Goal: Check status: Check status

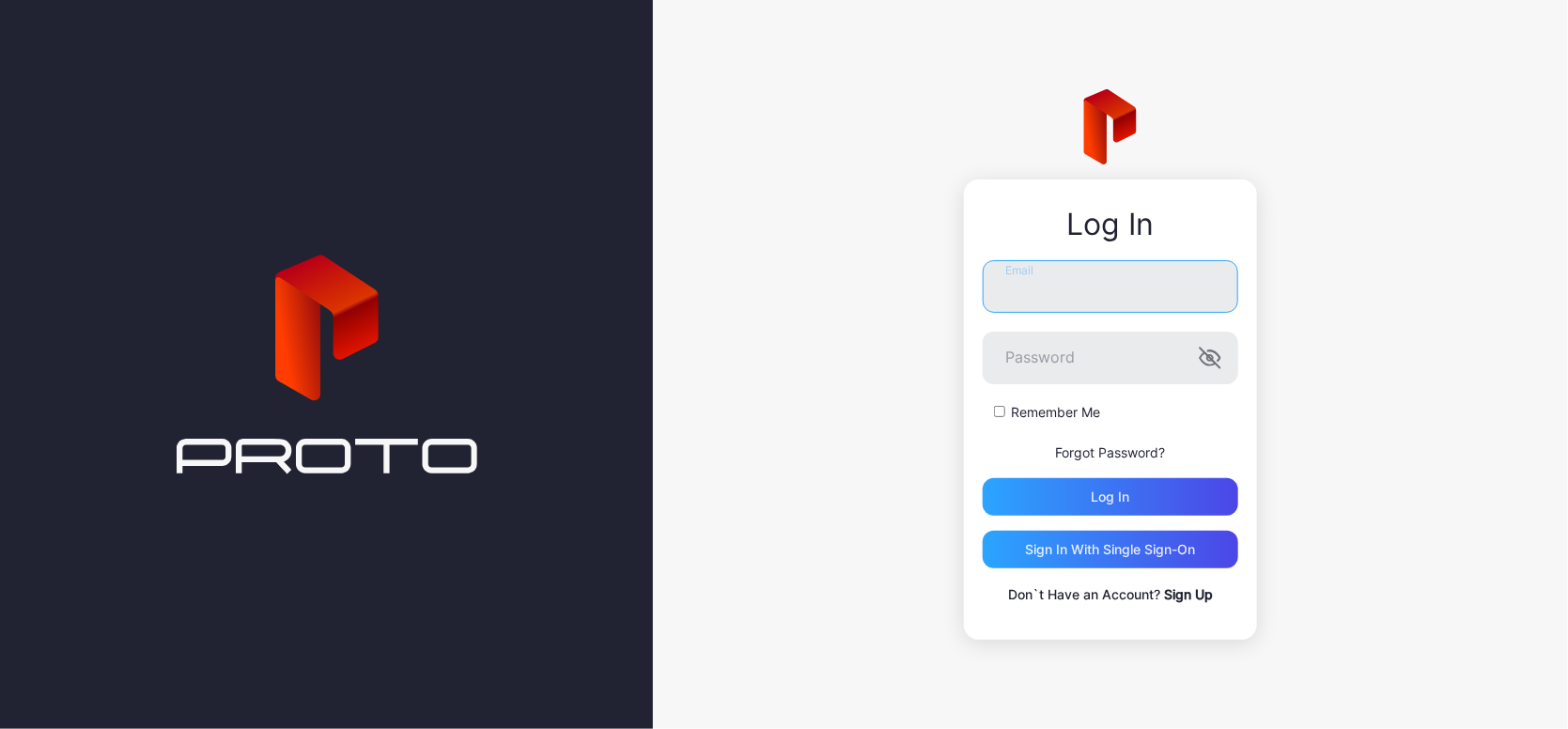
type input "**********"
click at [1111, 497] on button "Log in" at bounding box center [1111, 497] width 256 height 38
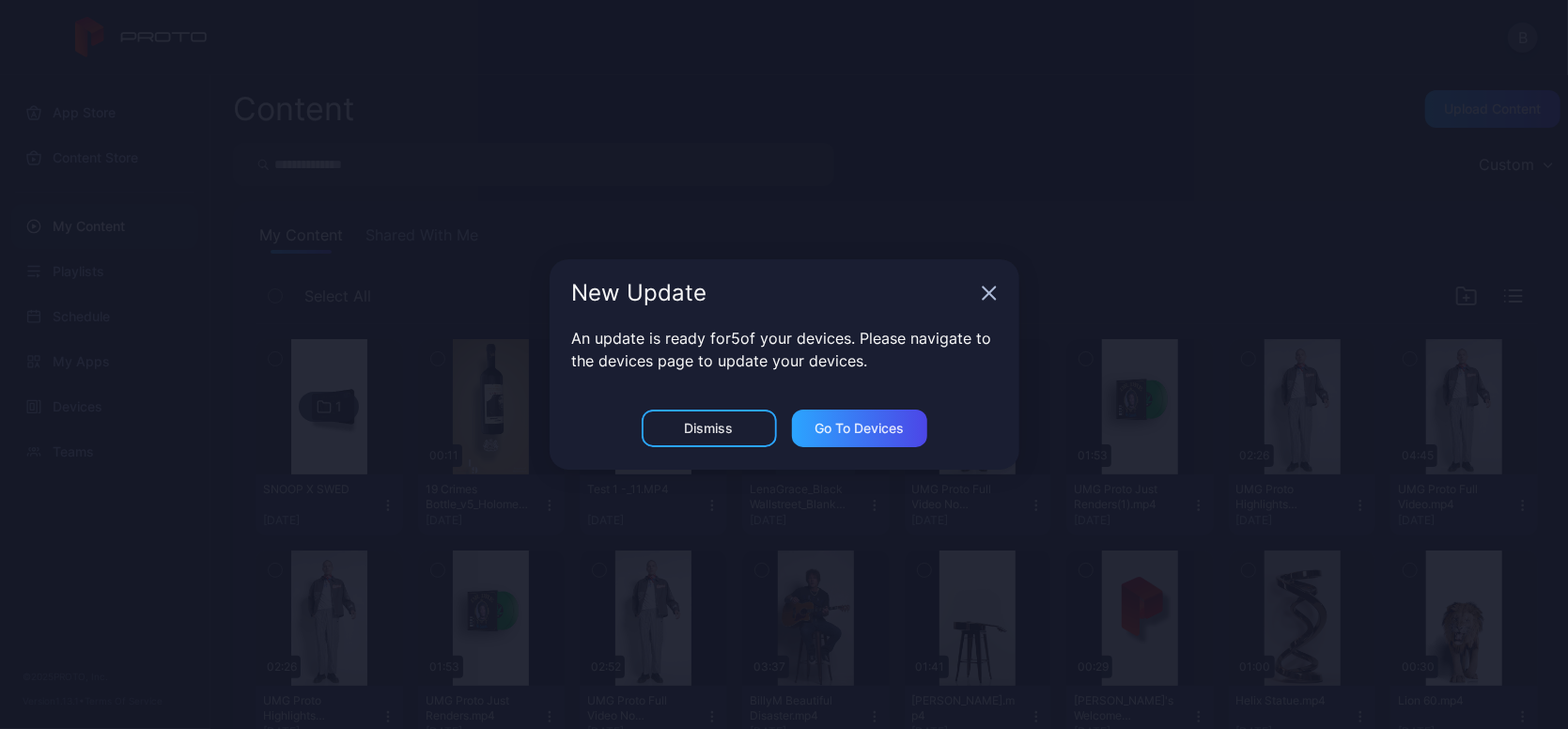
click at [723, 422] on div "Dismiss" at bounding box center [709, 428] width 48 height 16
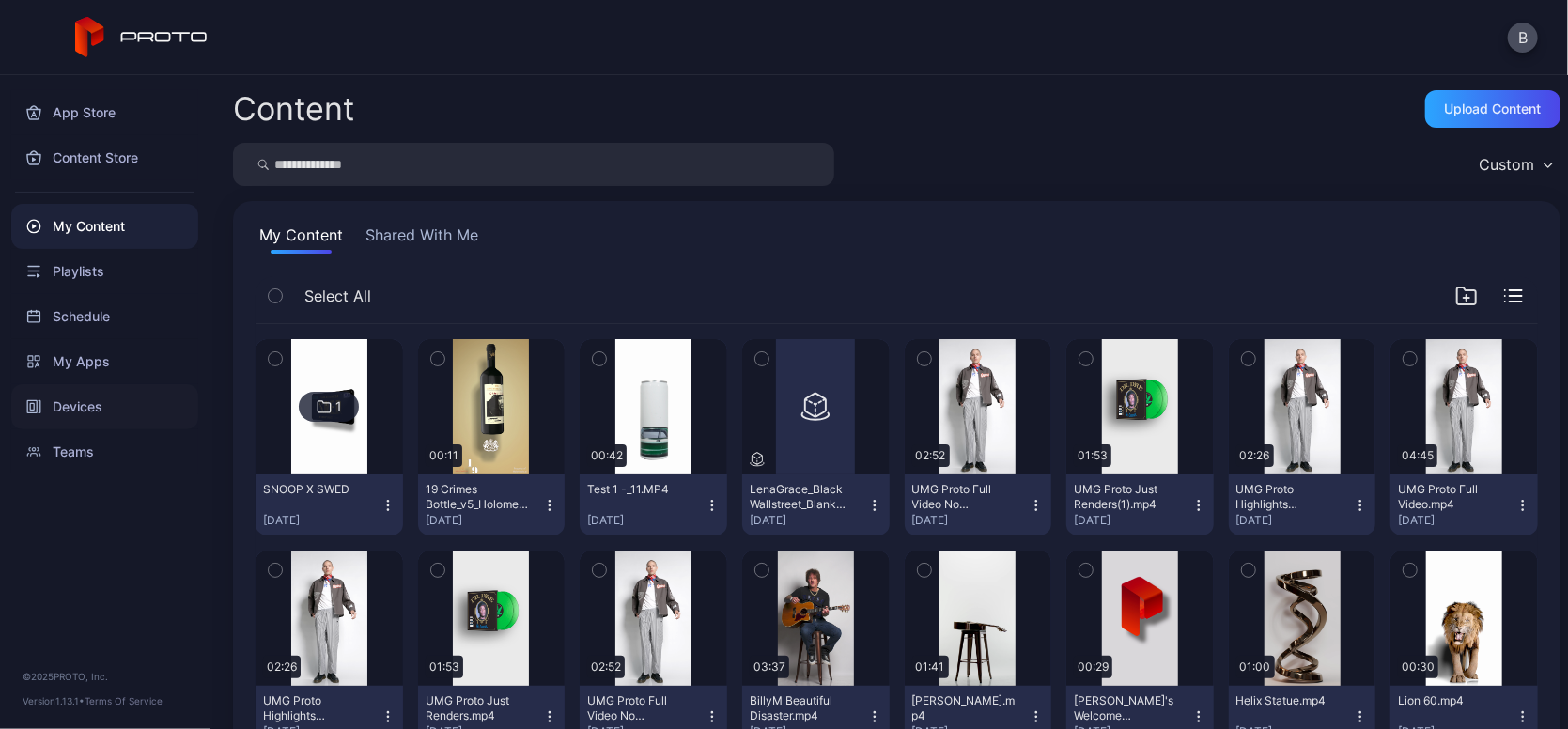
click at [85, 402] on div "Devices" at bounding box center [105, 407] width 187 height 46
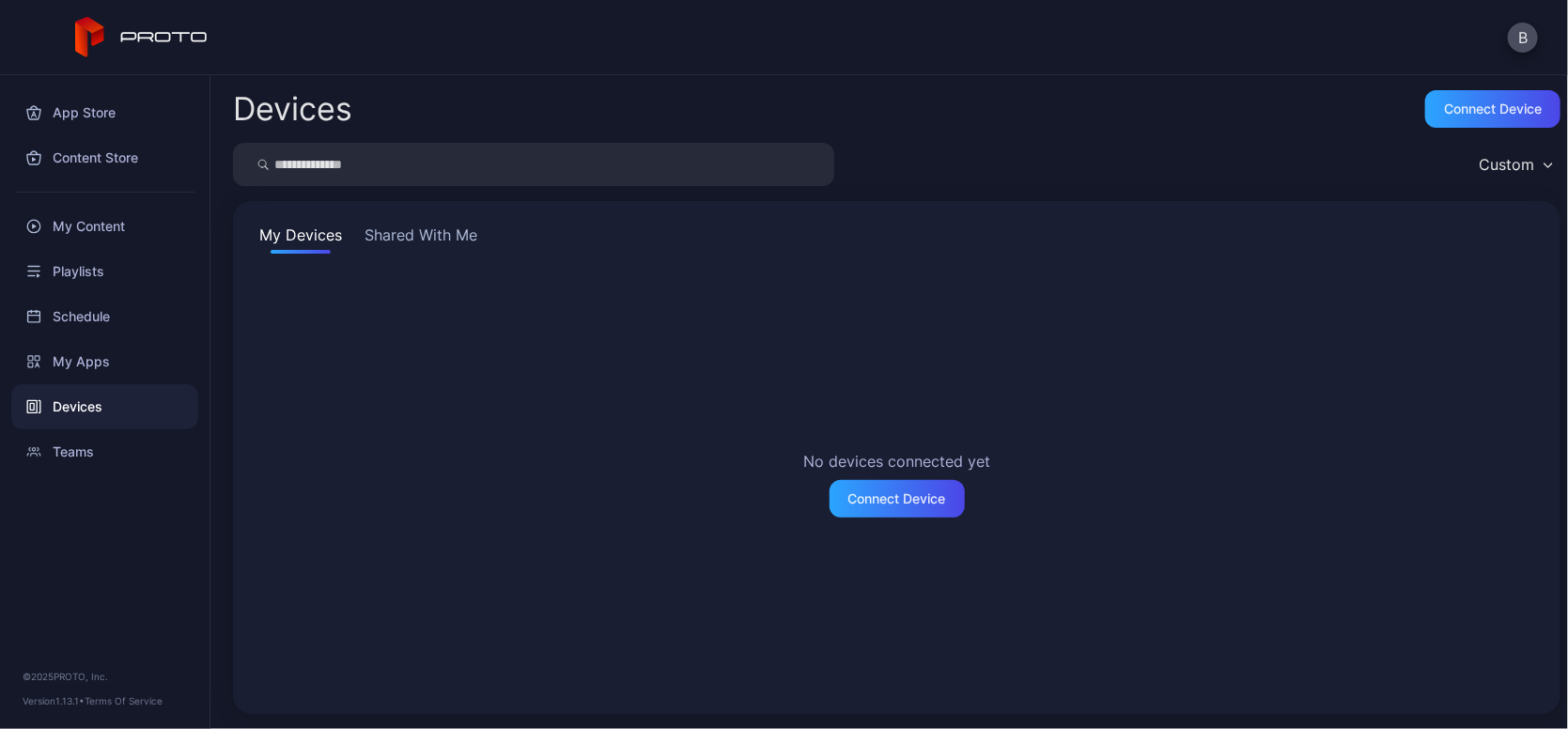
click at [403, 242] on button "Shared With Me" at bounding box center [421, 238] width 120 height 30
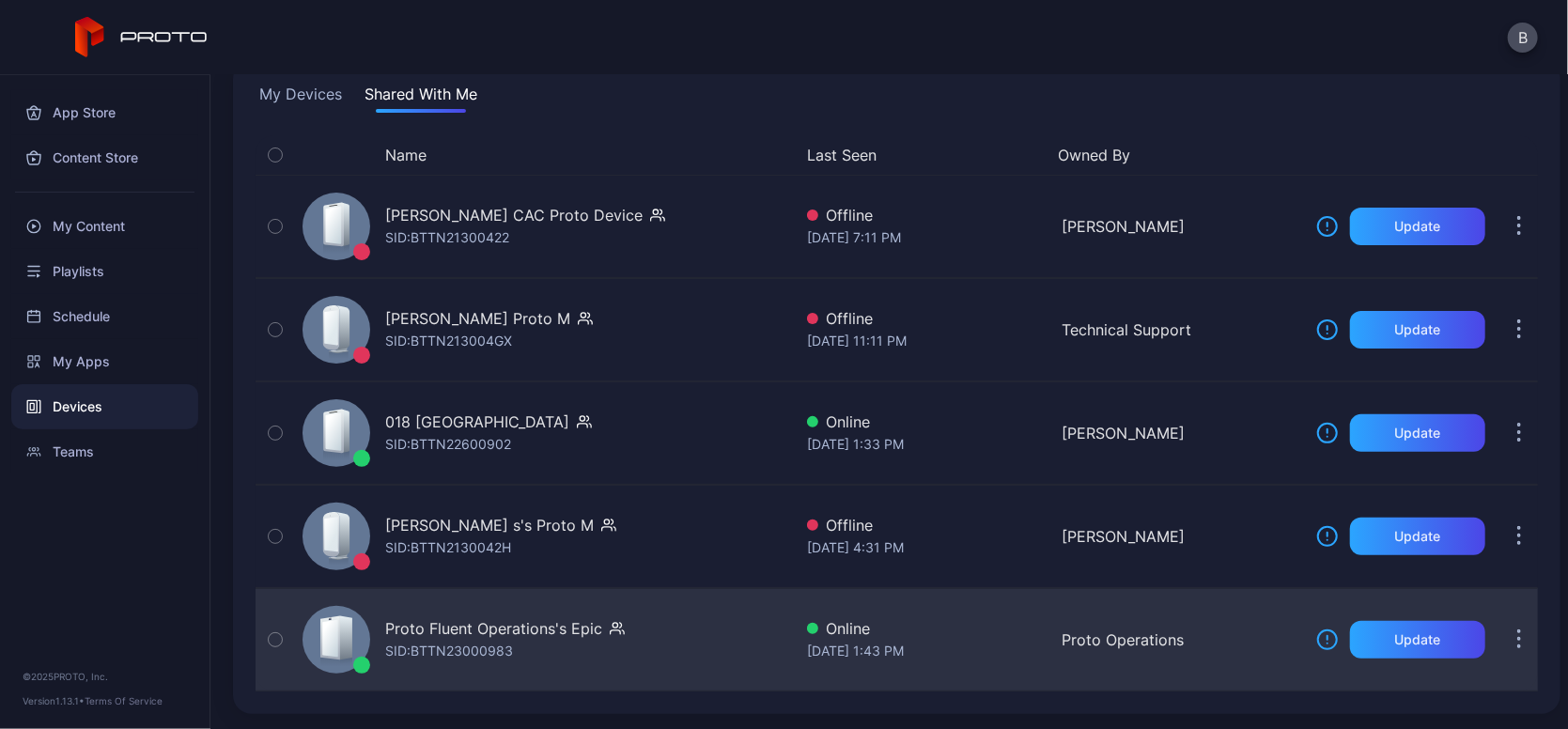
scroll to position [141, 0]
click at [444, 631] on div "Proto Fluent Operations's Epic" at bounding box center [494, 628] width 217 height 22
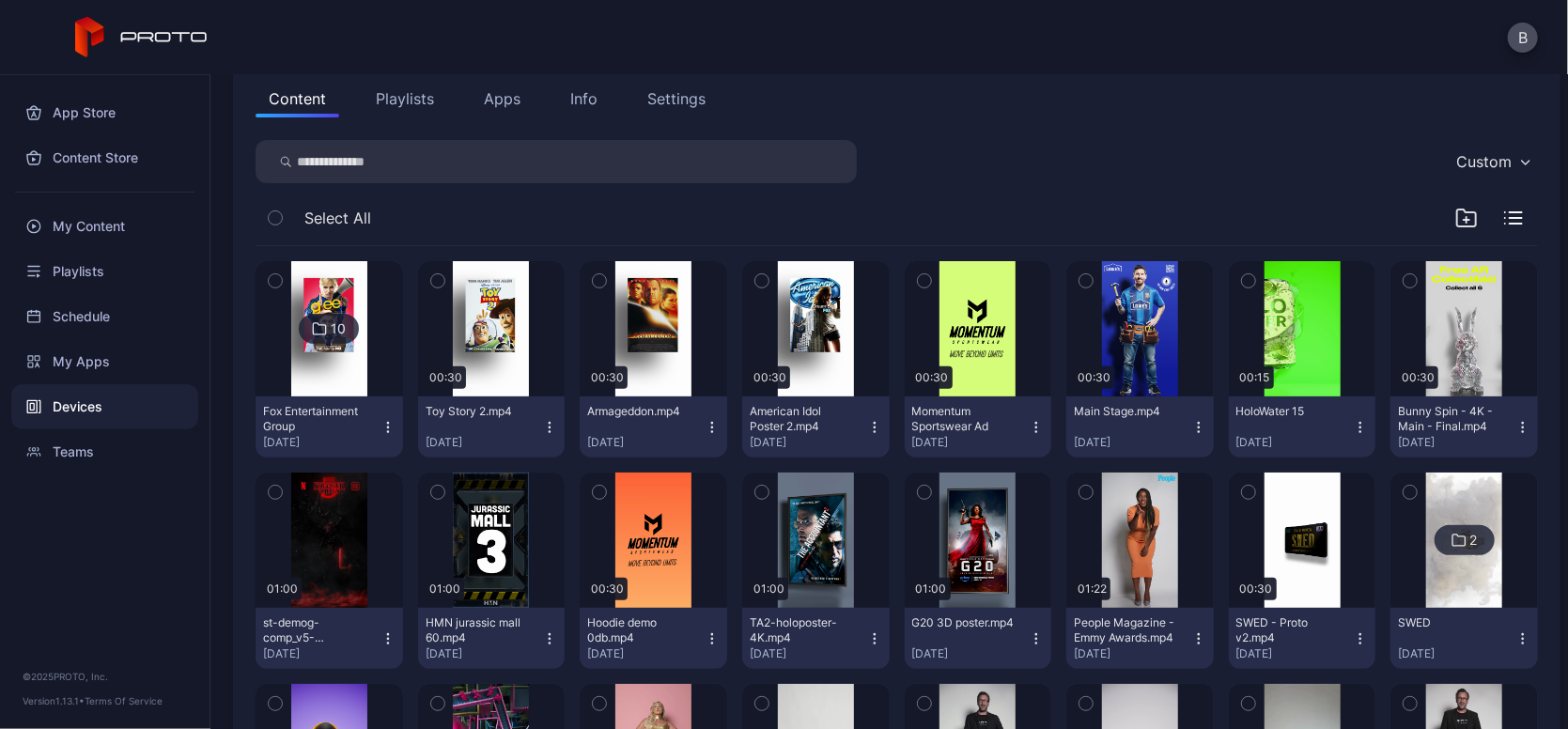
scroll to position [211, 0]
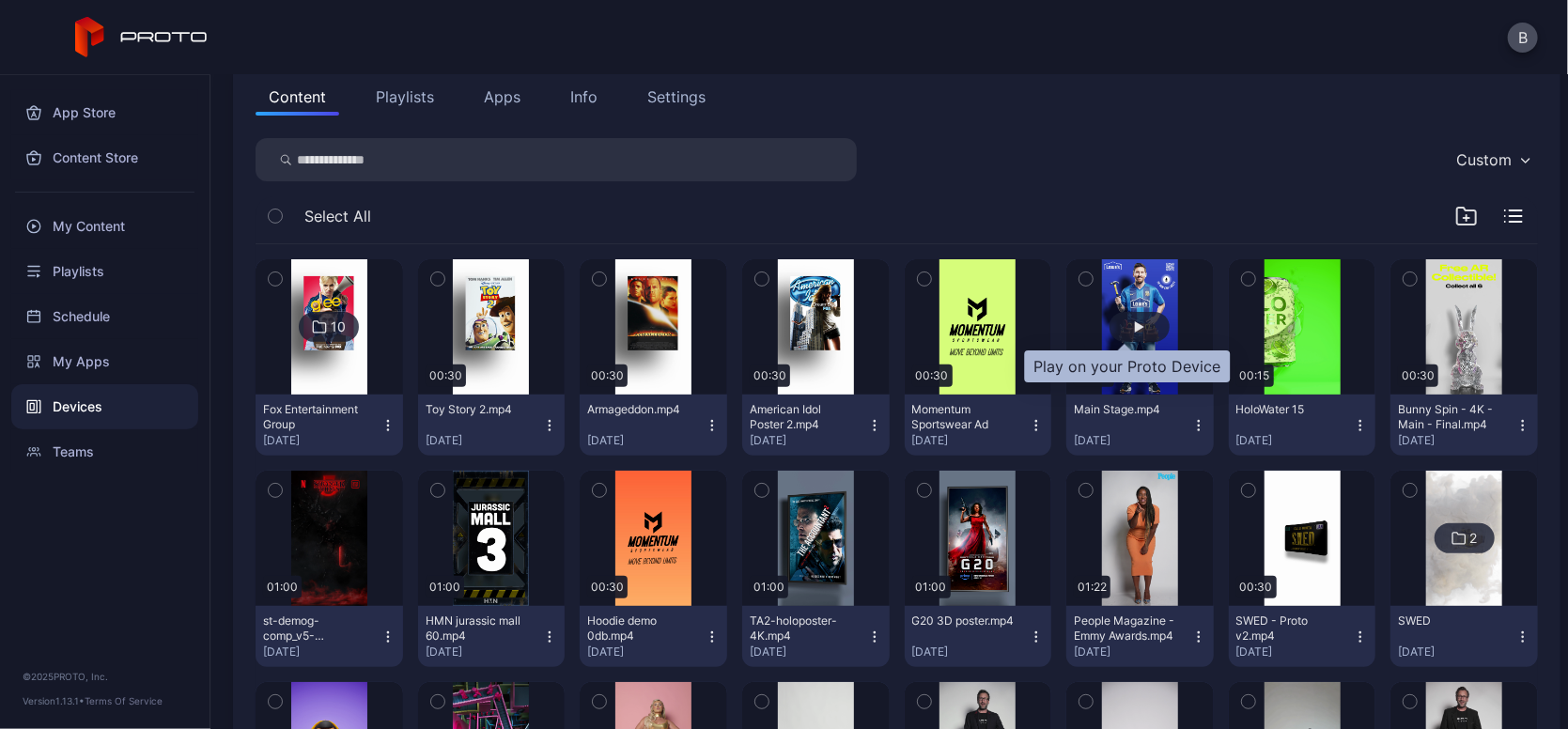
click at [1120, 333] on div "button" at bounding box center [1140, 327] width 60 height 30
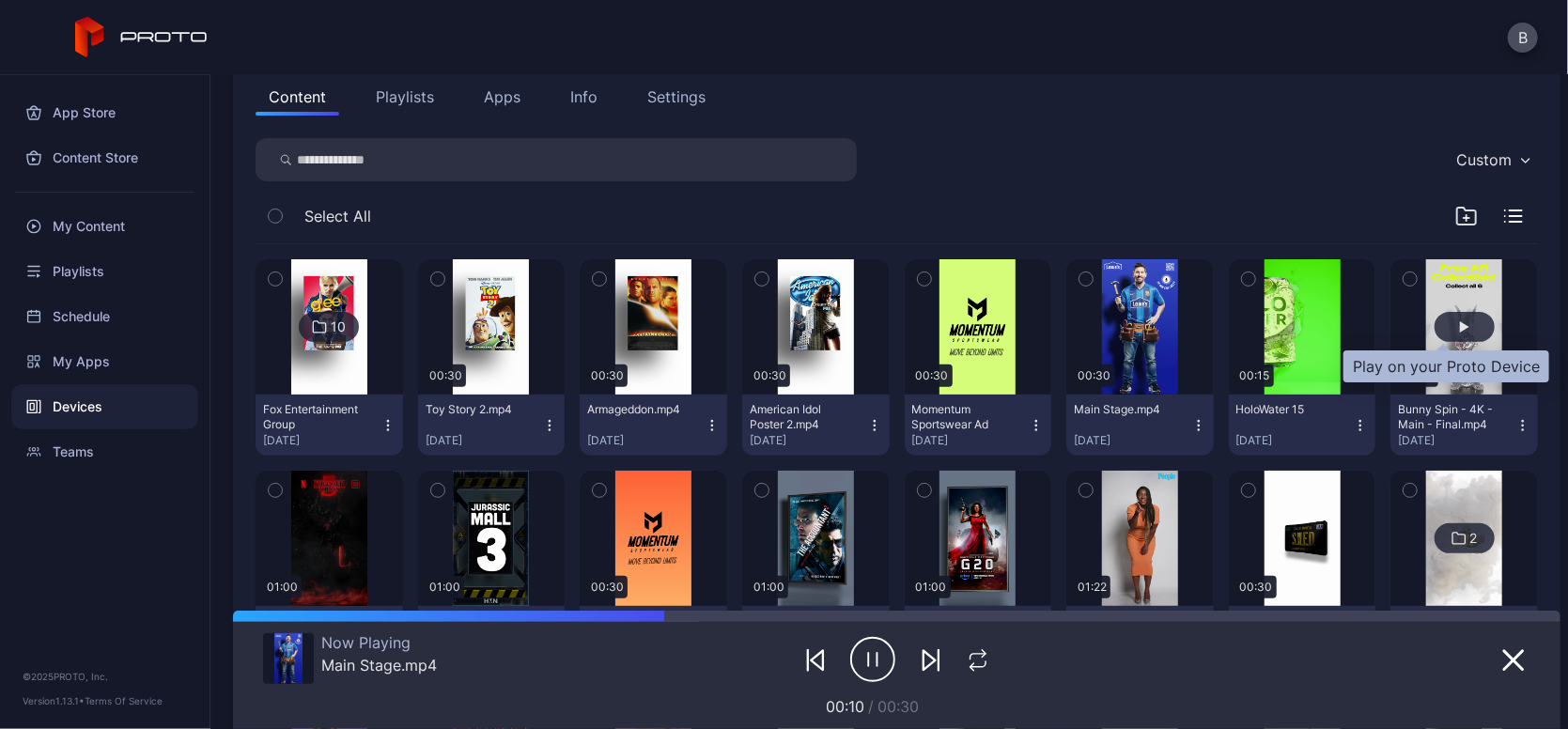
click at [1448, 312] on div "button" at bounding box center [1465, 327] width 60 height 30
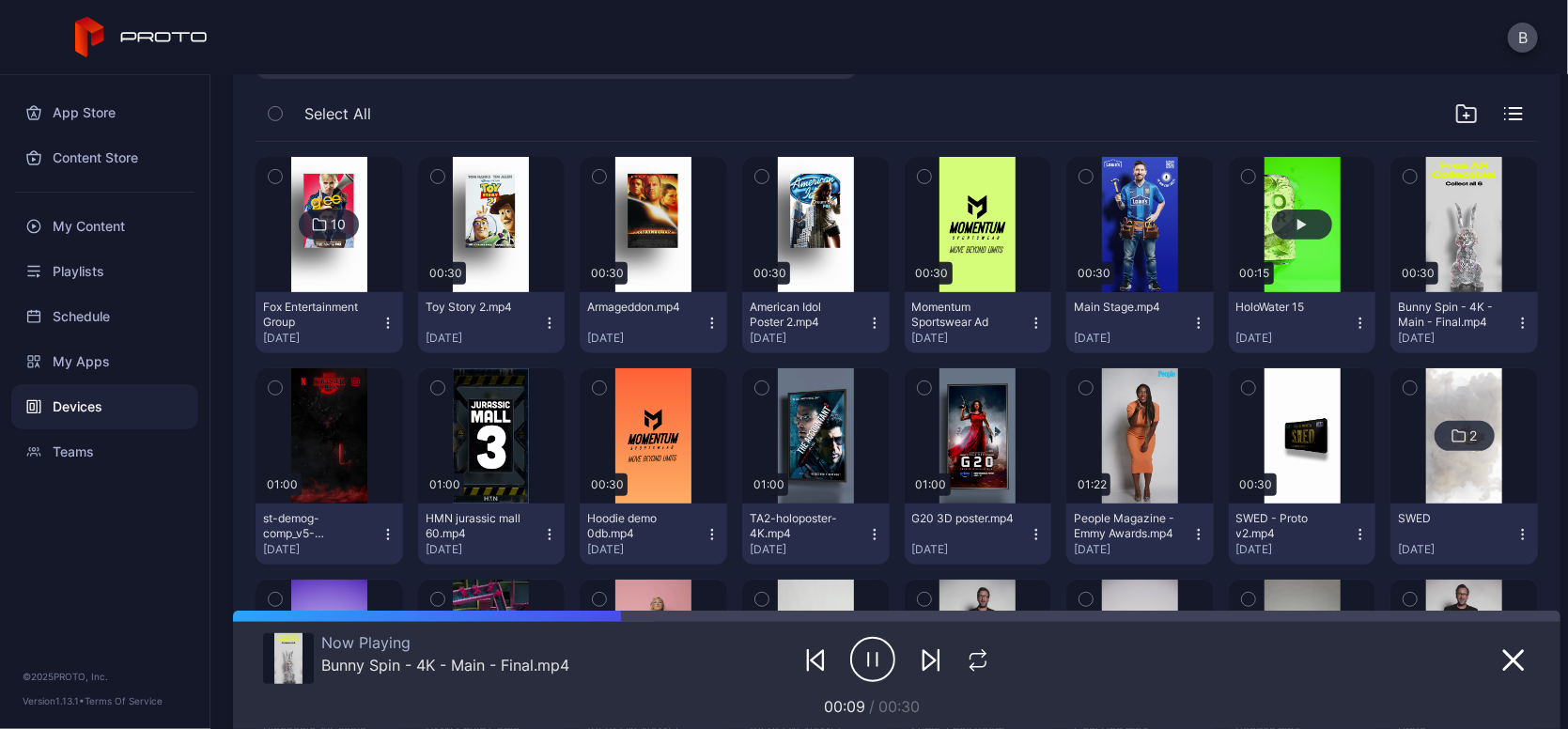
scroll to position [333, 0]
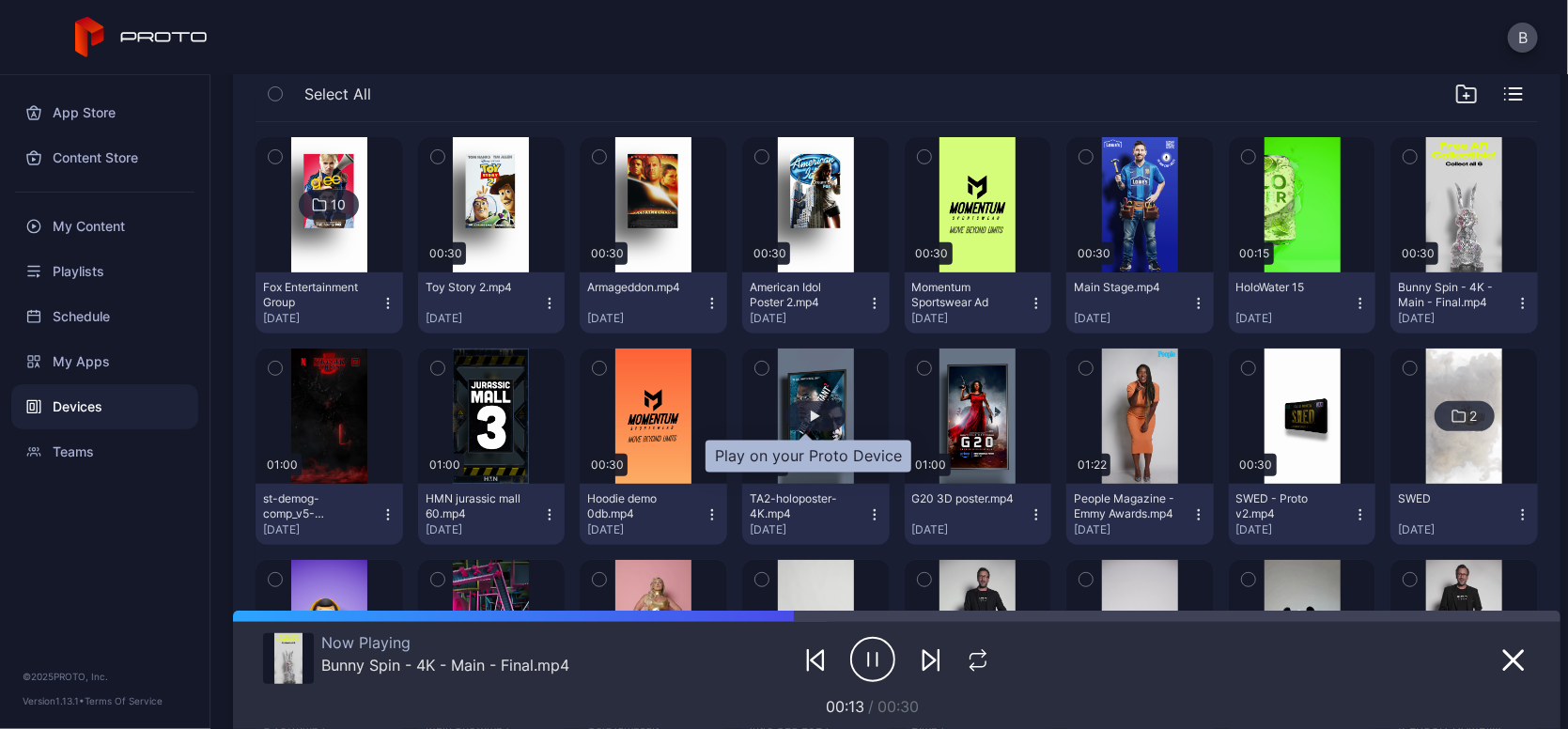
click at [811, 417] on div "button" at bounding box center [816, 417] width 10 height 12
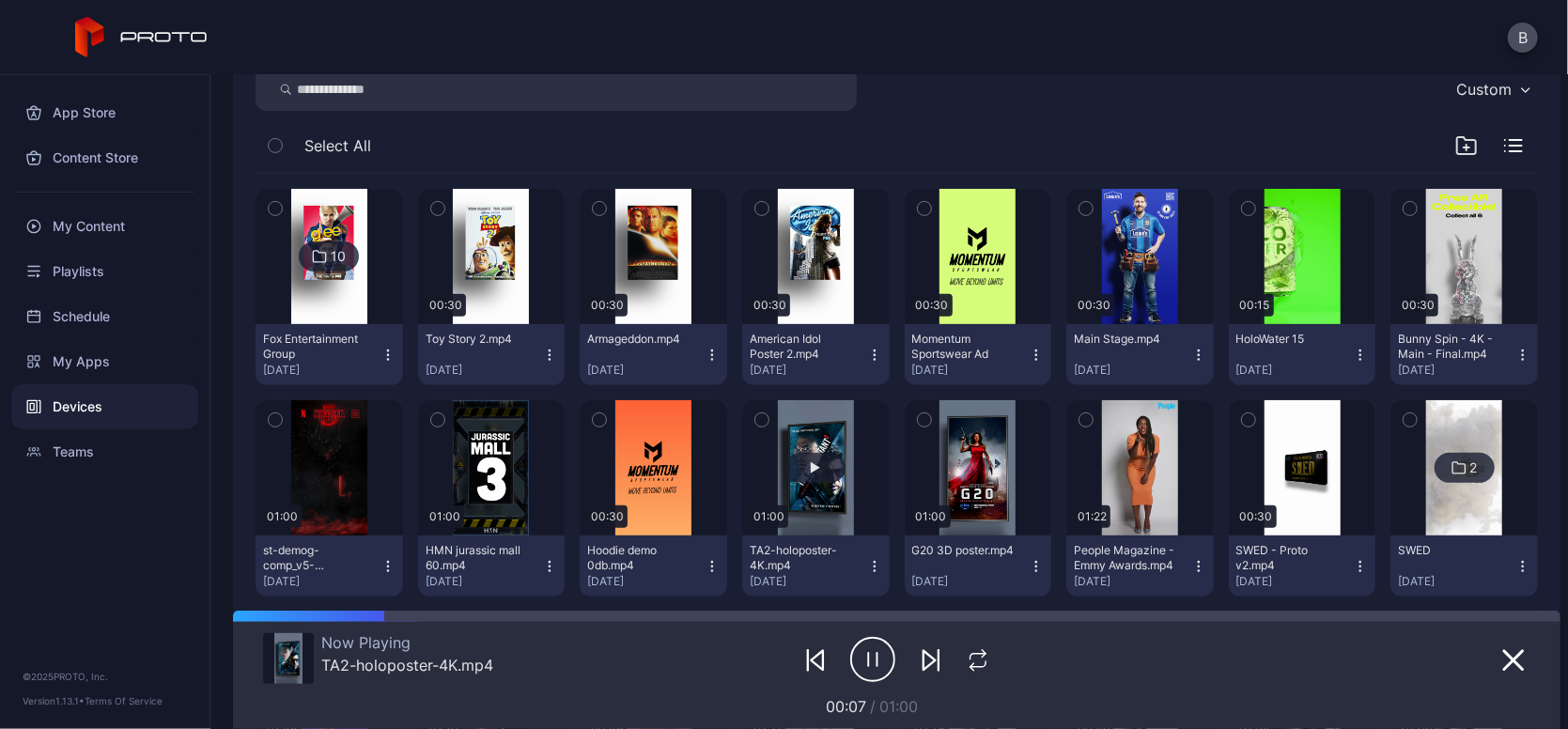
scroll to position [274, 0]
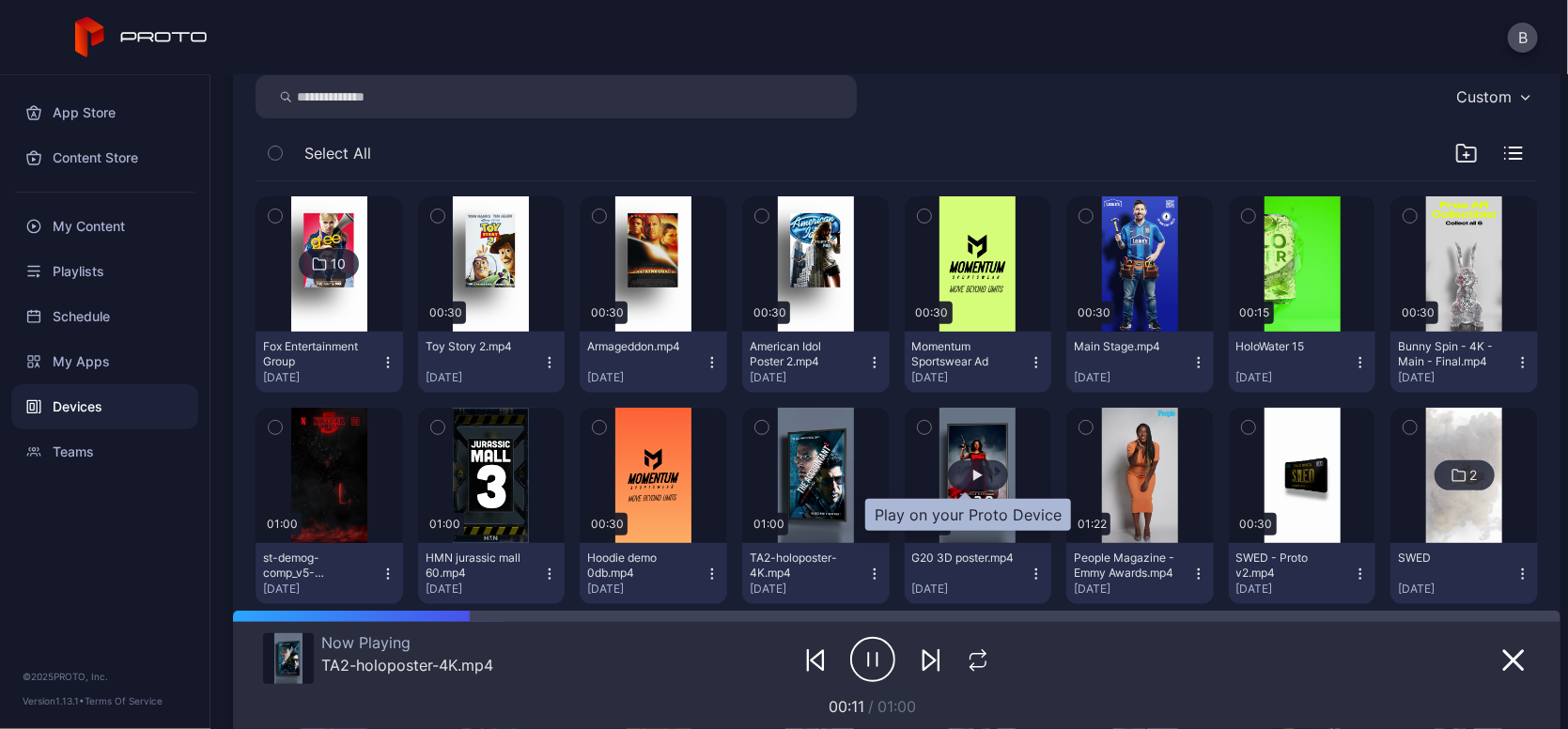
click at [967, 464] on div "button" at bounding box center [978, 475] width 60 height 30
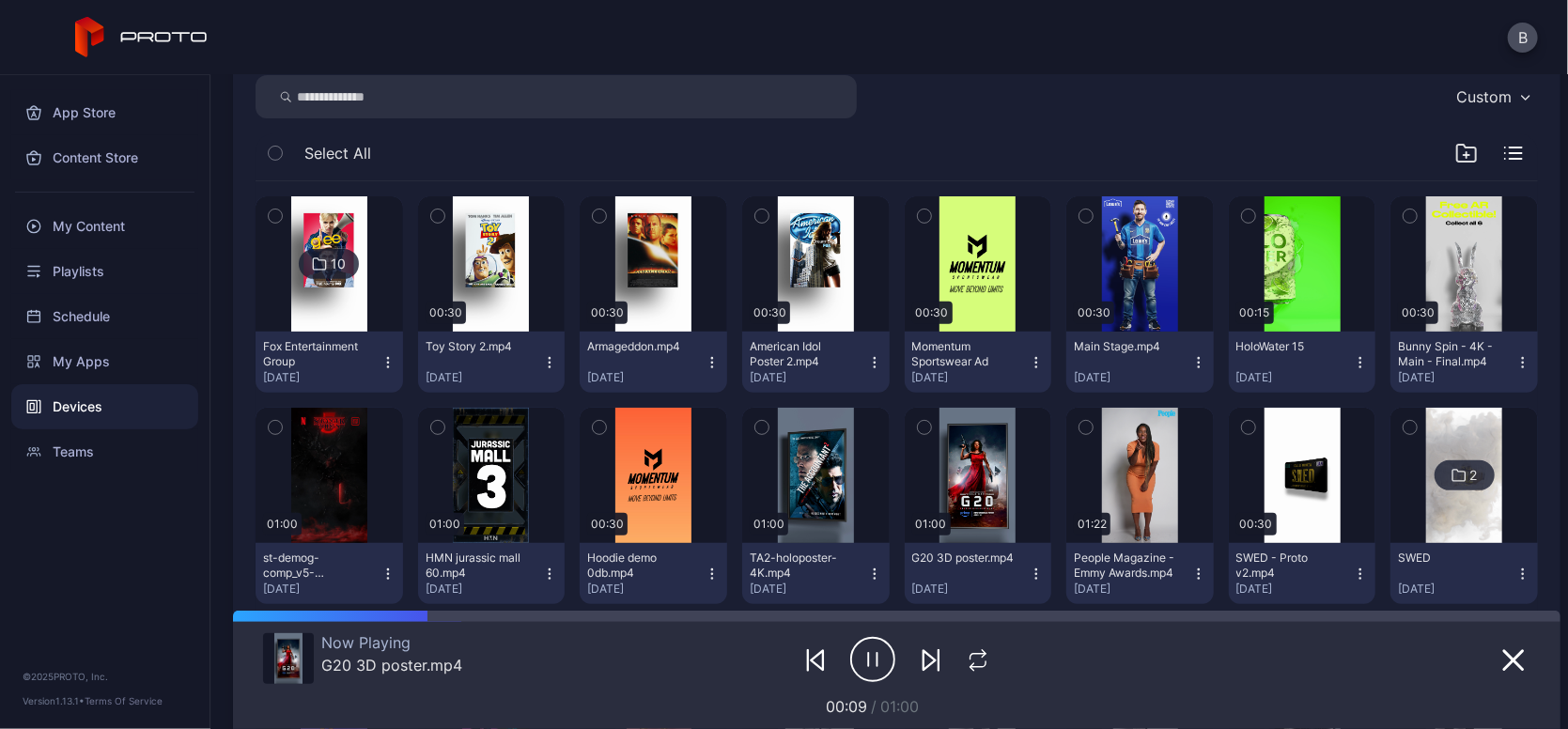
click at [350, 308] on img at bounding box center [329, 265] width 77 height 136
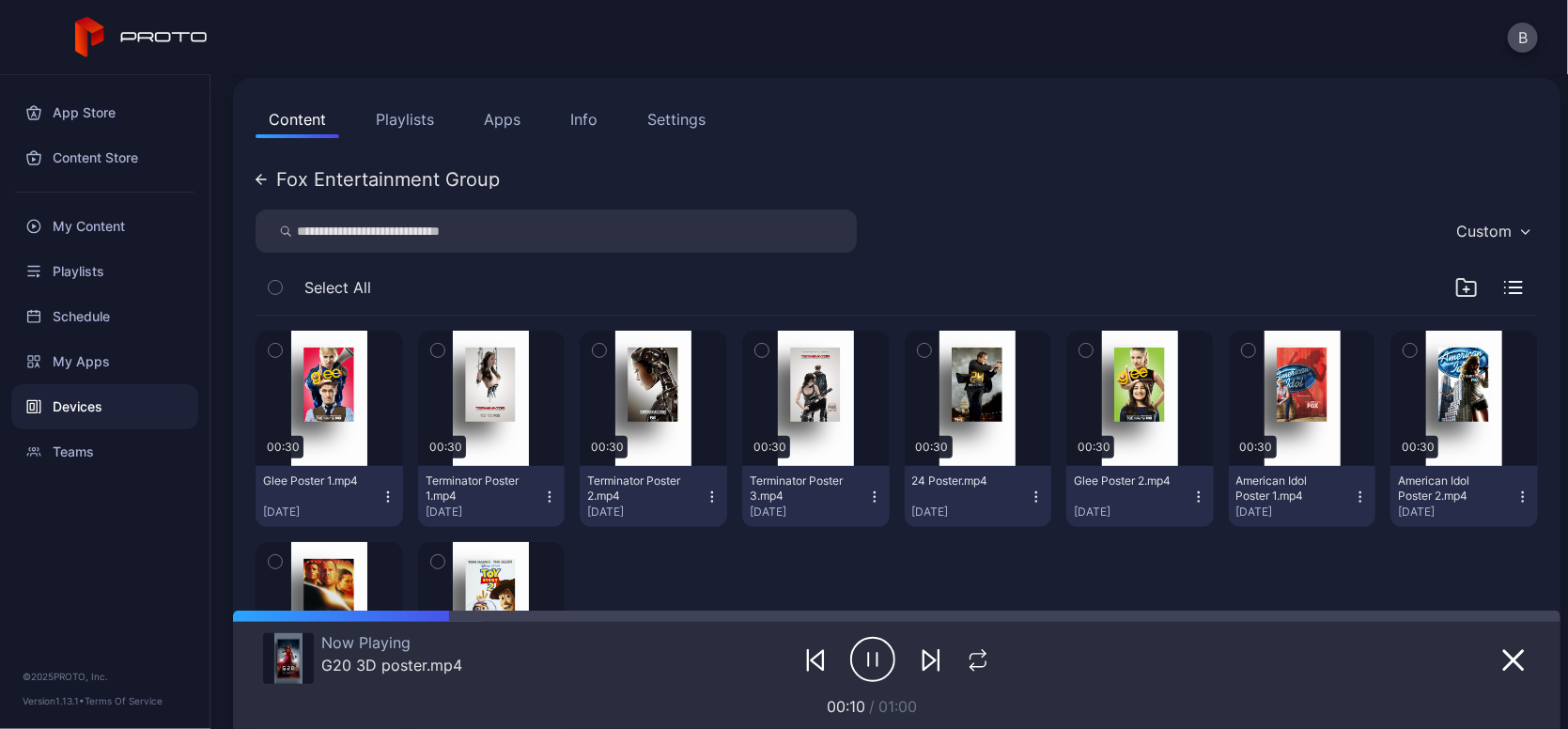
scroll to position [272, 0]
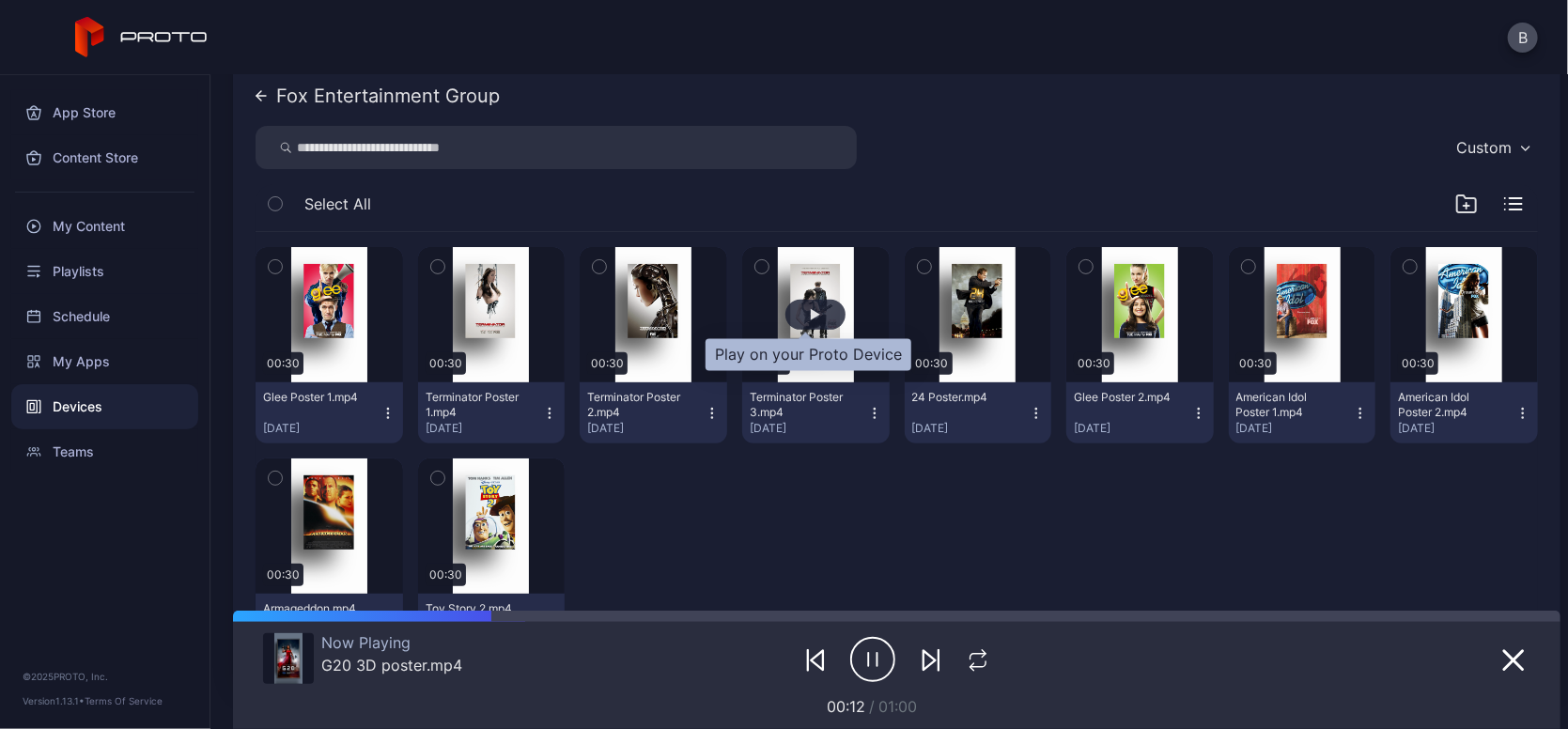
click at [817, 300] on div "button" at bounding box center [816, 314] width 60 height 30
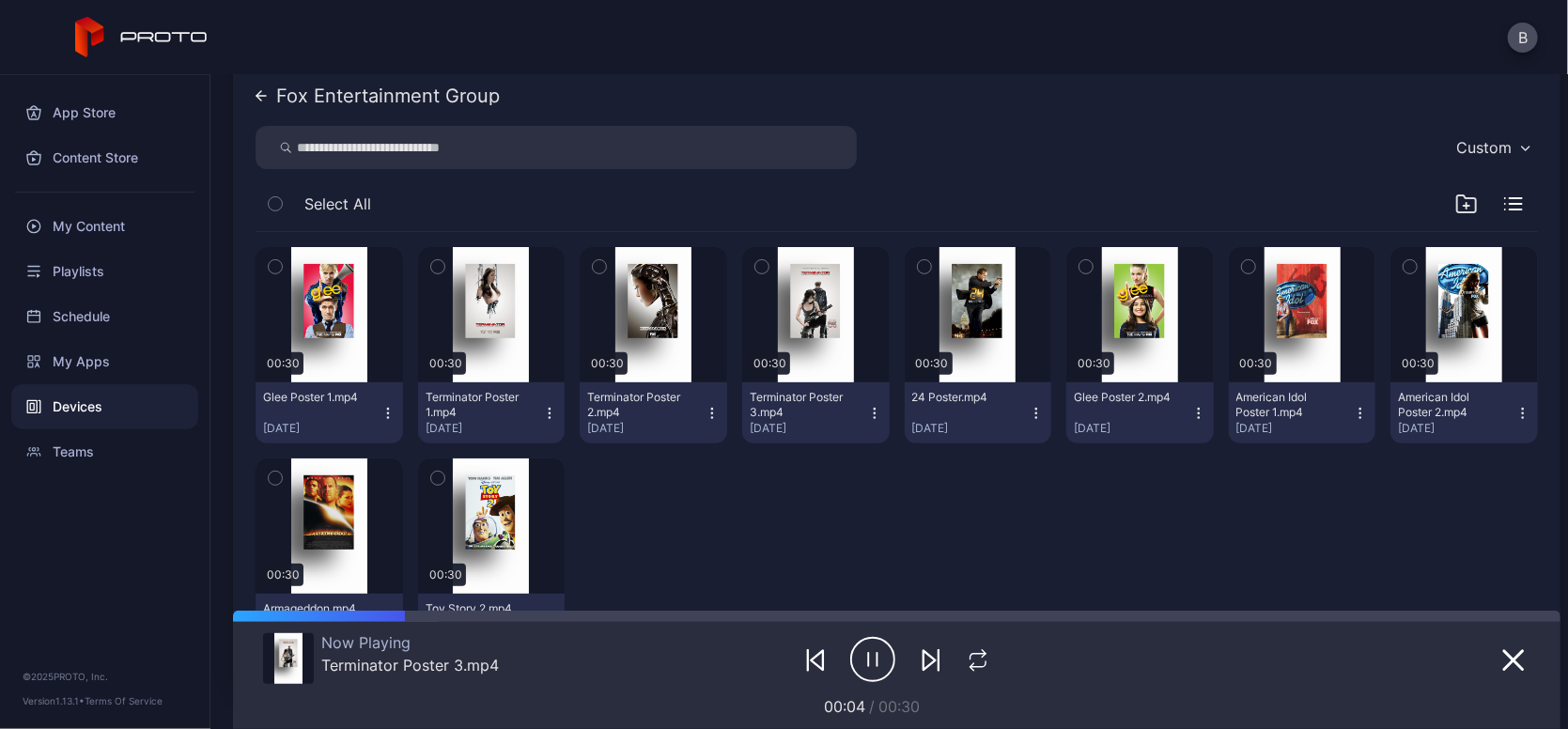
click at [258, 97] on icon at bounding box center [262, 96] width 12 height 12
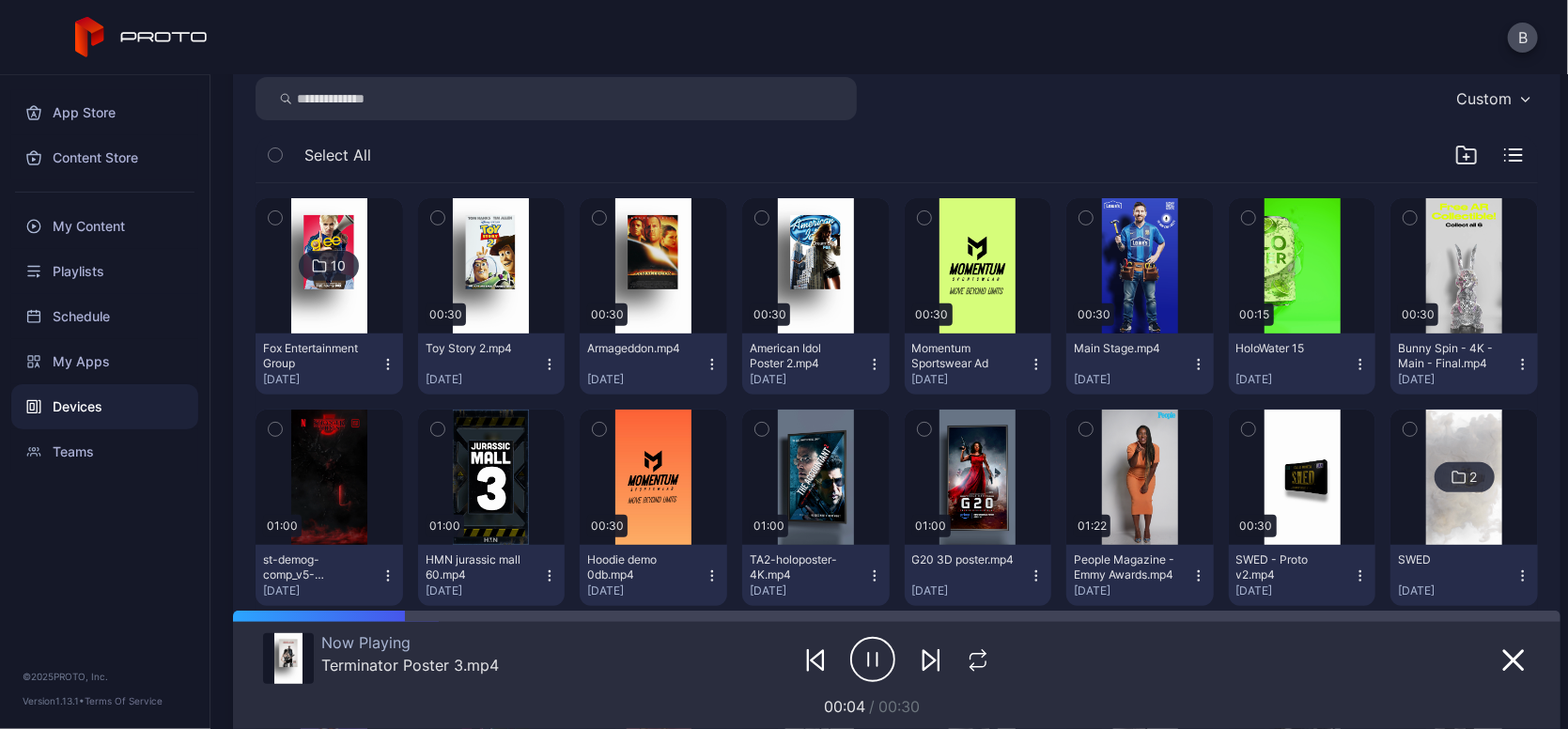
scroll to position [273, 0]
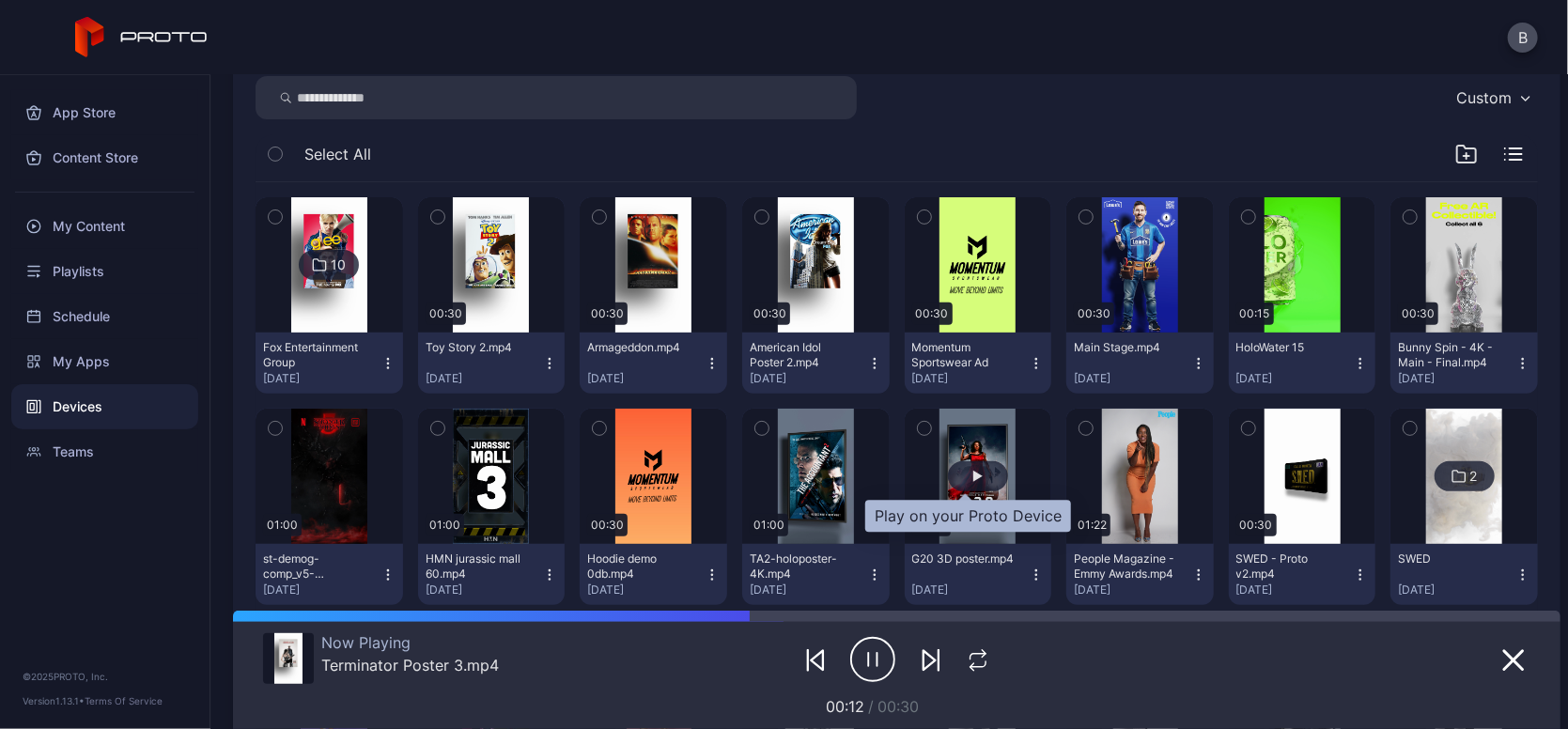
click at [974, 479] on div "button" at bounding box center [979, 477] width 10 height 12
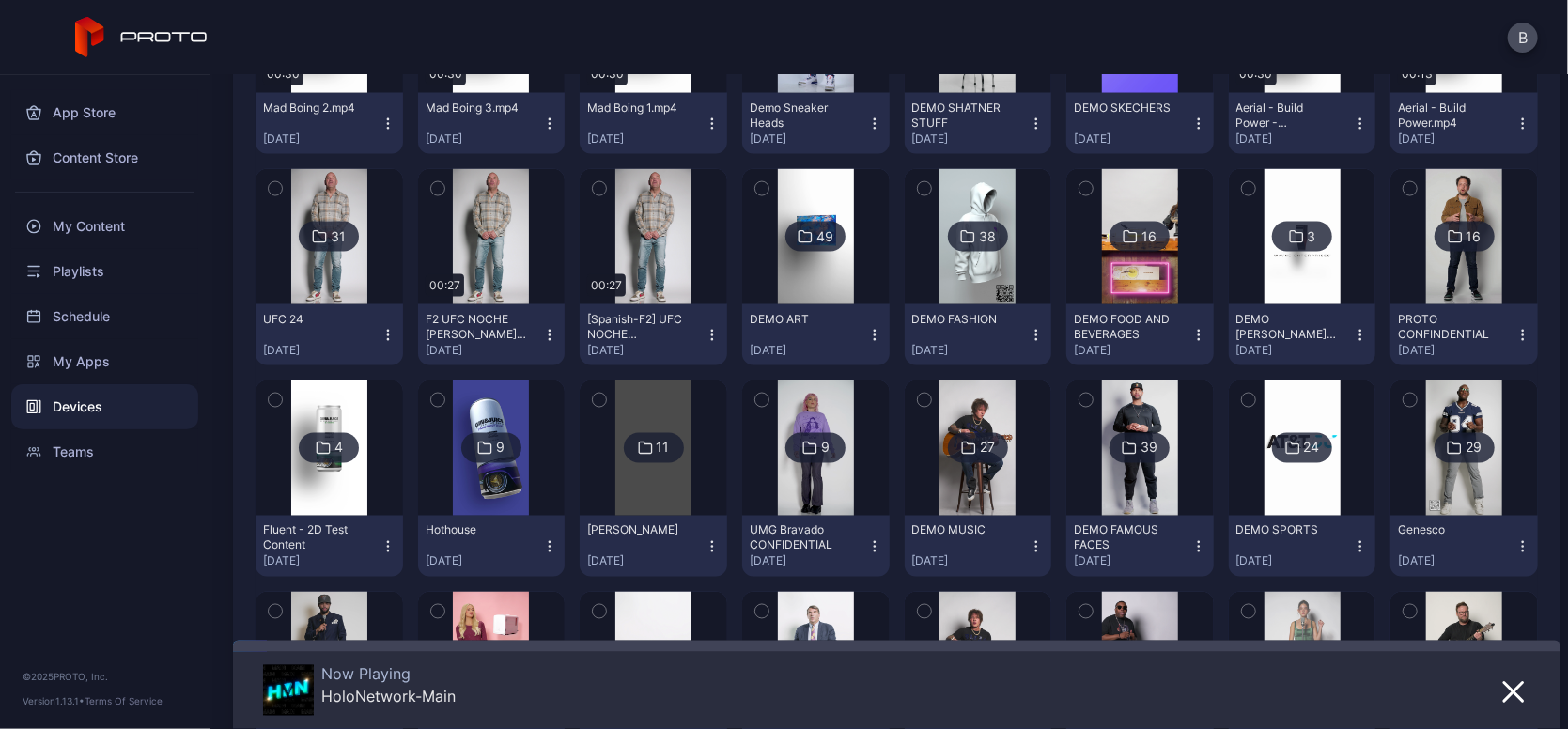
scroll to position [1575, 0]
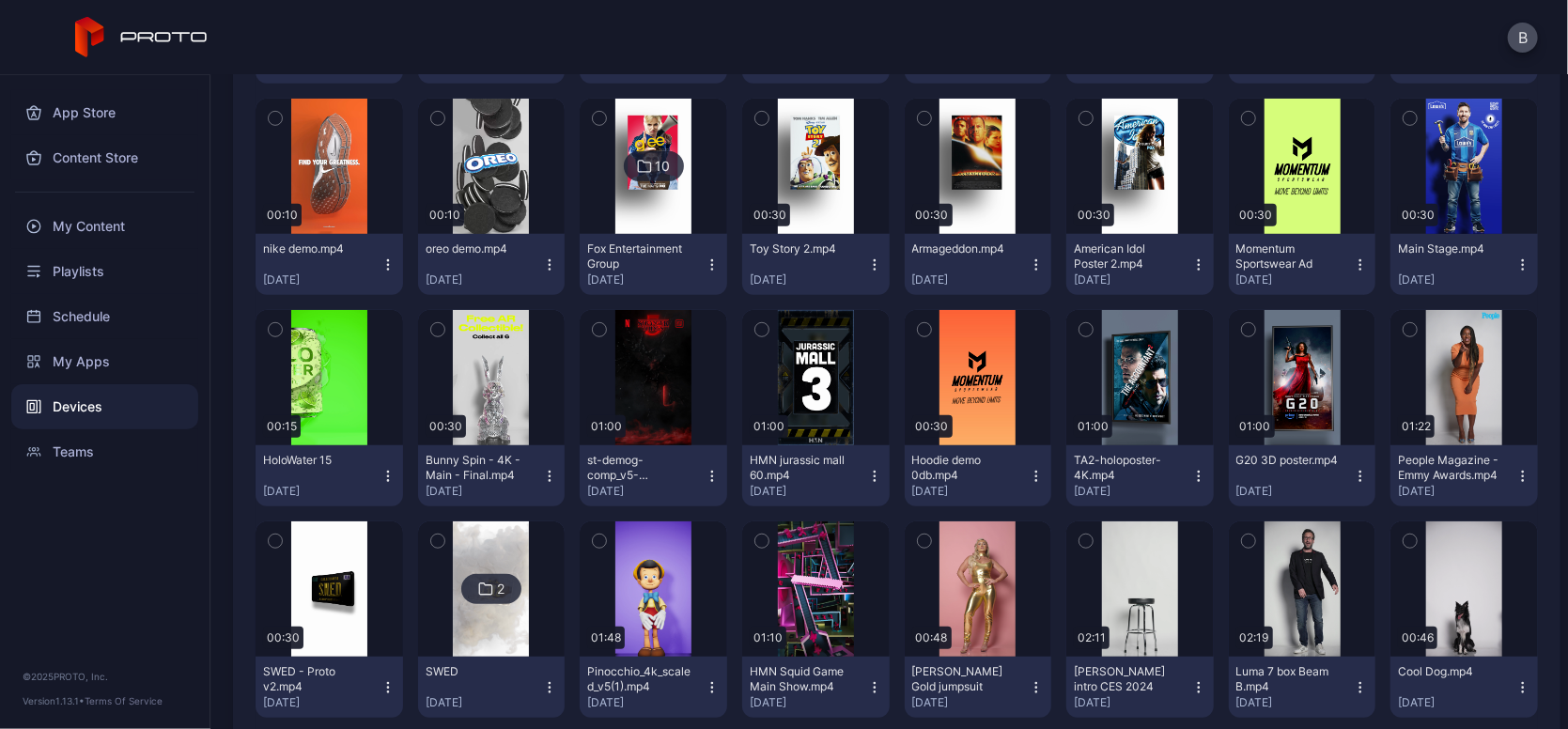
scroll to position [593, 0]
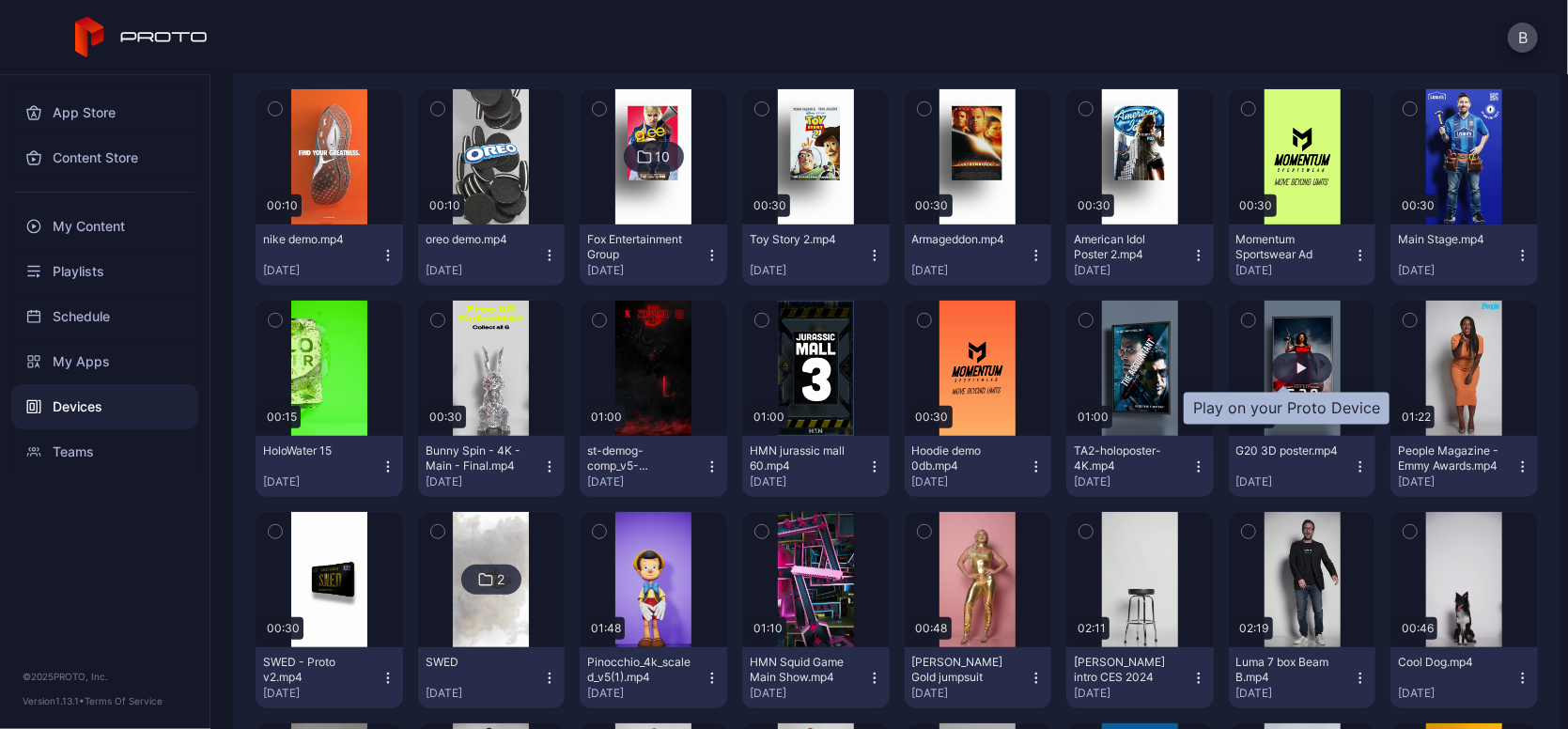
click at [1298, 364] on div "button" at bounding box center [1302, 368] width 10 height 12
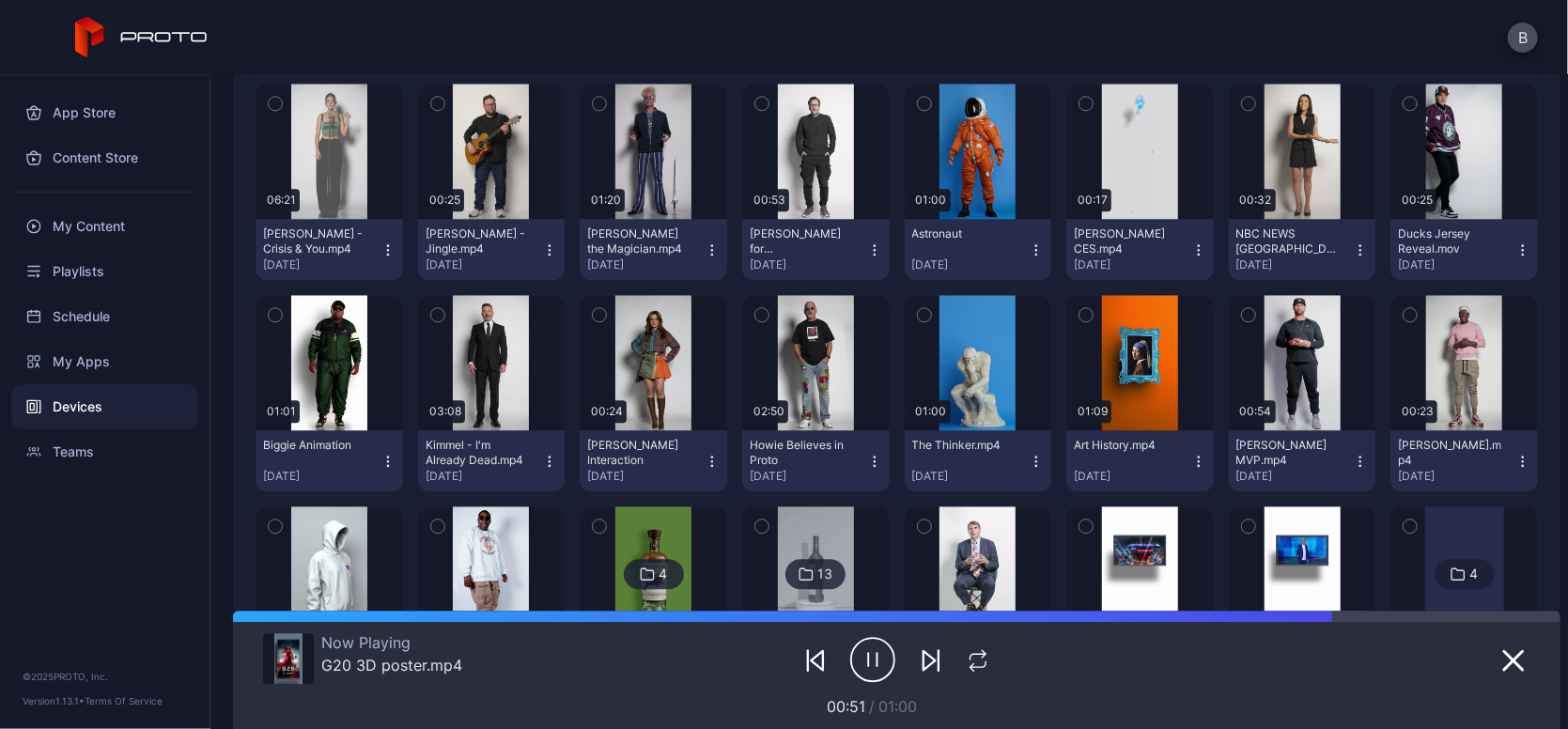
scroll to position [2556, 0]
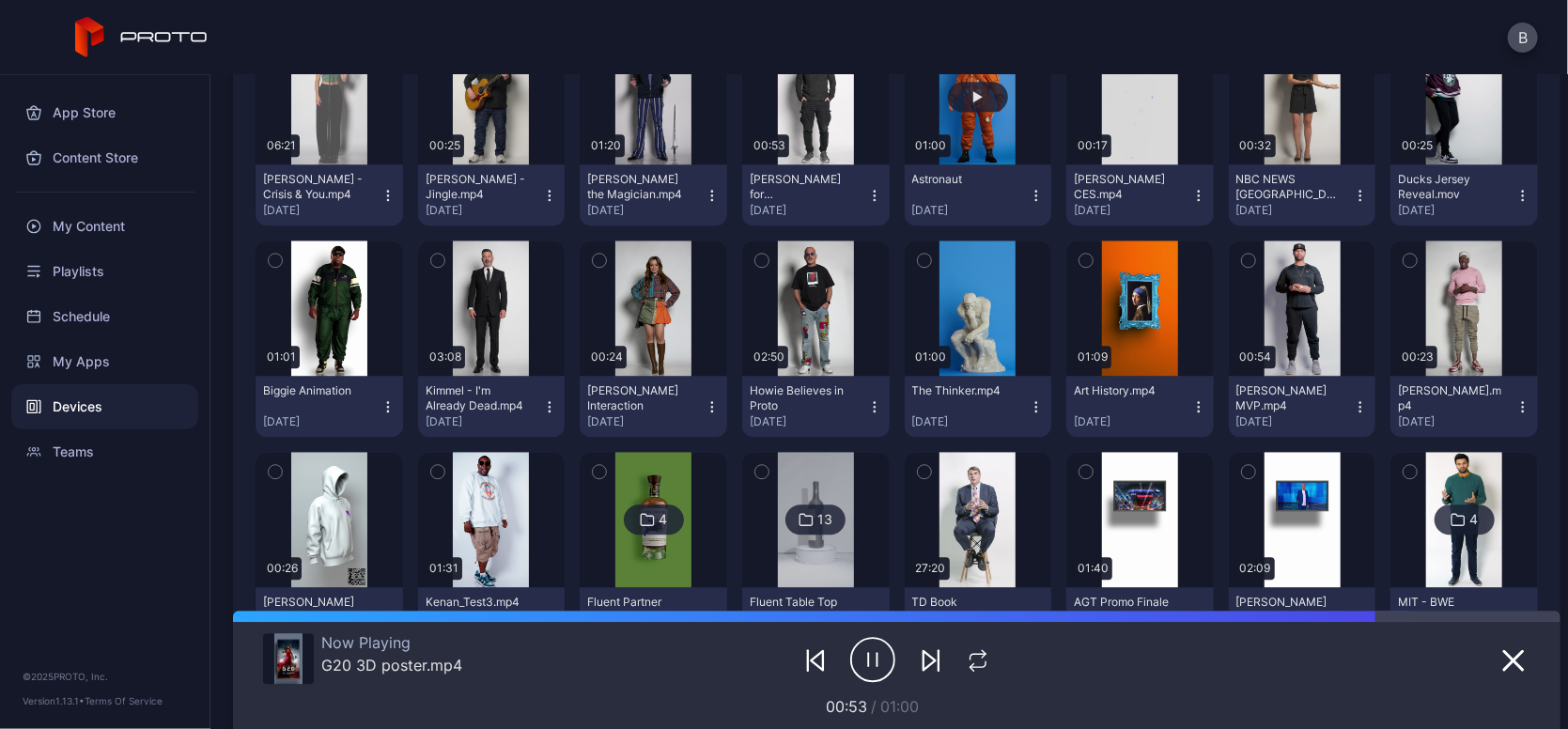
click at [966, 113] on button "button" at bounding box center [979, 97] width 147 height 136
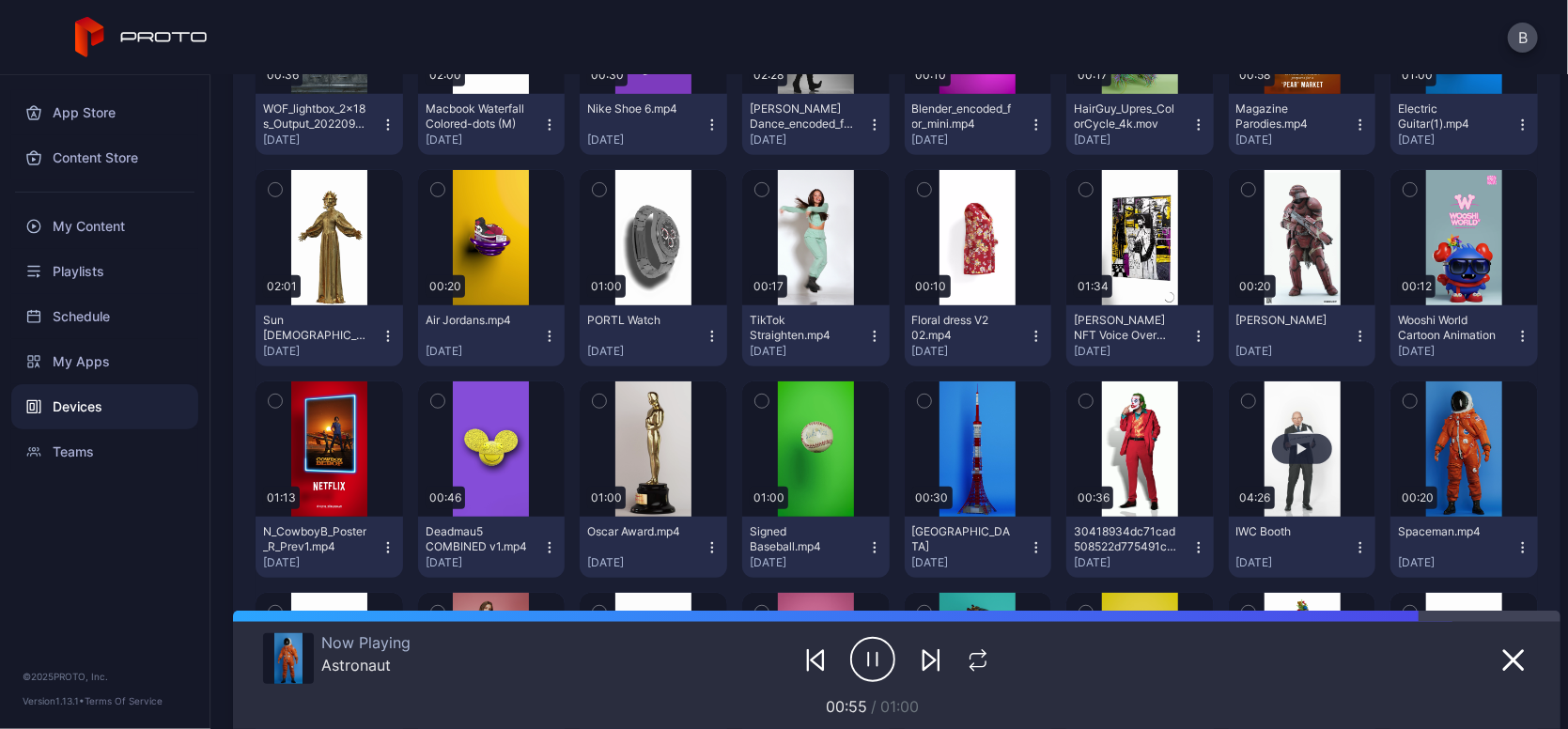
scroll to position [4317, 0]
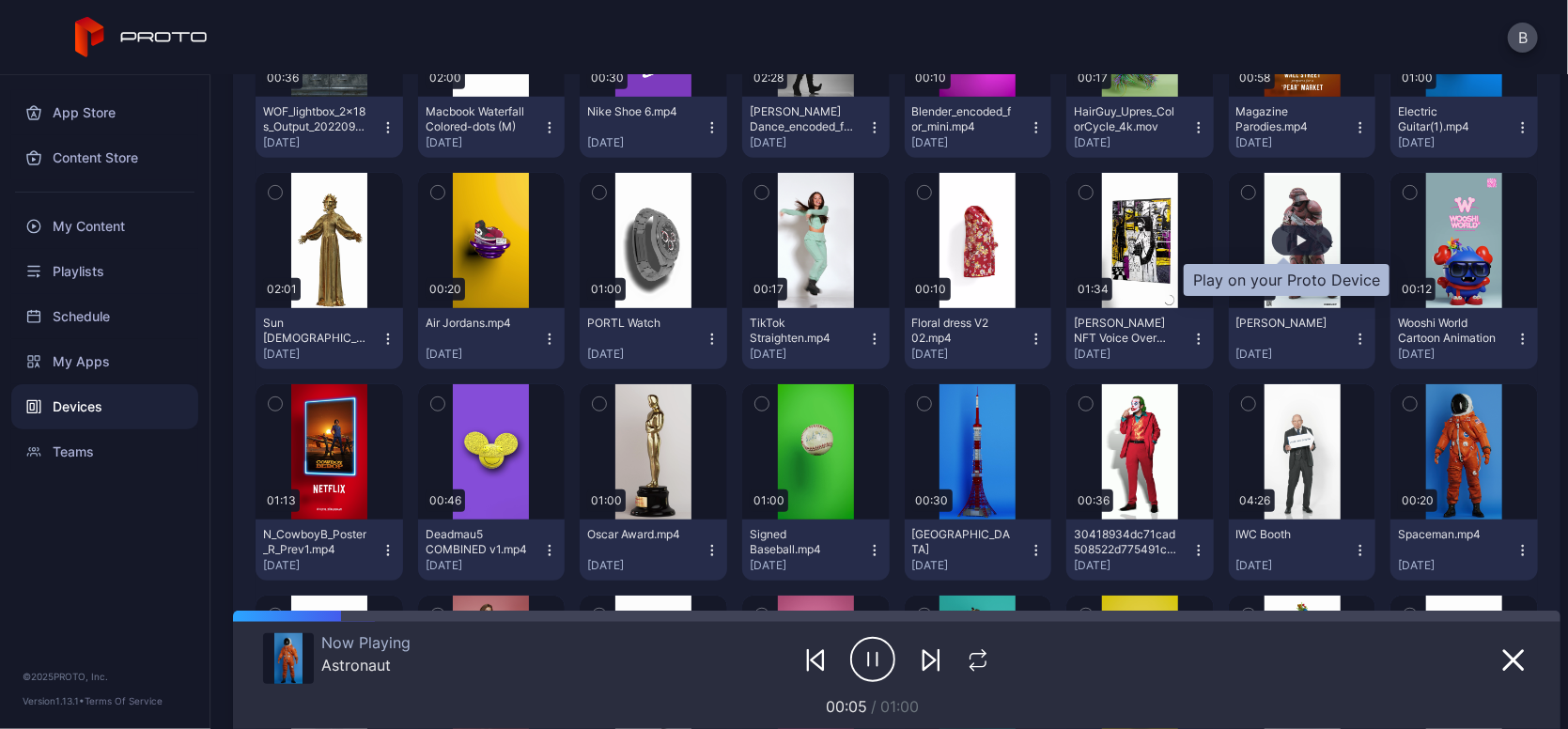
click at [1277, 239] on div "button" at bounding box center [1302, 240] width 60 height 30
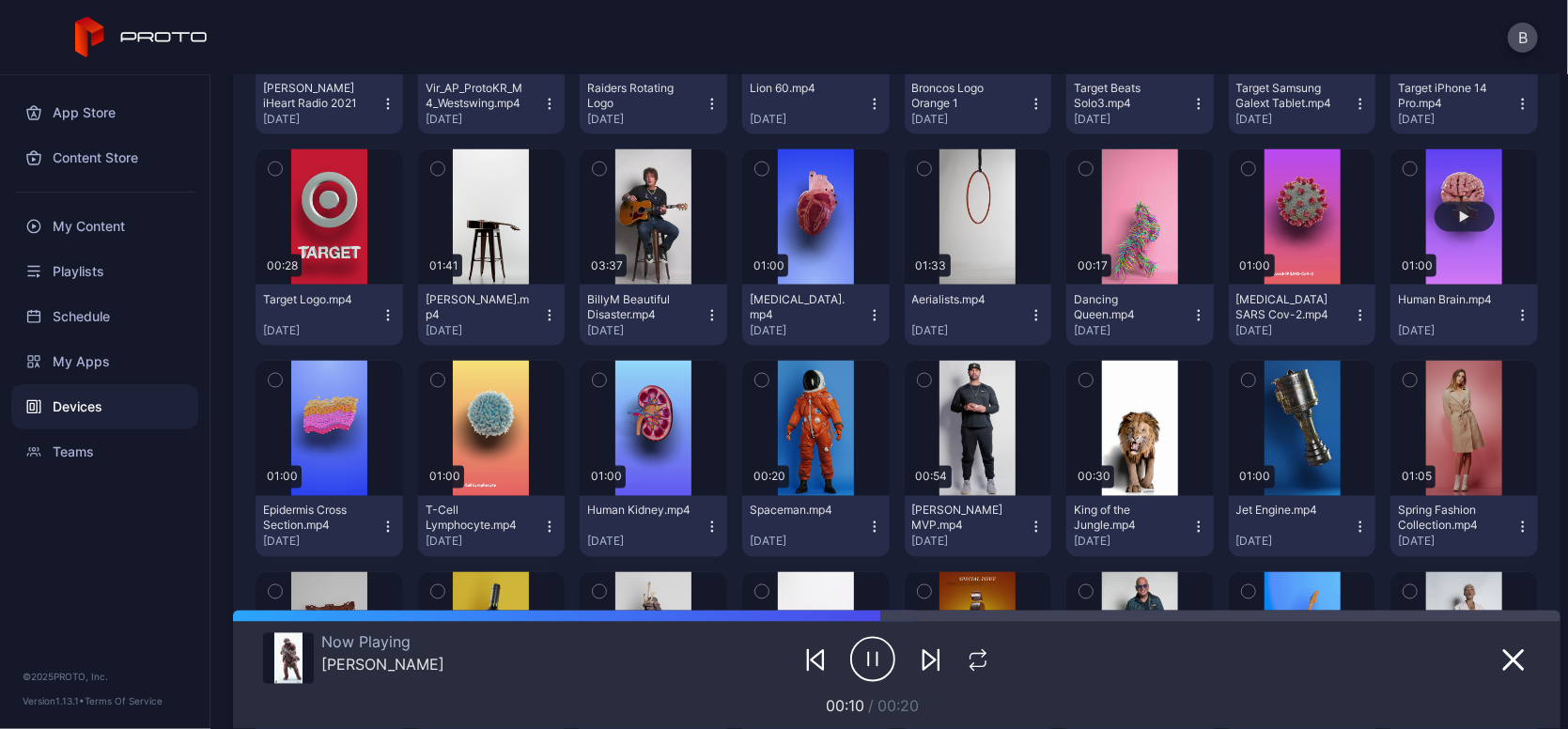
scroll to position [5403, 0]
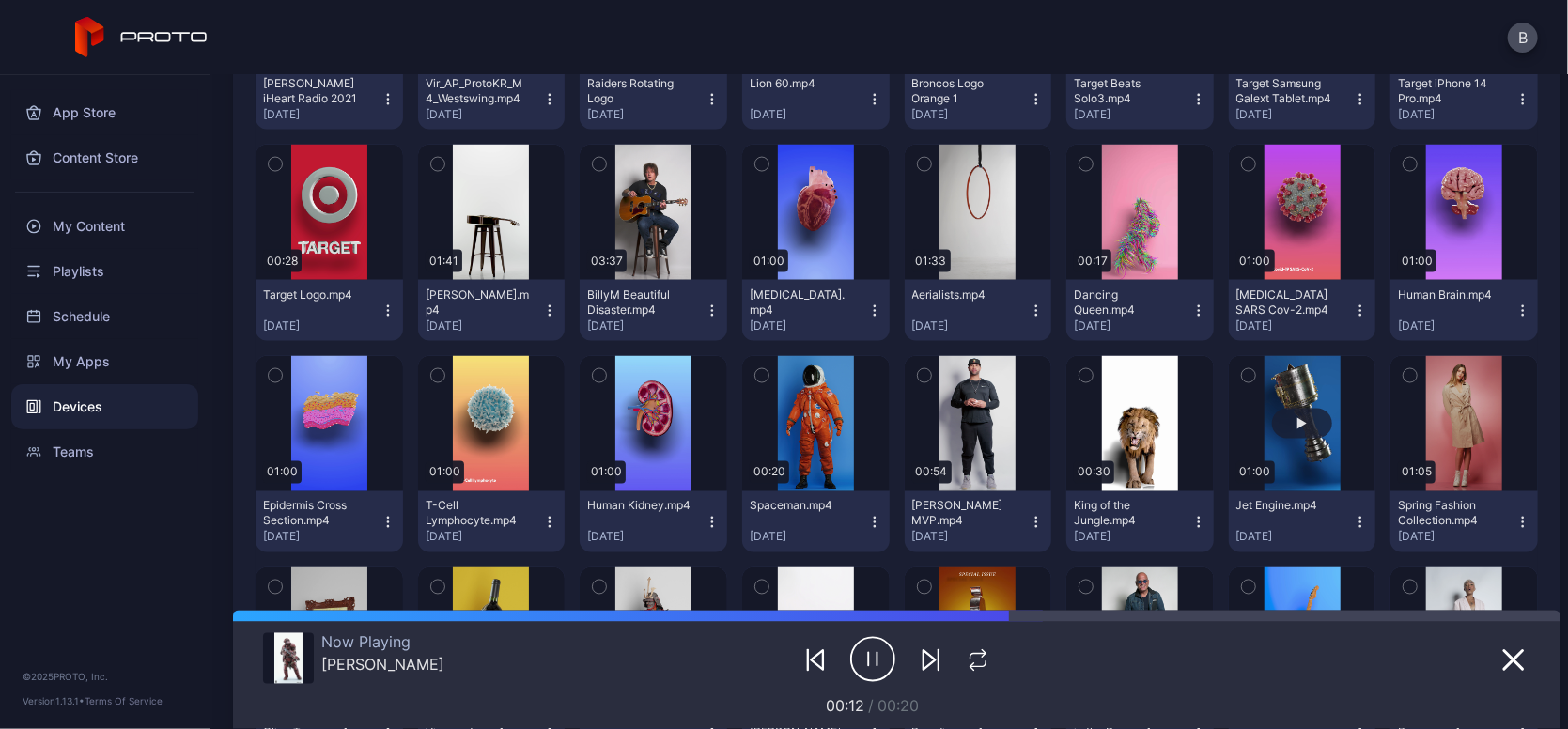
click at [1282, 406] on button "button" at bounding box center [1302, 425] width 147 height 136
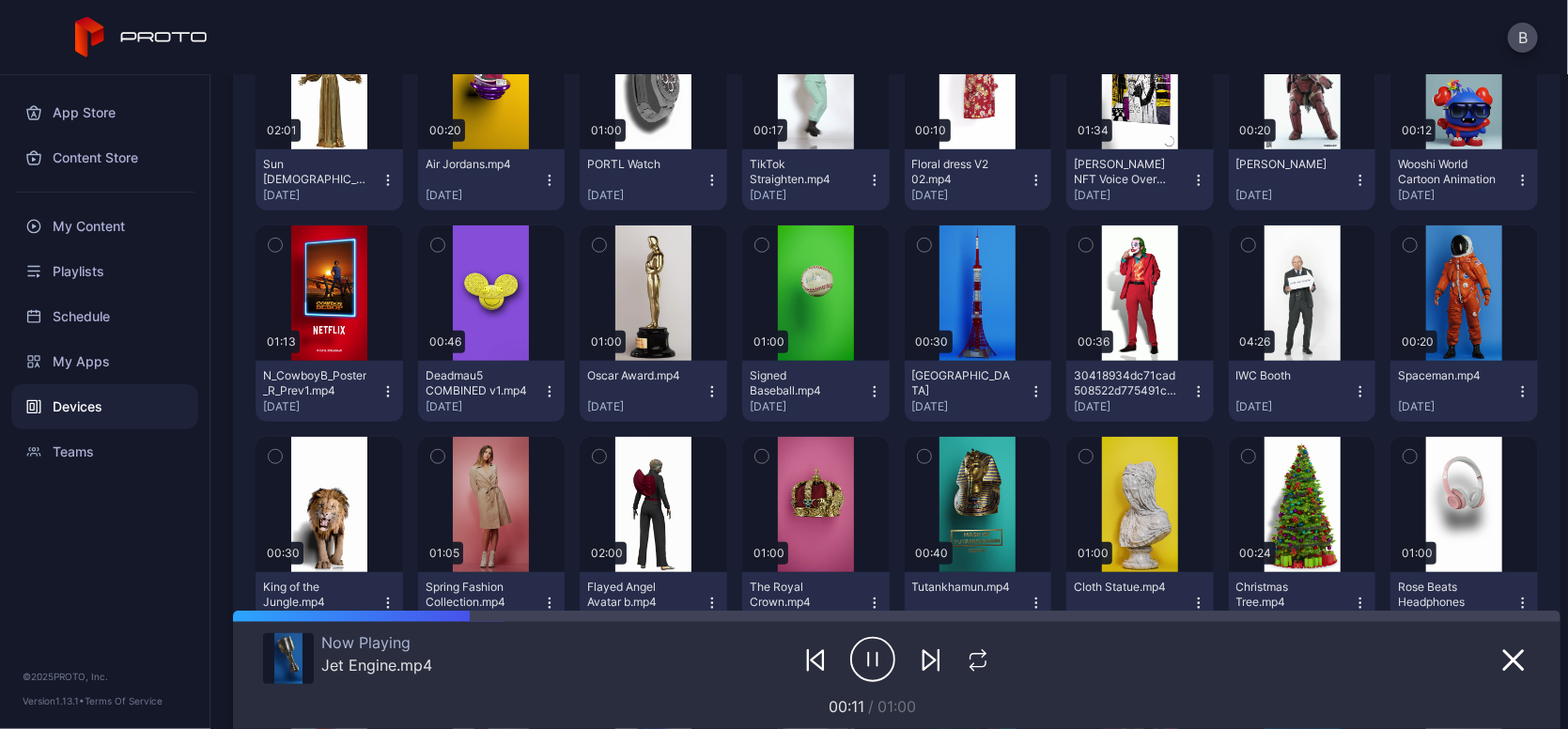
scroll to position [4472, 0]
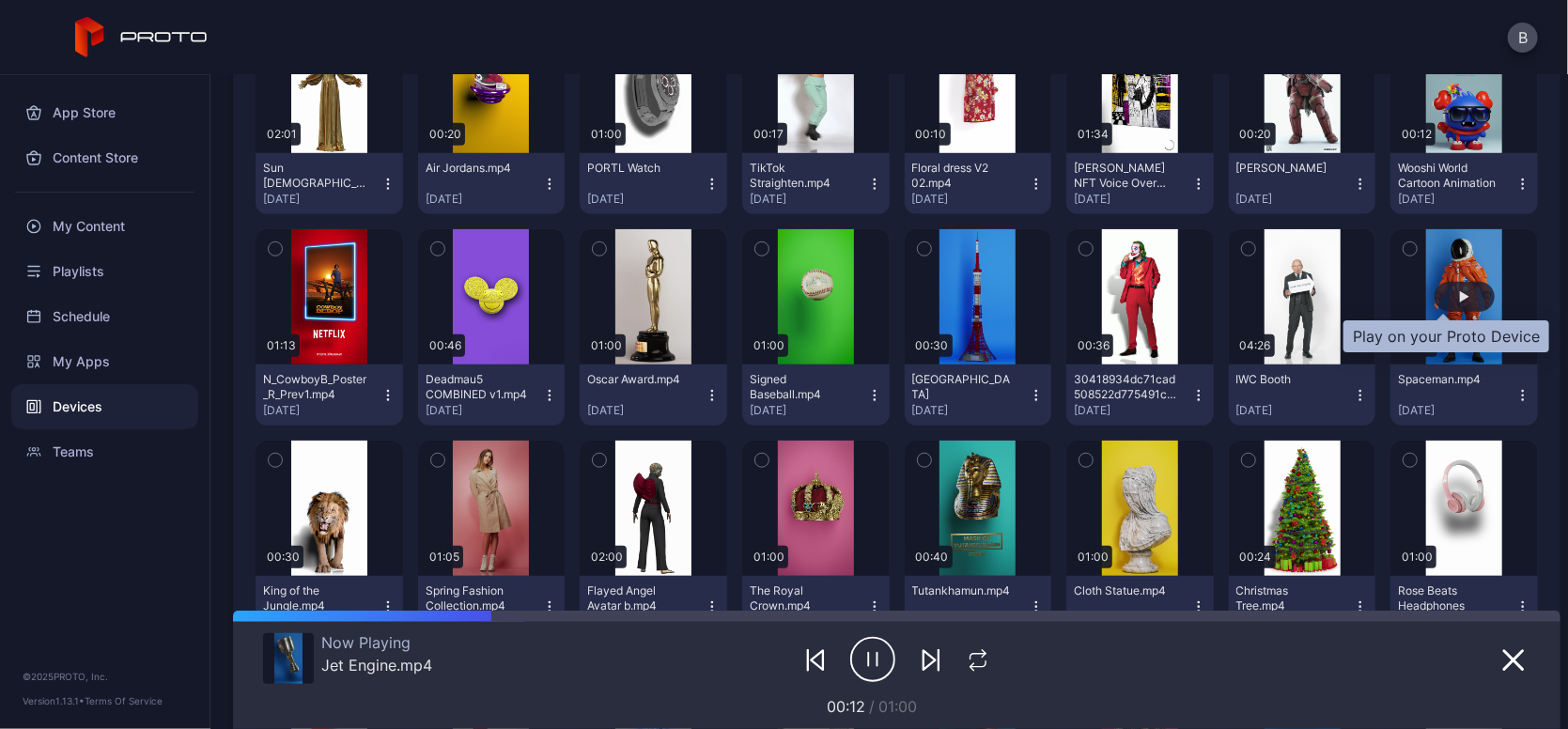
click at [1445, 304] on div "button" at bounding box center [1465, 297] width 60 height 30
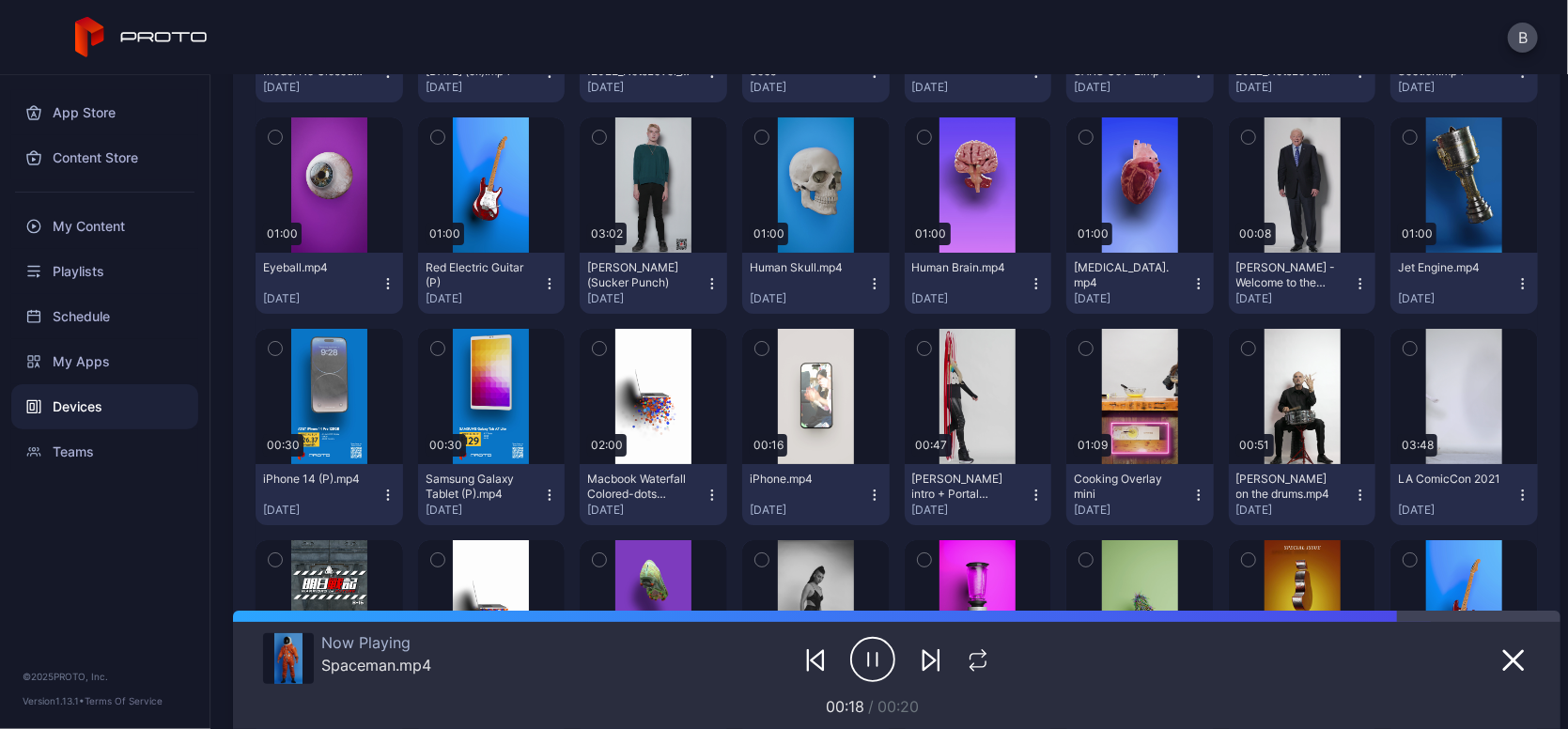
scroll to position [3757, 0]
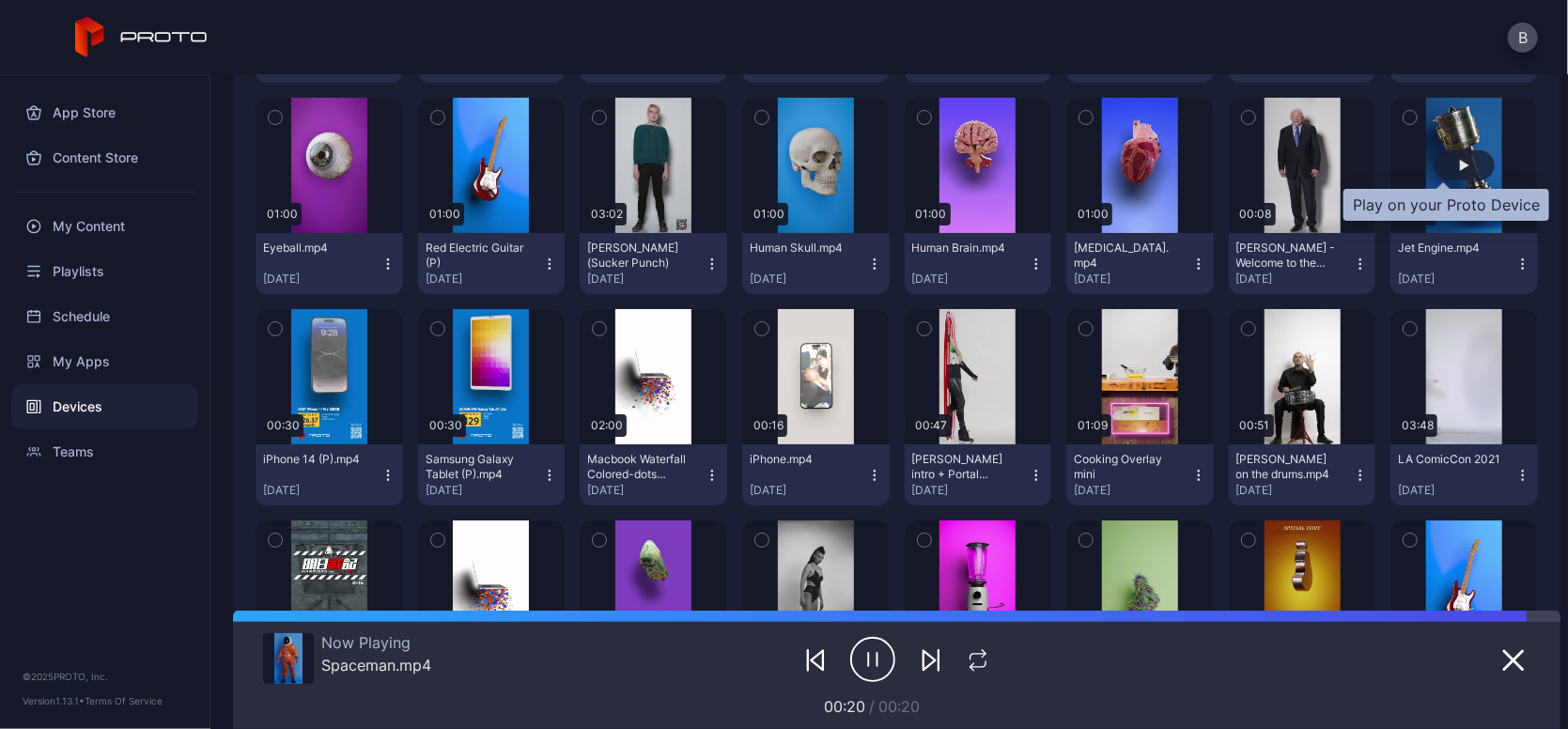
click at [1460, 160] on div "button" at bounding box center [1465, 166] width 10 height 12
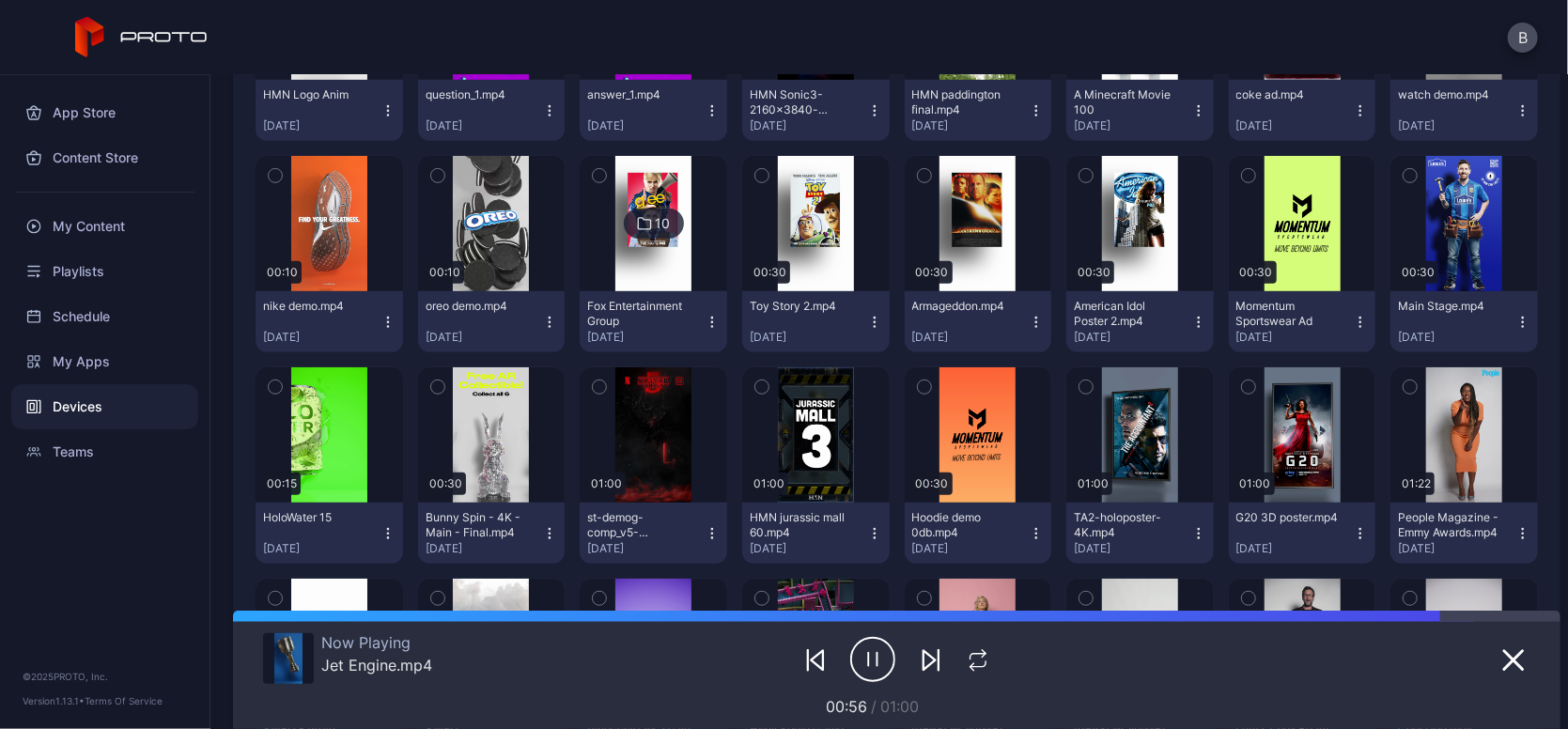
scroll to position [517, 0]
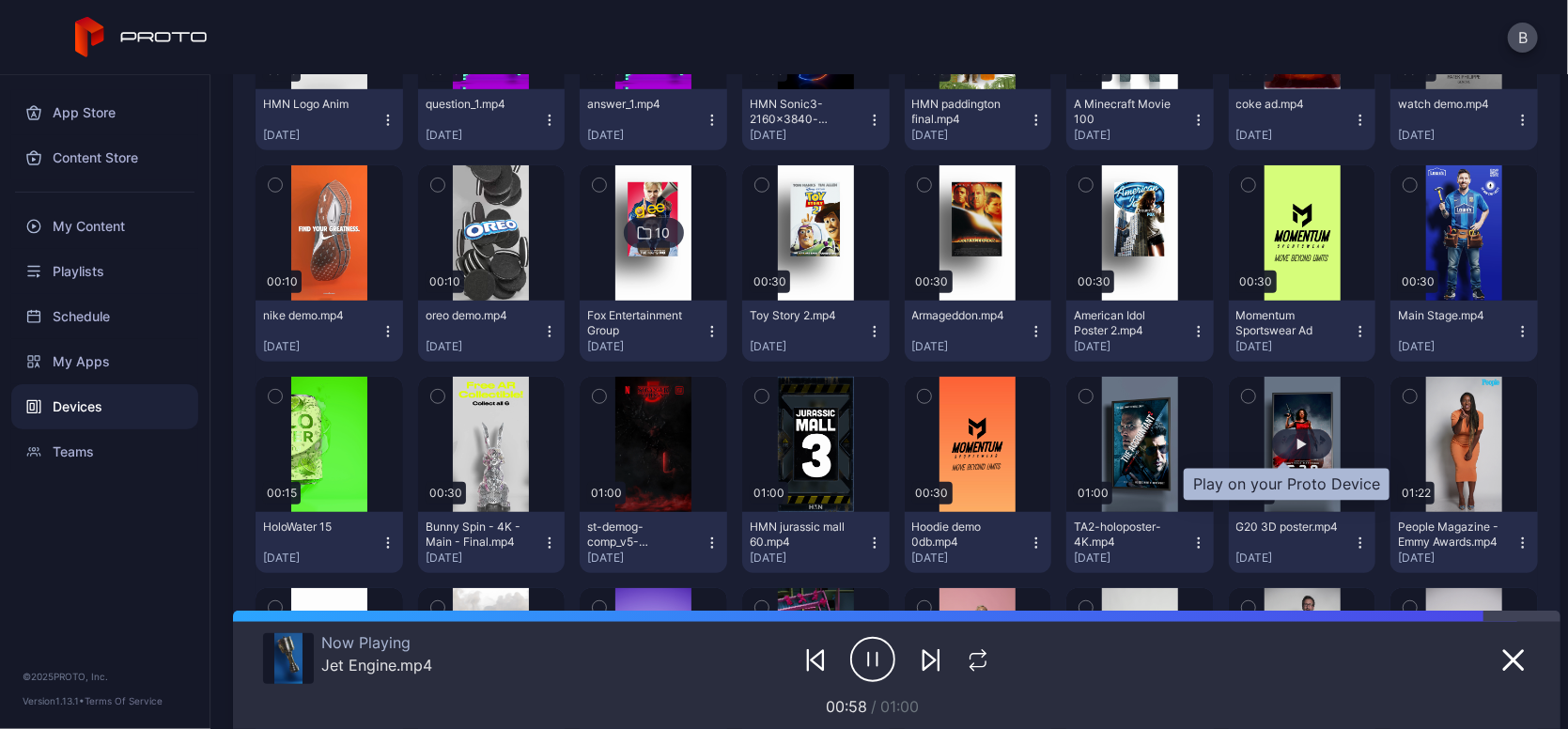
click at [1298, 446] on div "button" at bounding box center [1302, 445] width 10 height 12
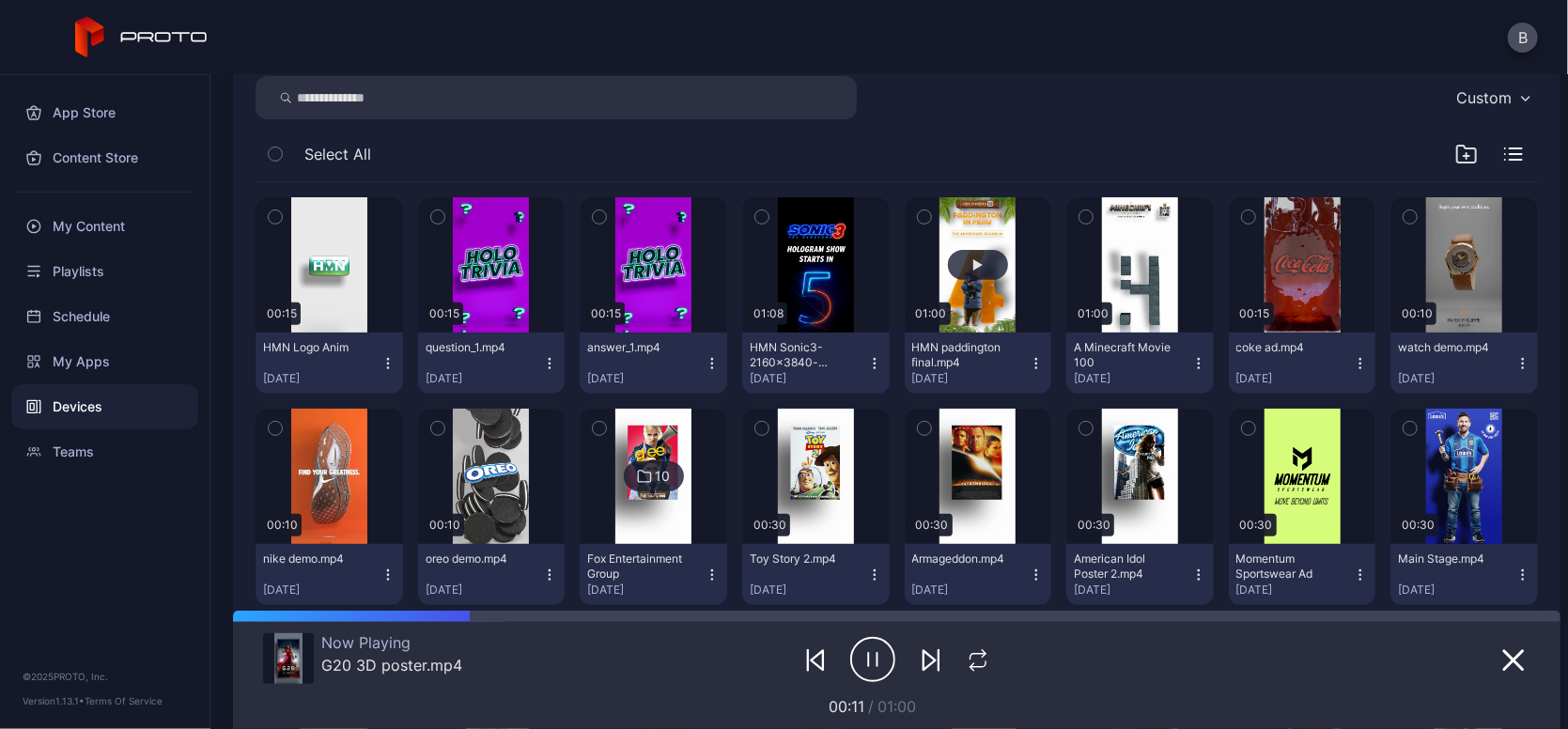
scroll to position [278, 0]
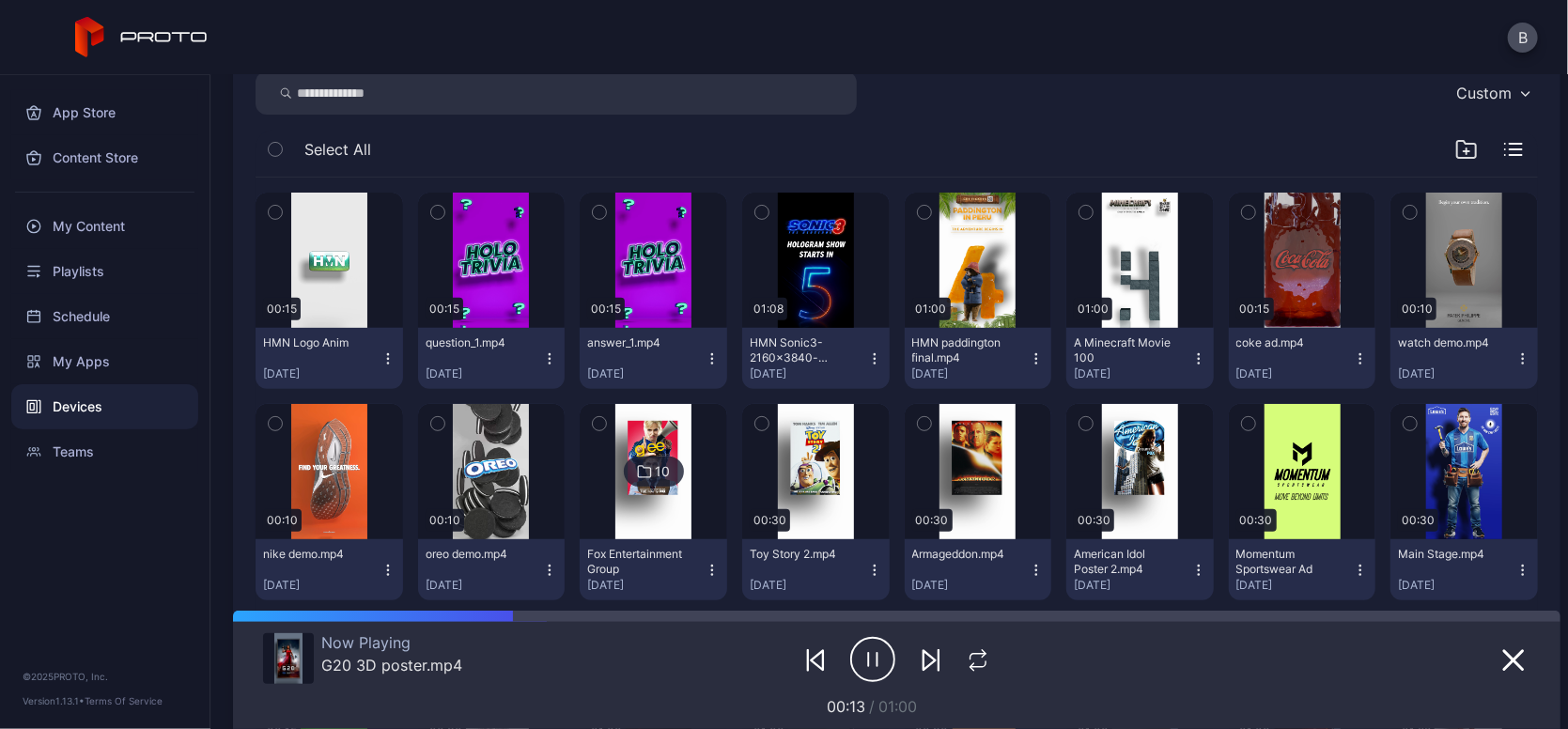
click at [661, 418] on img at bounding box center [653, 472] width 77 height 136
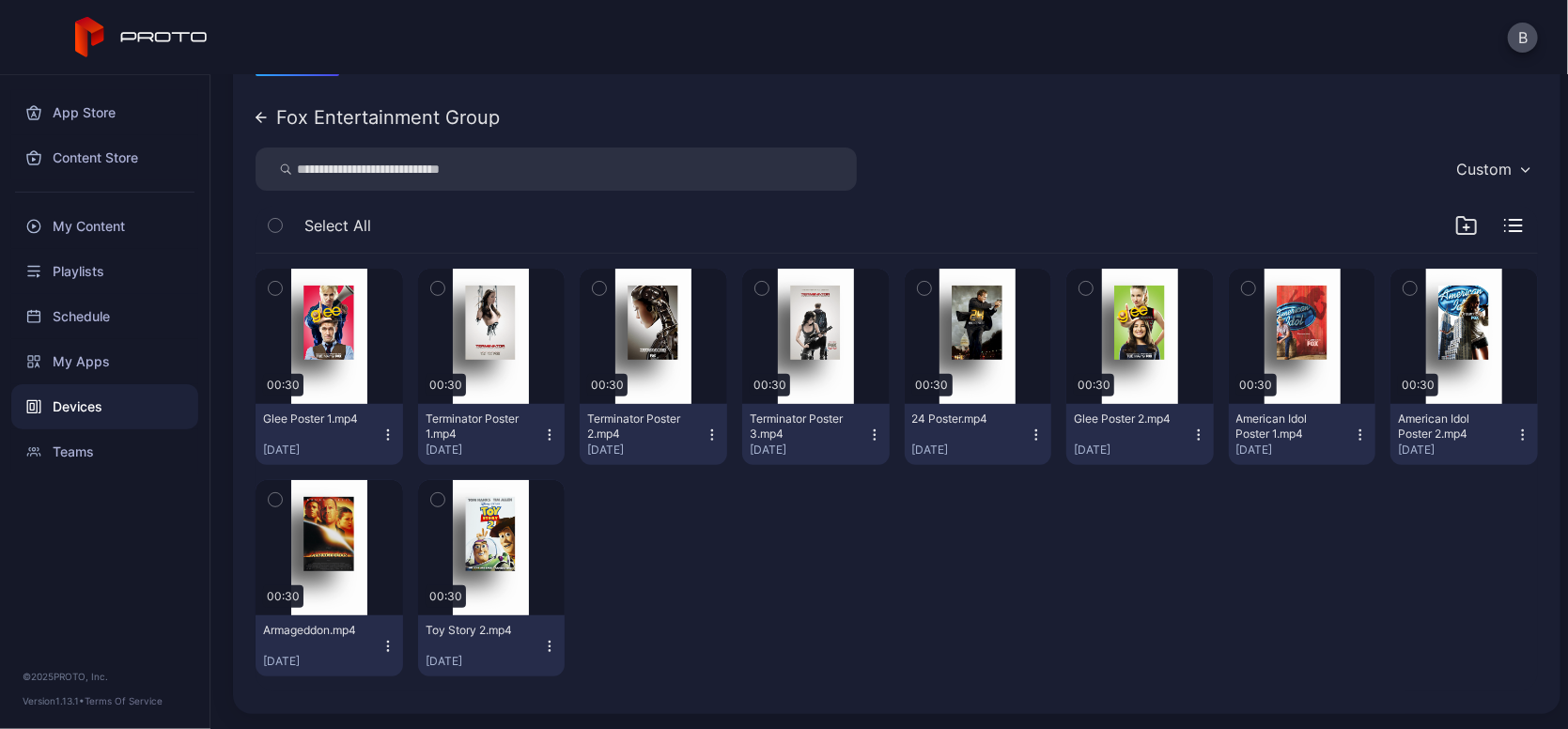
scroll to position [251, 0]
click at [260, 117] on icon at bounding box center [262, 117] width 10 height 0
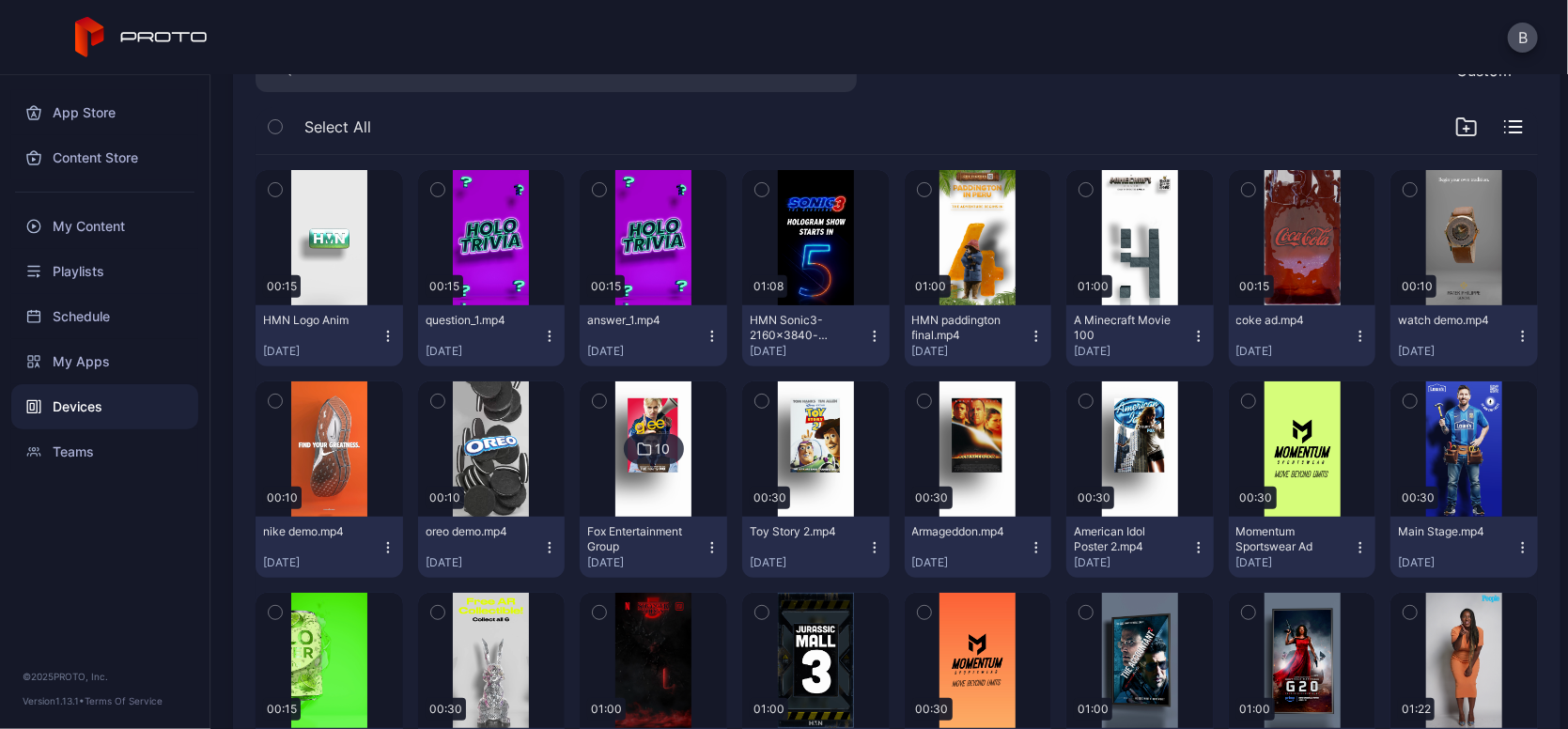
scroll to position [315, 0]
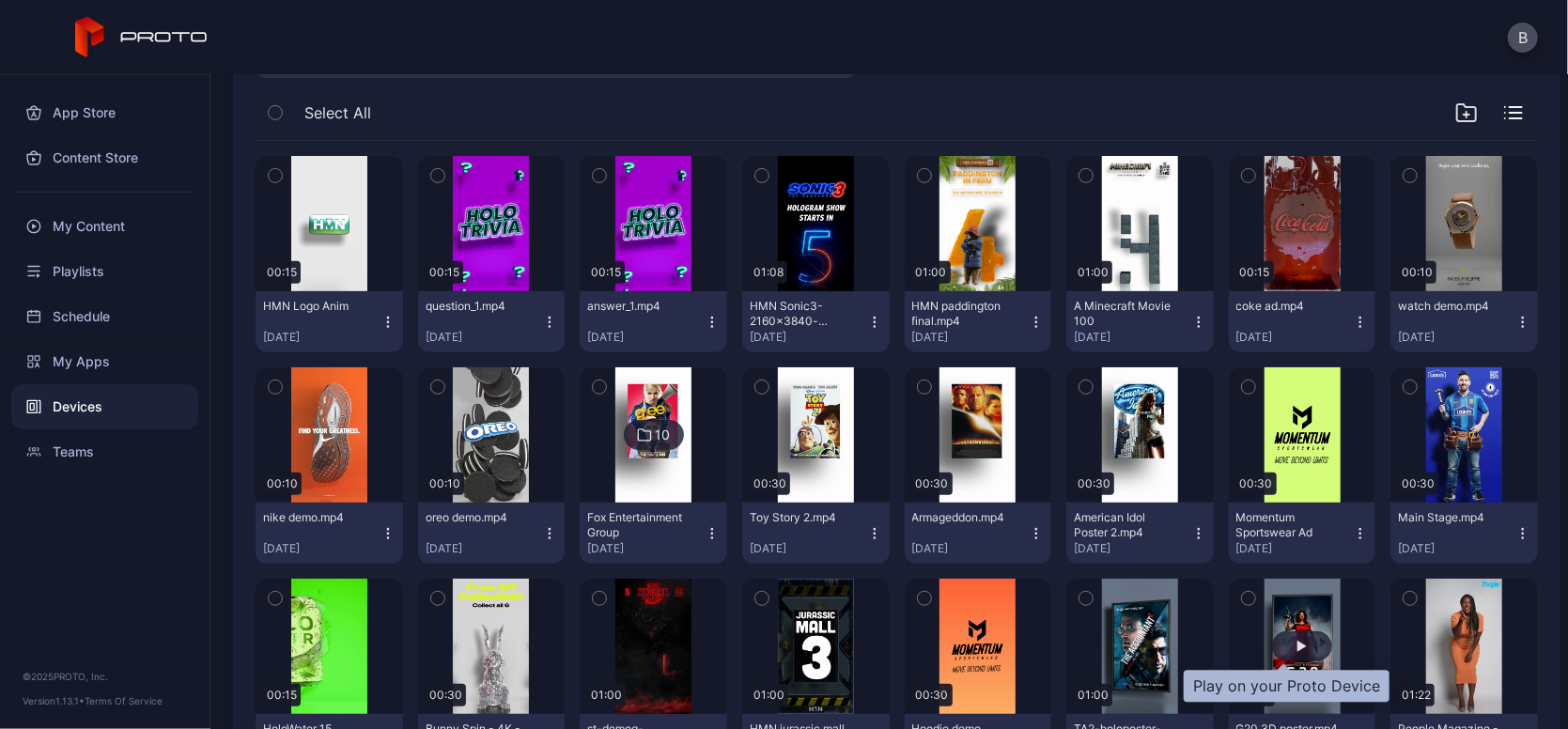
click at [1286, 656] on div "button" at bounding box center [1302, 647] width 60 height 30
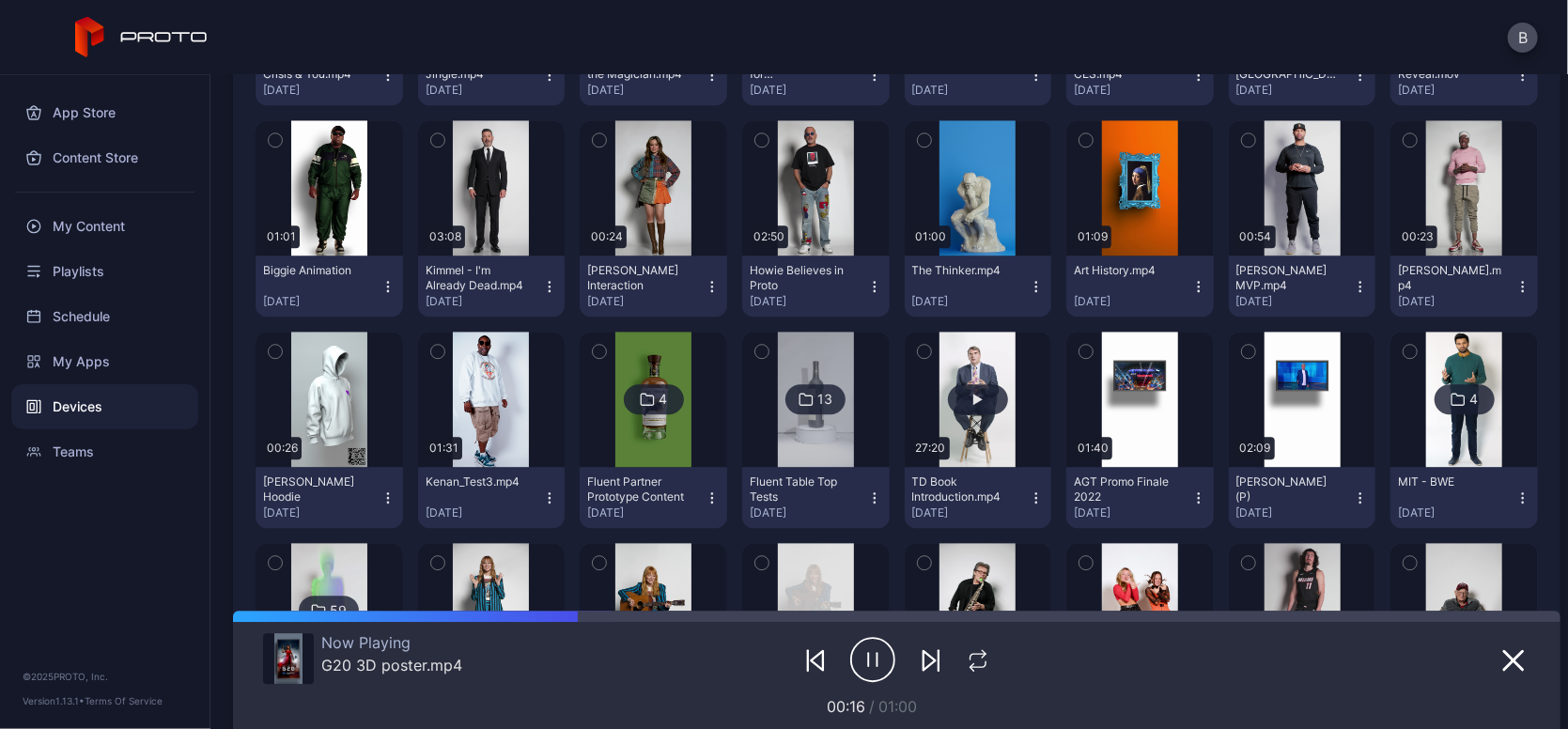
scroll to position [2680, 0]
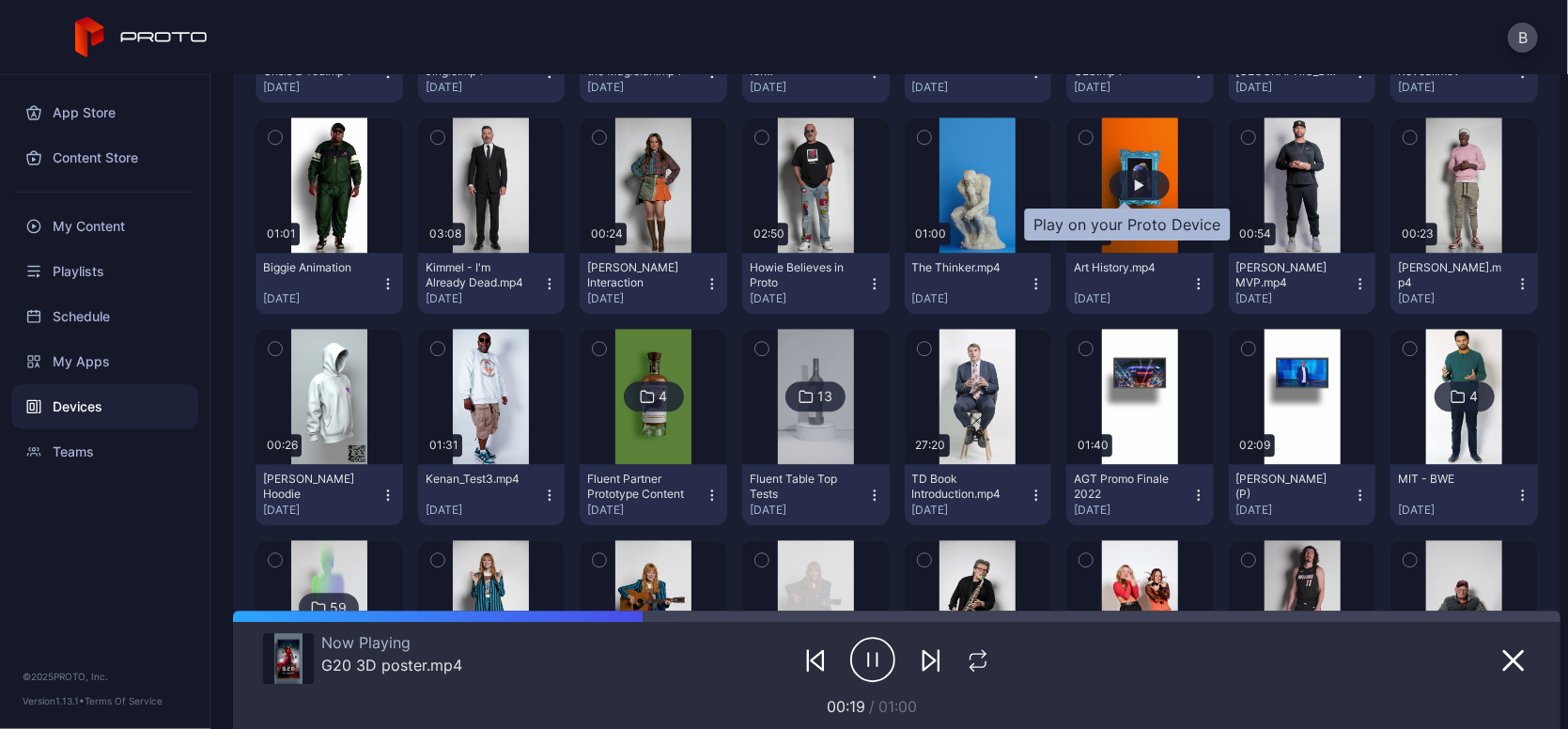
click at [1125, 190] on div "button" at bounding box center [1140, 185] width 60 height 30
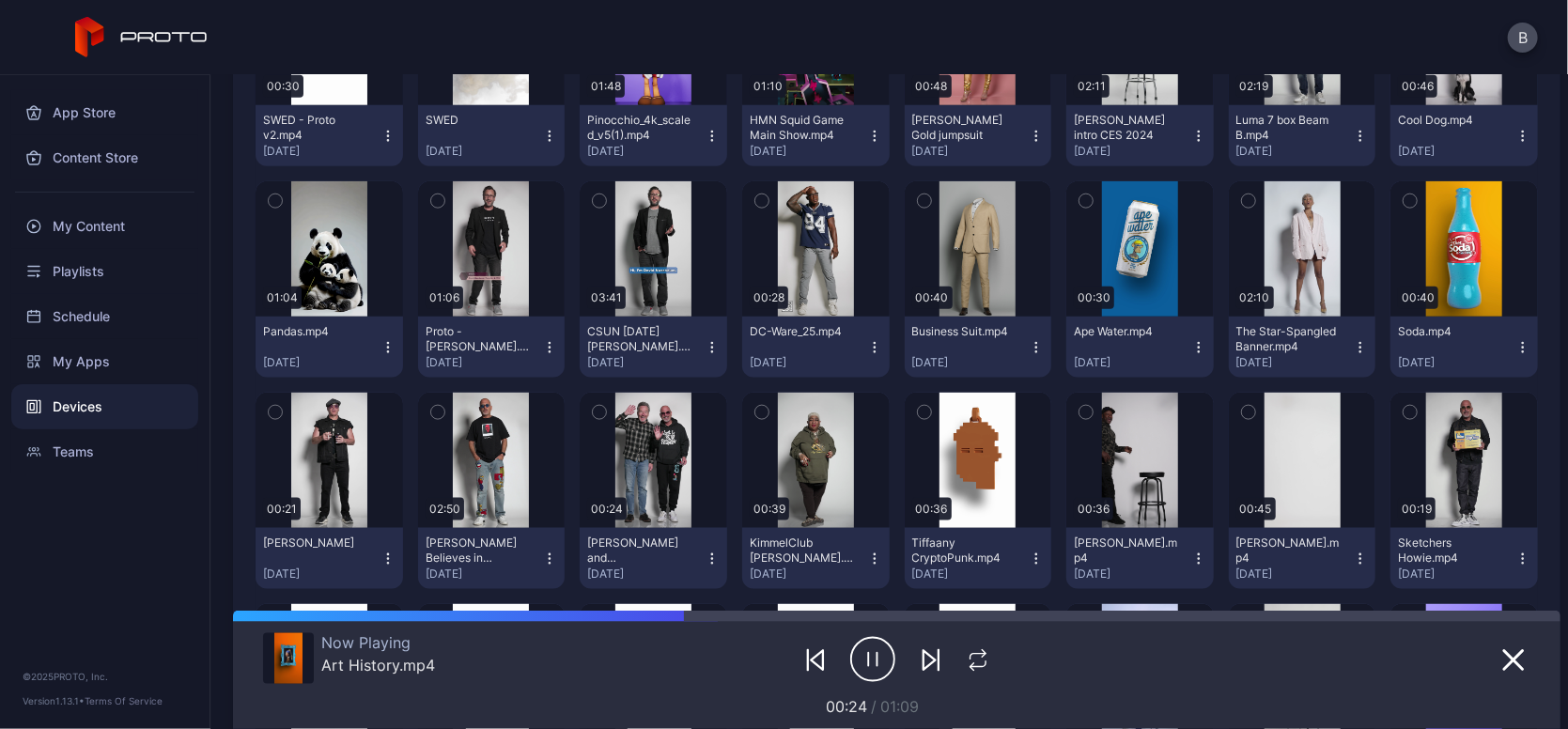
scroll to position [1131, 0]
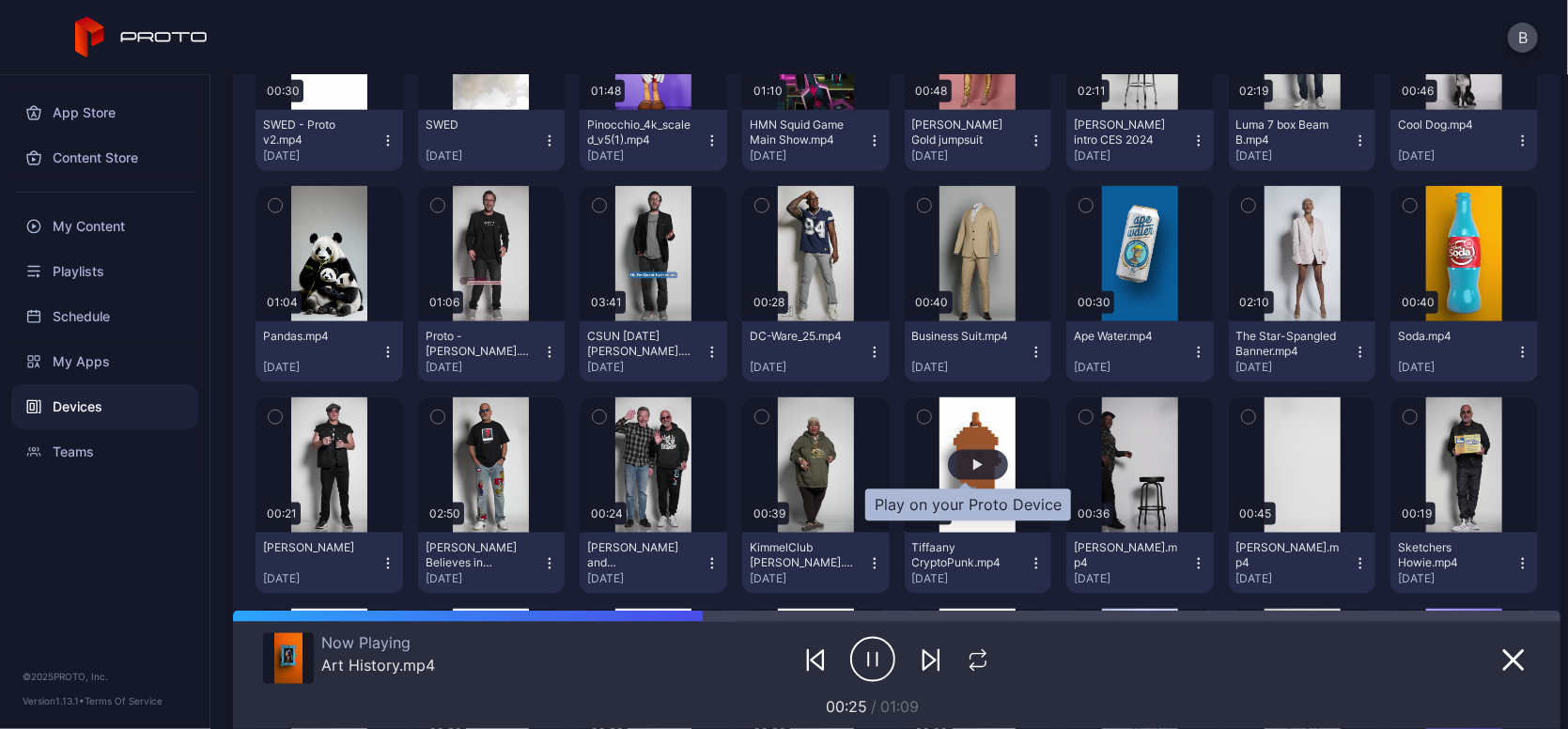
click at [953, 479] on div "button" at bounding box center [978, 464] width 60 height 30
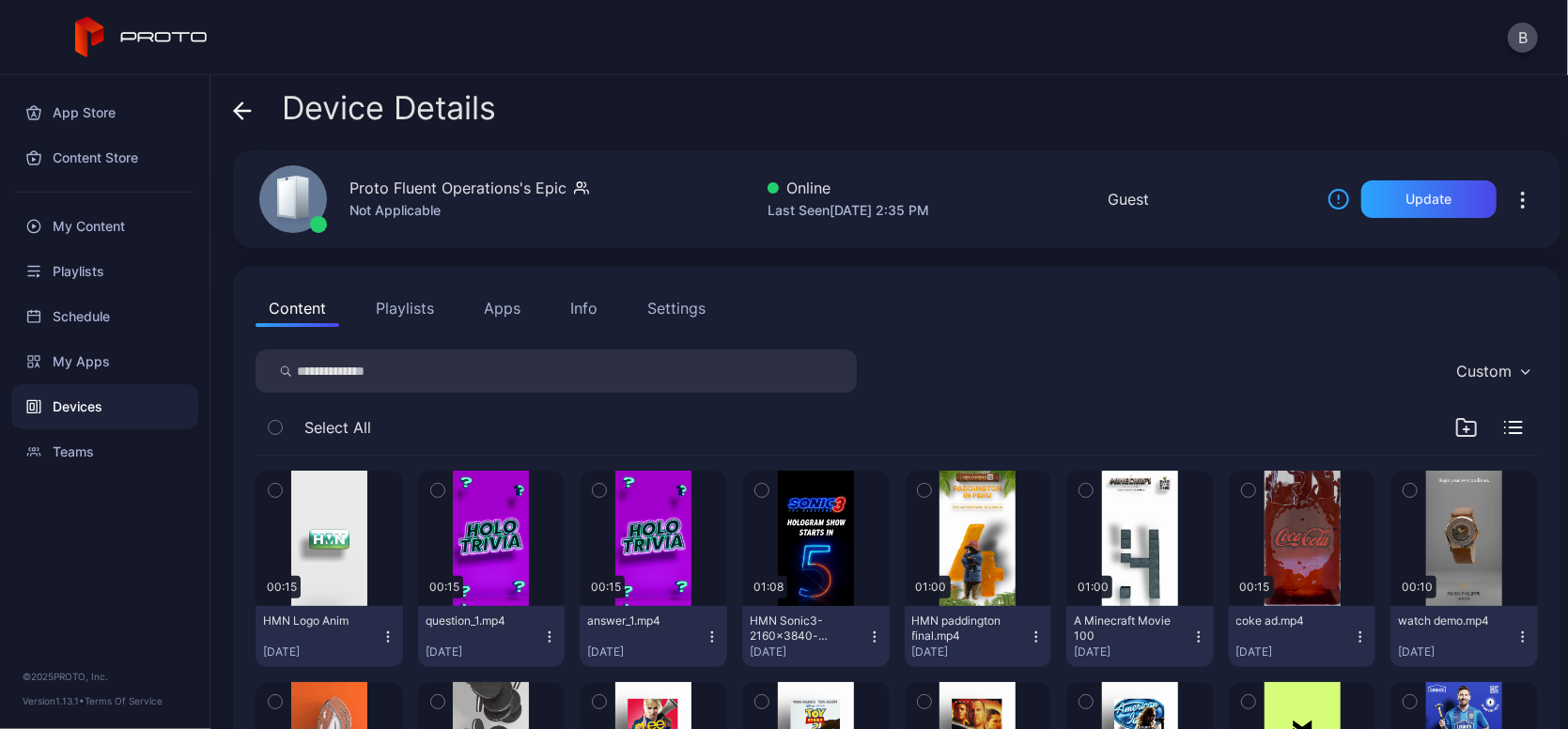
scroll to position [0, 0]
click at [751, 367] on input "search" at bounding box center [556, 371] width 602 height 44
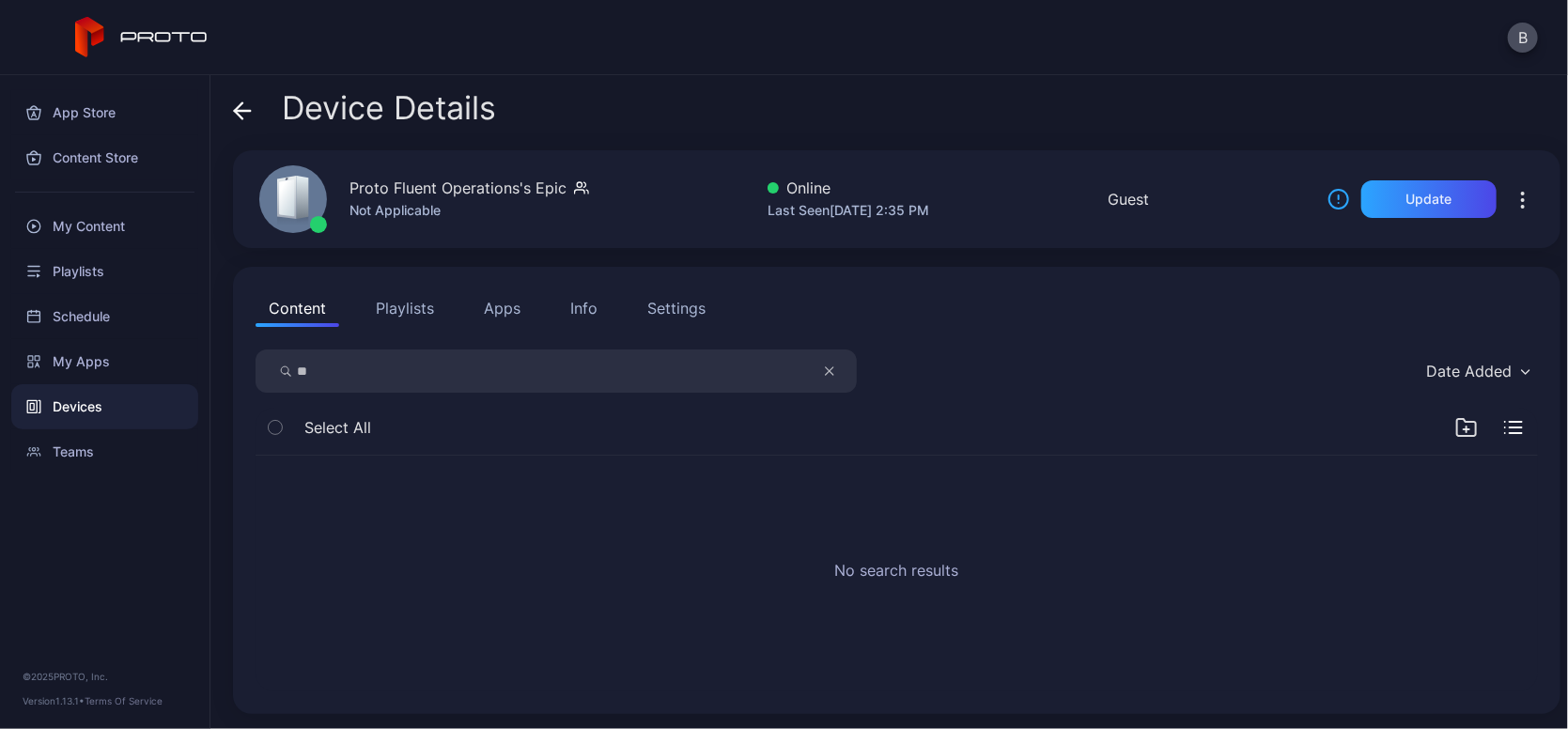
type input "*"
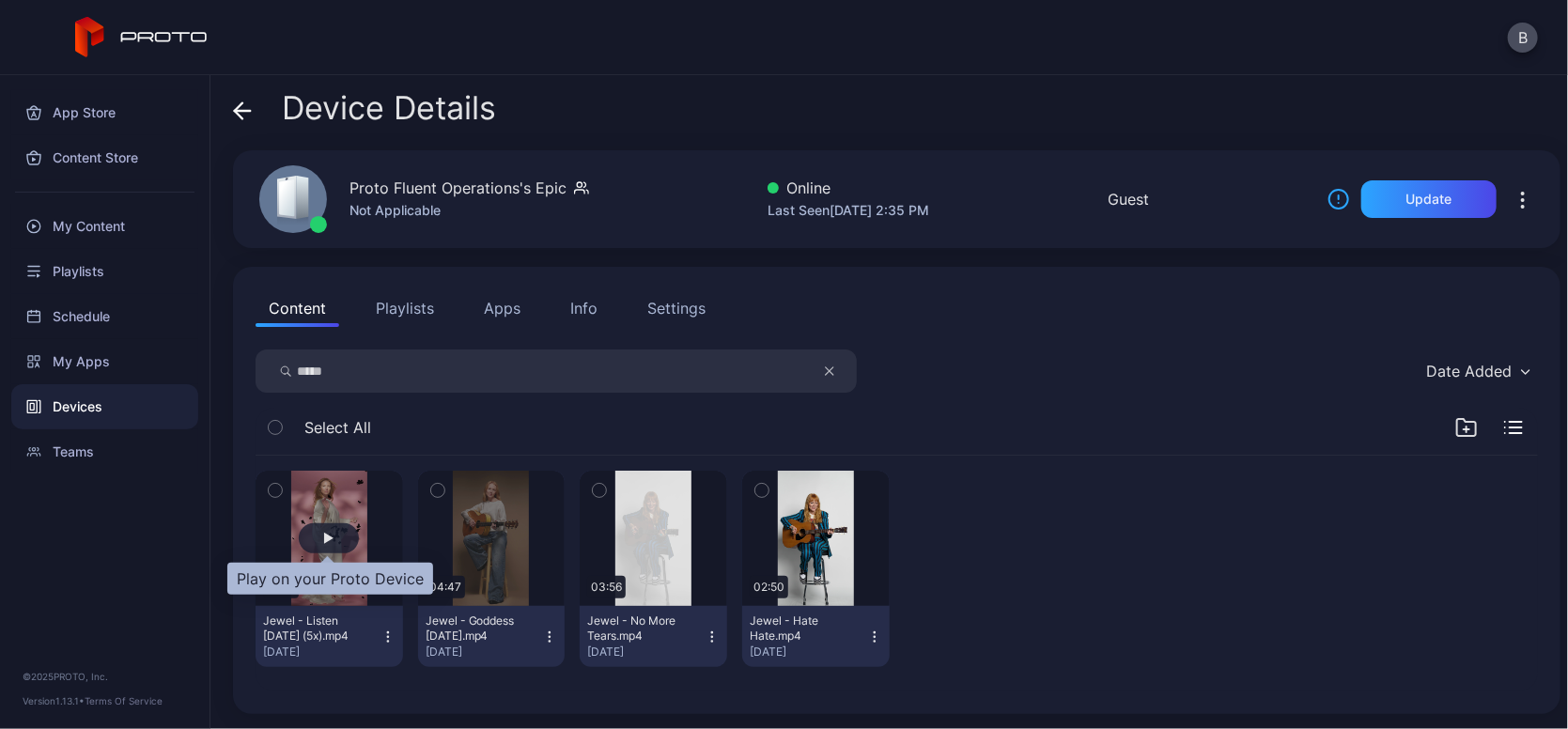
click at [337, 531] on div "button" at bounding box center [329, 538] width 60 height 30
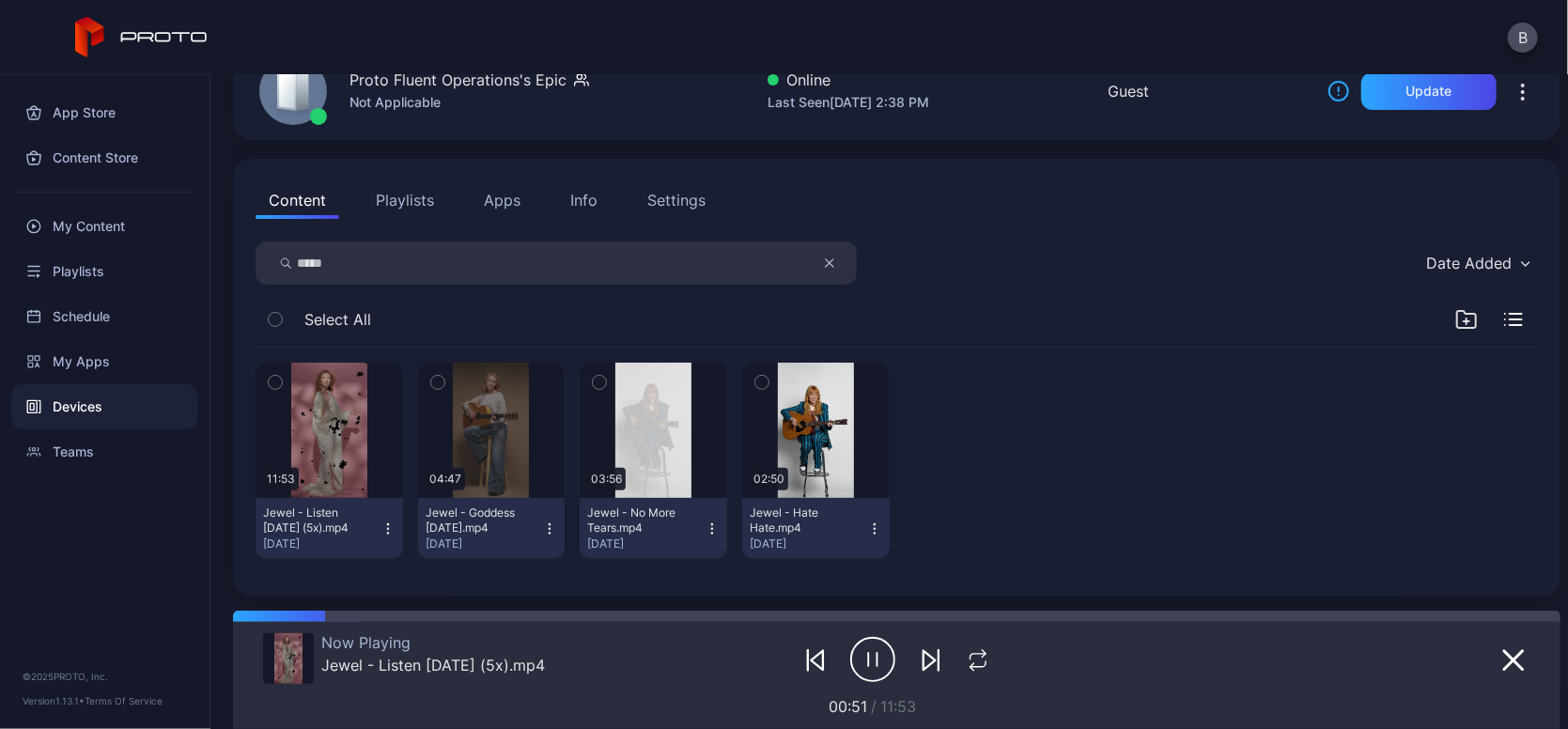
click at [371, 271] on input "*****" at bounding box center [556, 263] width 602 height 44
type input "*"
type input "*****"
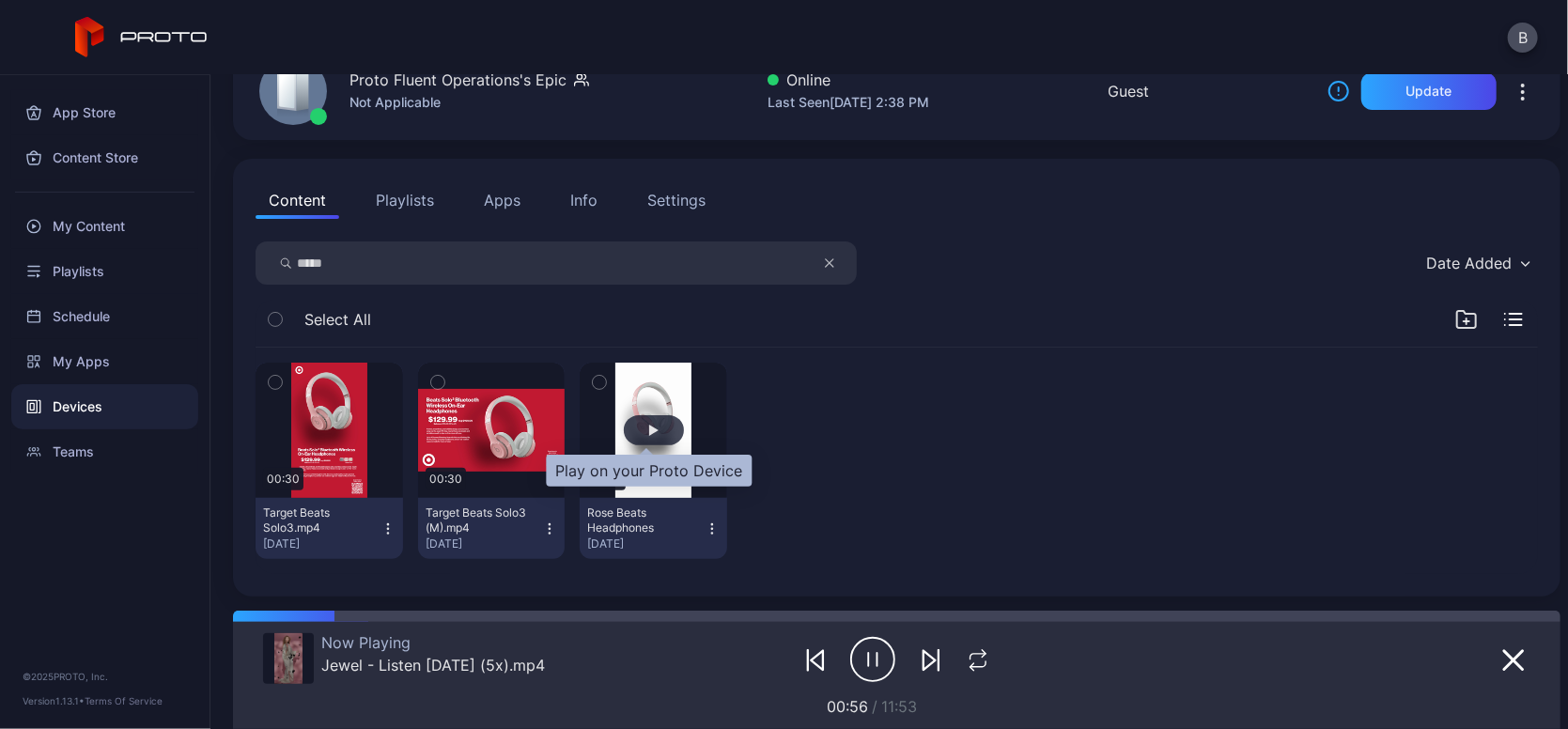
click at [649, 429] on div "button" at bounding box center [654, 430] width 10 height 12
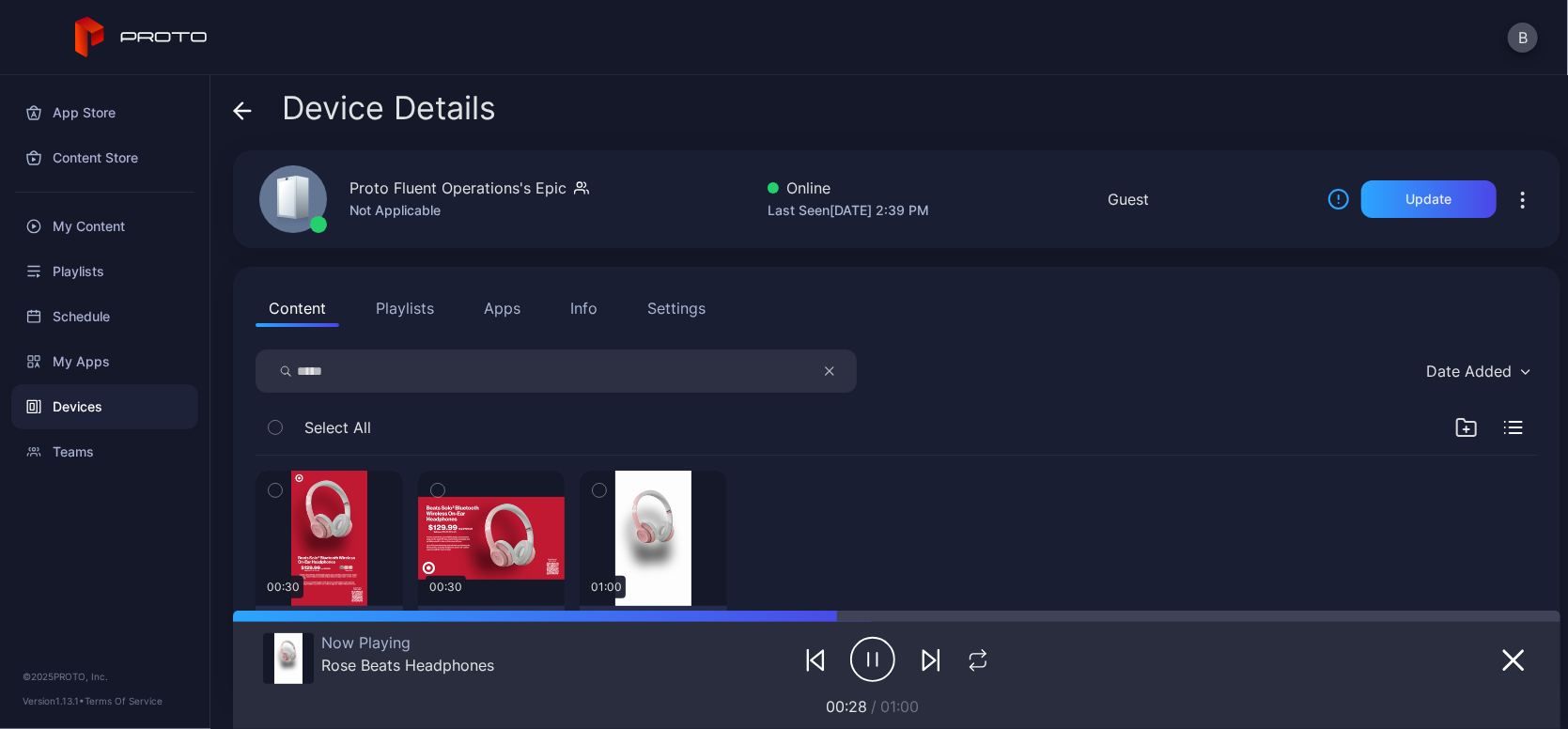
click at [252, 109] on div "Device Details" at bounding box center [364, 112] width 264 height 46
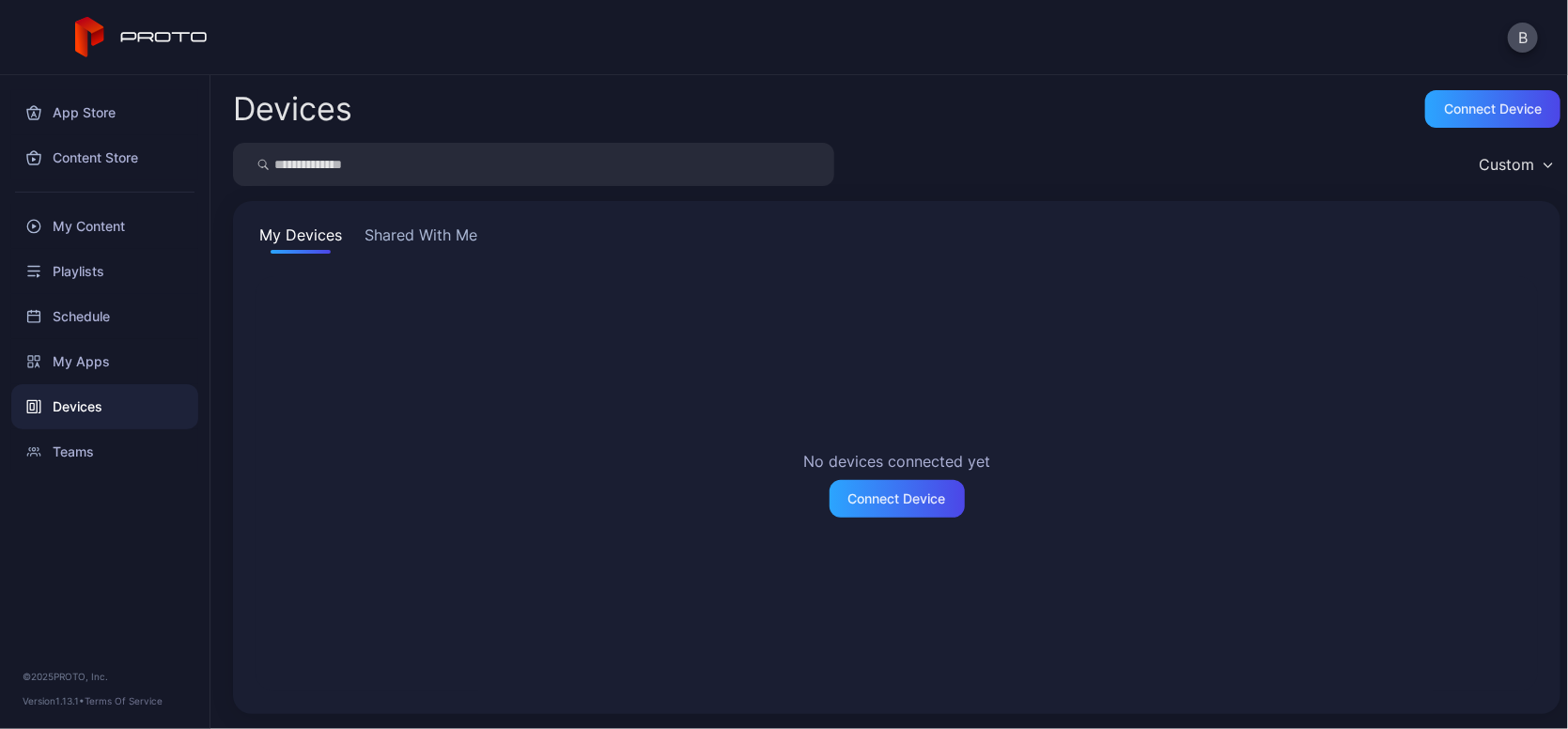
click at [92, 399] on div "Devices" at bounding box center [105, 407] width 187 height 46
click at [426, 240] on button "Shared With Me" at bounding box center [421, 238] width 120 height 30
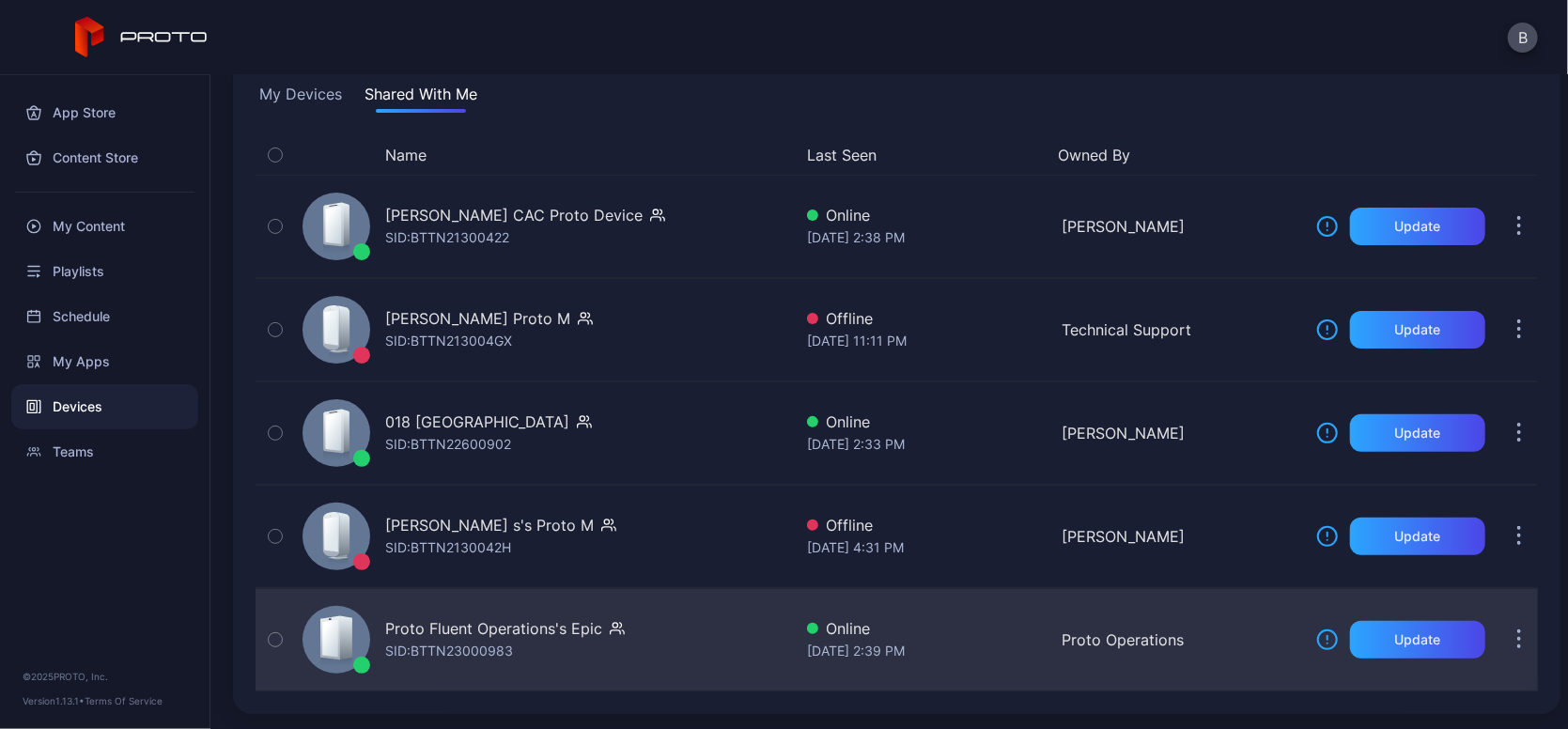
scroll to position [141, 0]
click at [507, 627] on div "Proto Fluent Operations's Epic" at bounding box center [494, 628] width 217 height 22
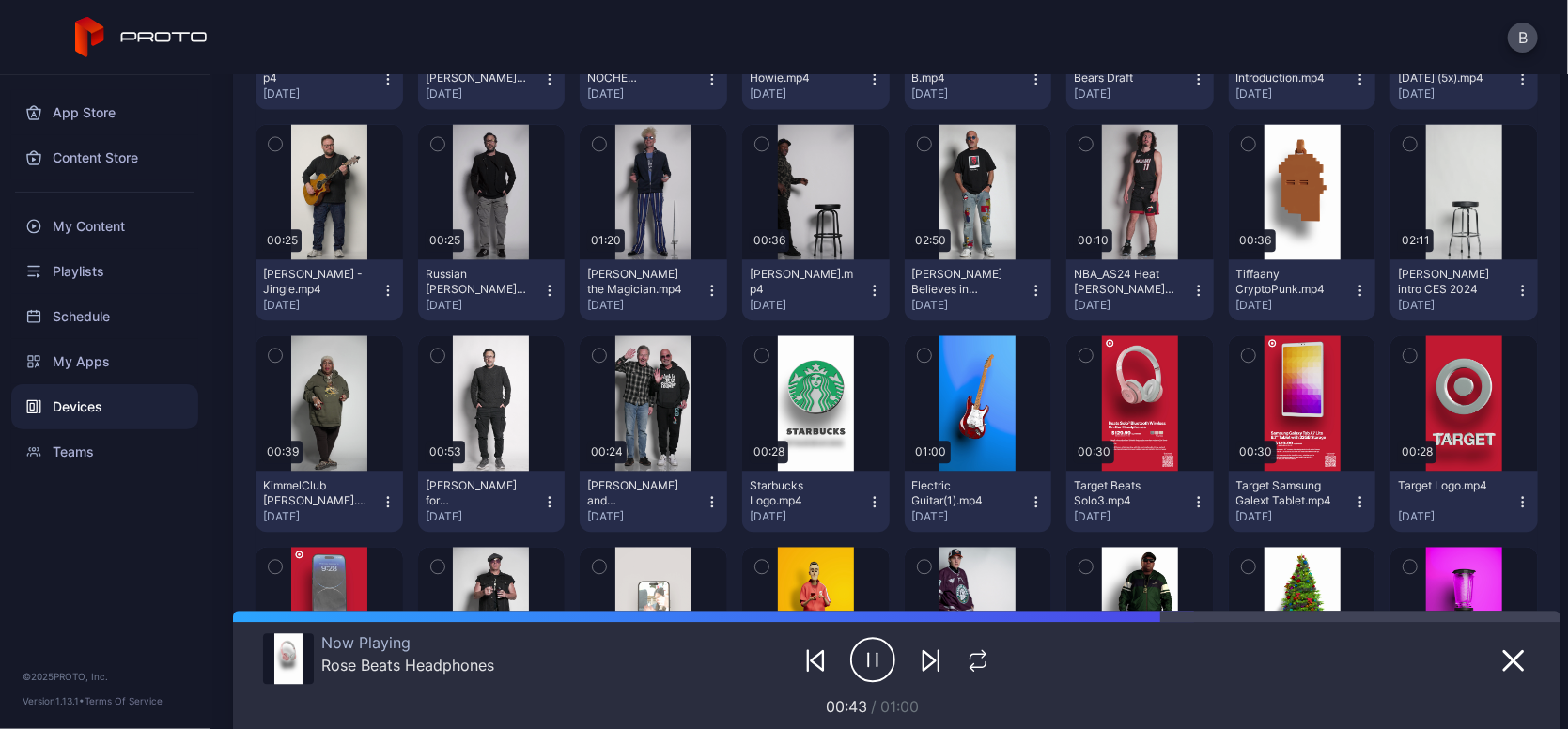
scroll to position [2257, 0]
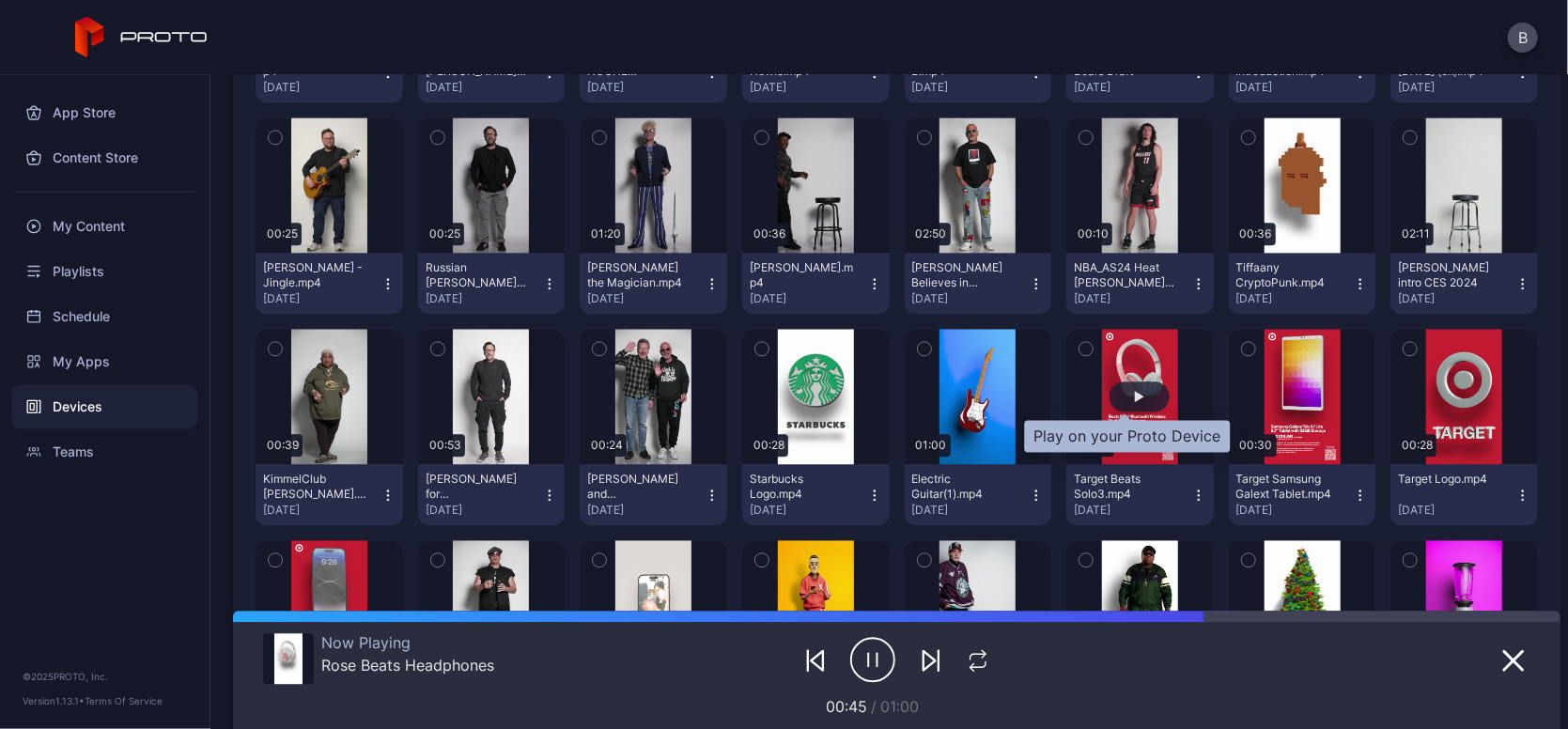
click at [1135, 392] on div "button" at bounding box center [1140, 396] width 10 height 12
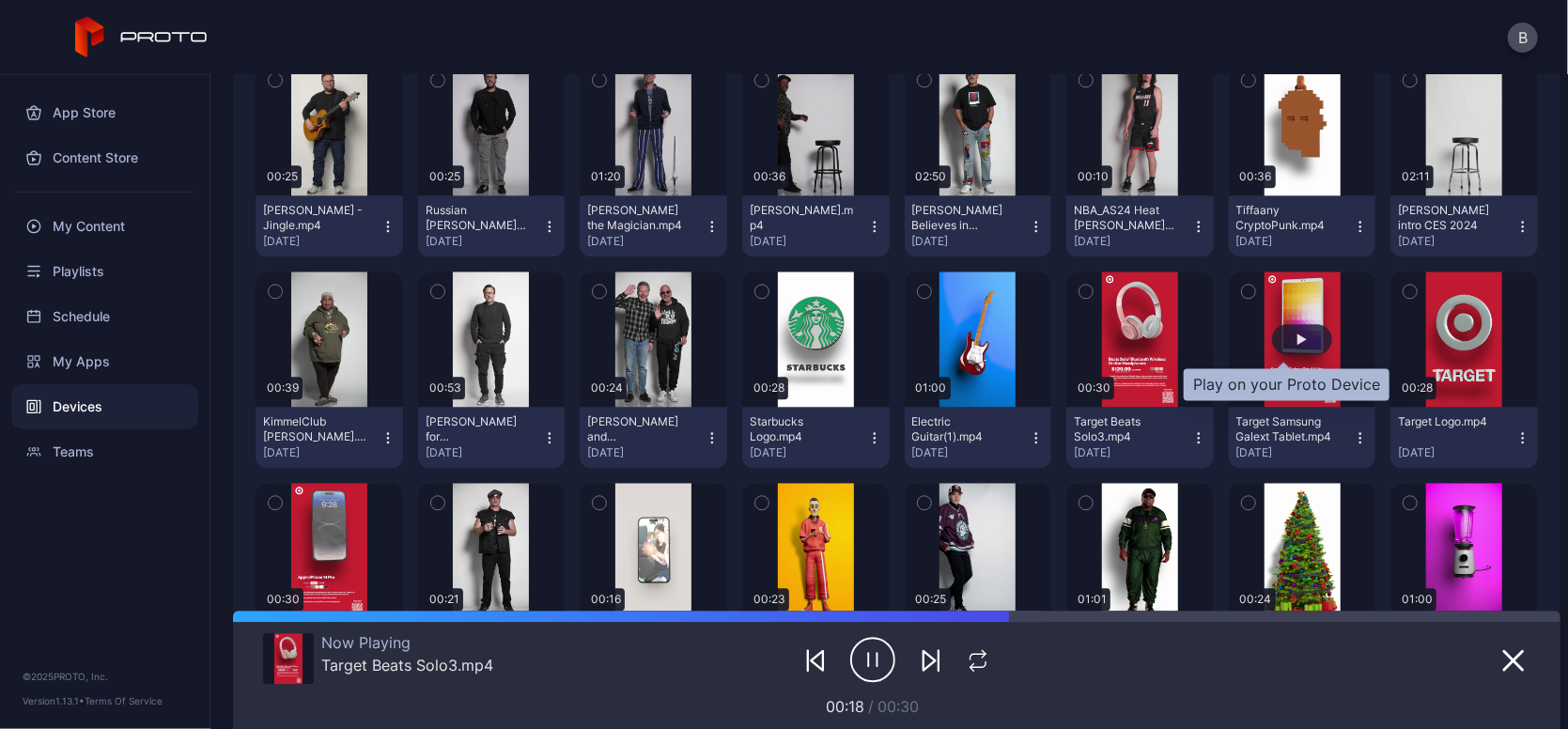
scroll to position [2322, 0]
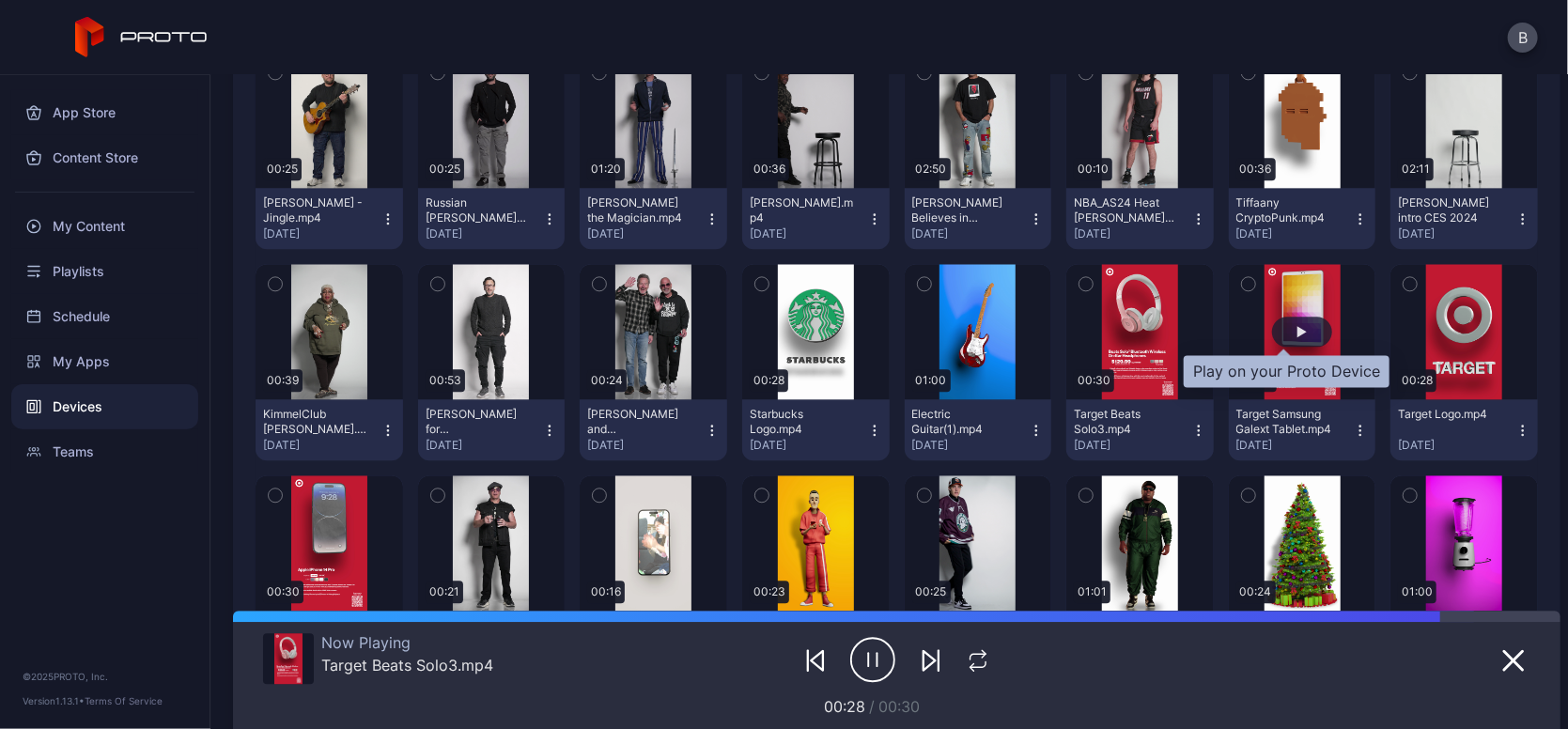
click at [1286, 339] on div "button" at bounding box center [1302, 332] width 60 height 30
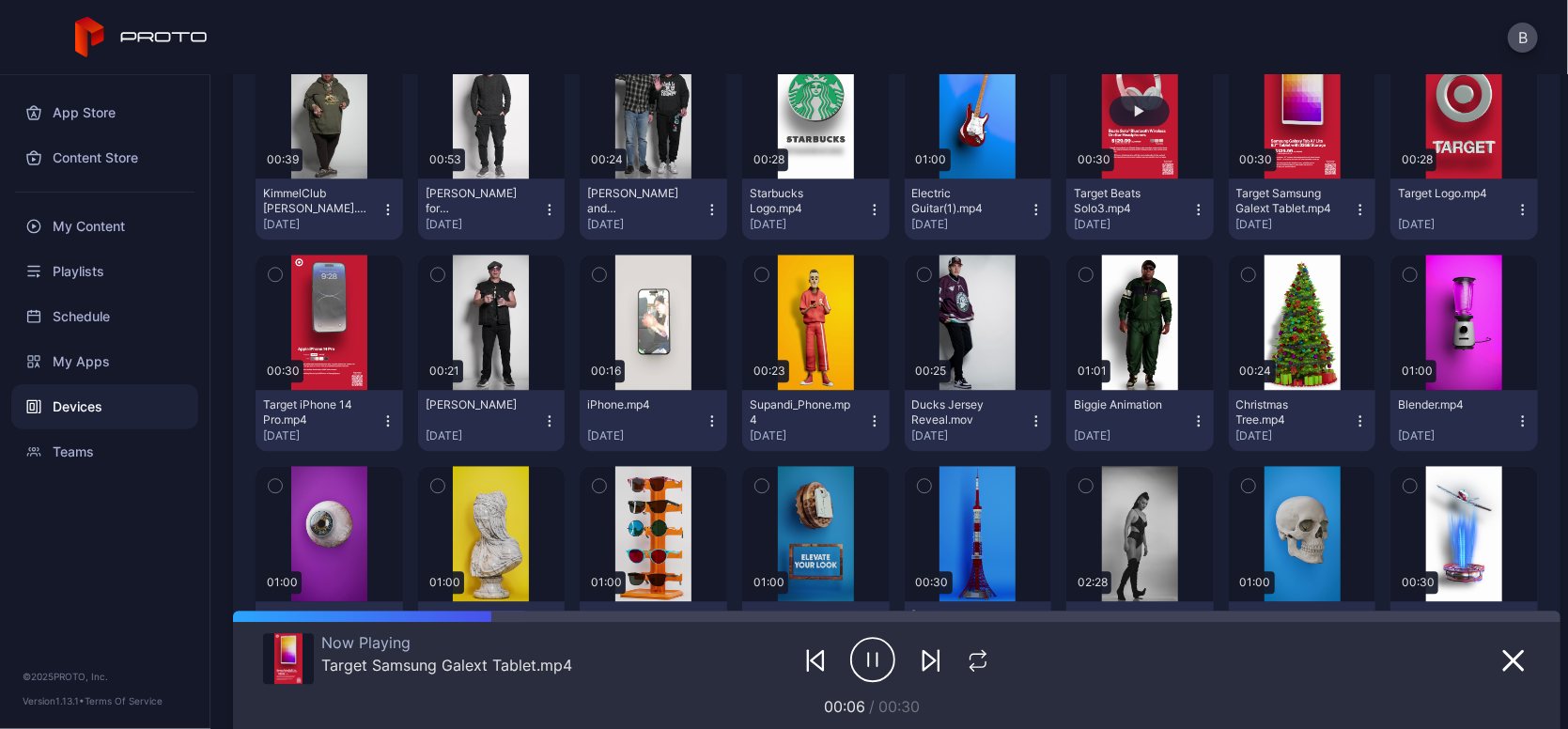
scroll to position [2550, 0]
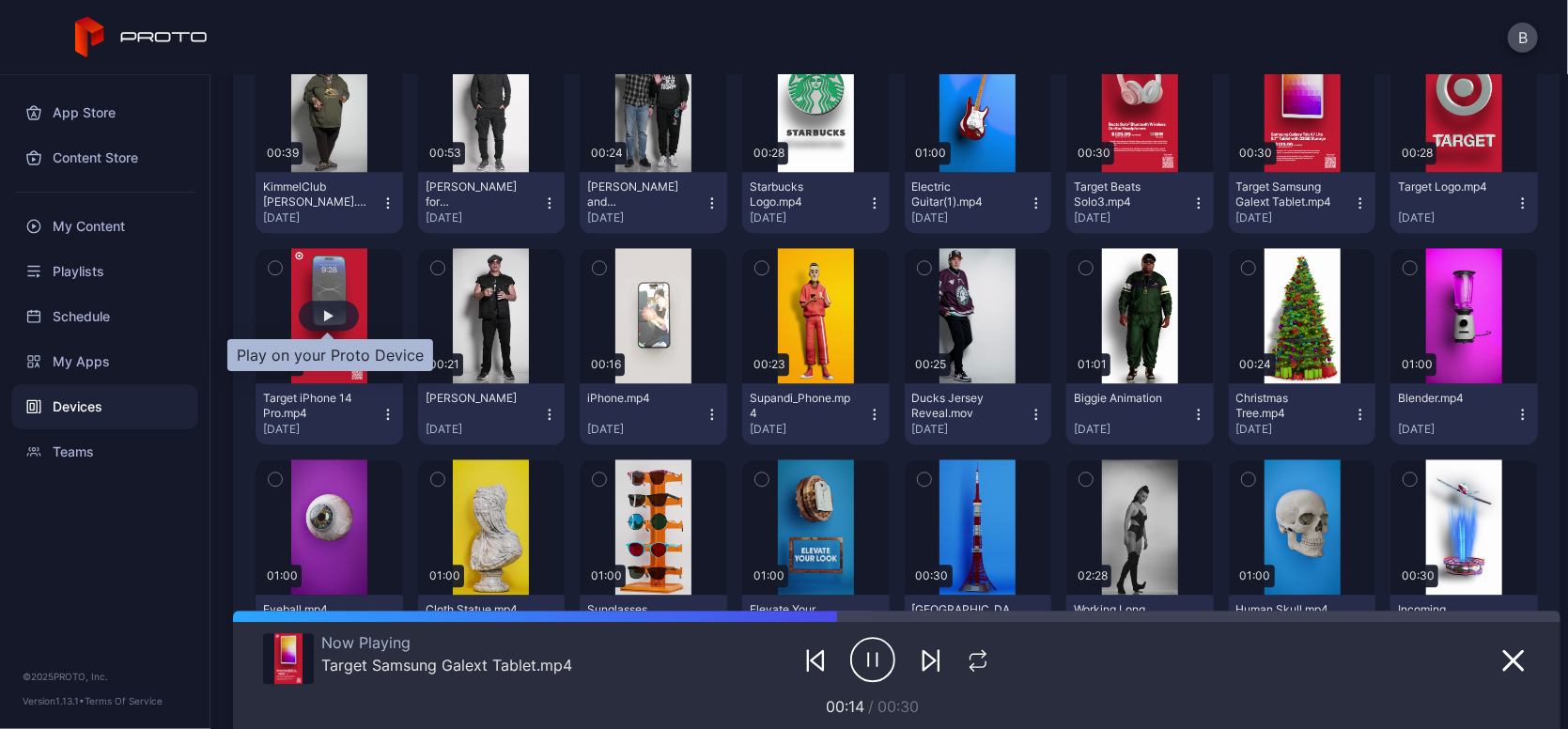
click at [330, 317] on div "button" at bounding box center [329, 316] width 10 height 12
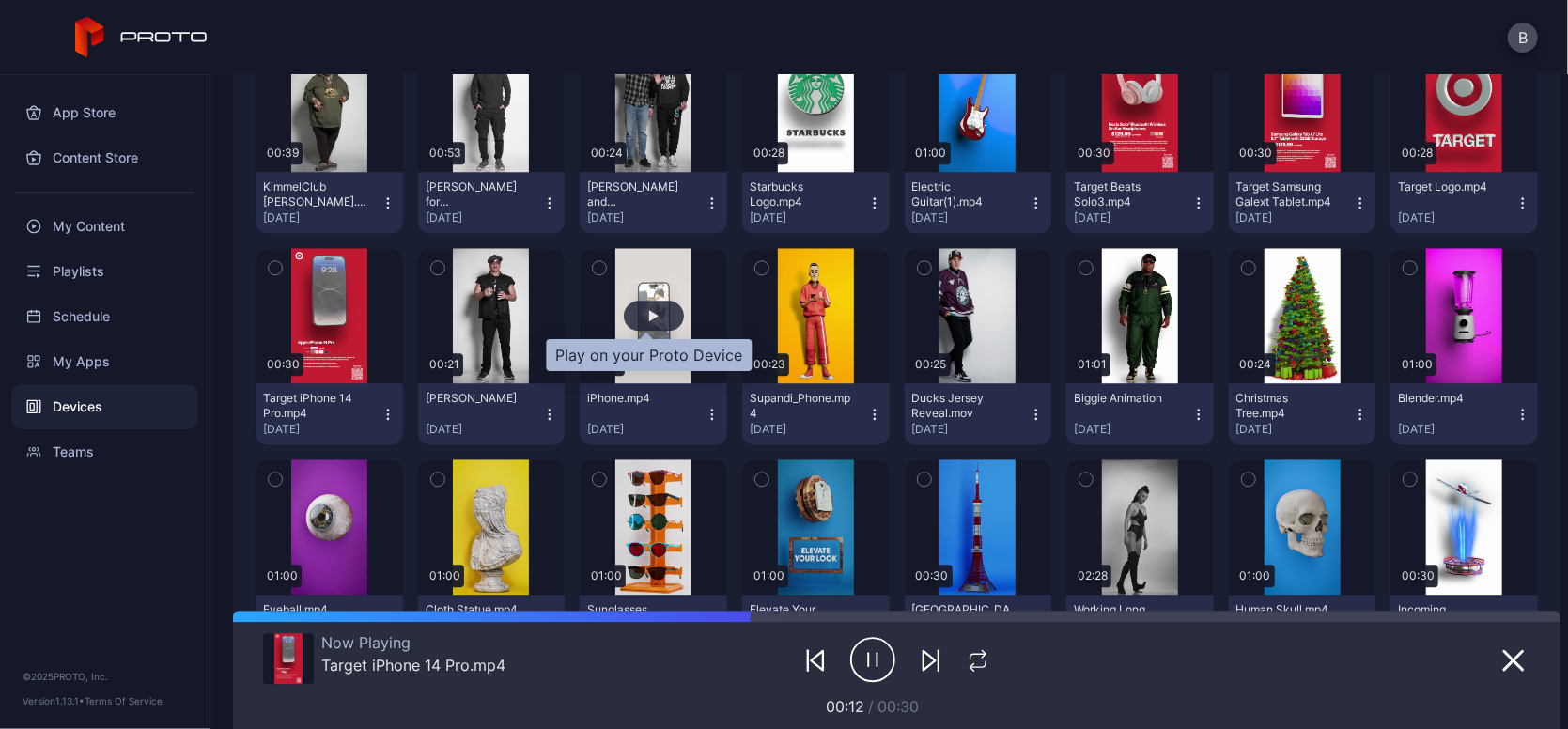
click at [643, 307] on div "button" at bounding box center [654, 315] width 60 height 30
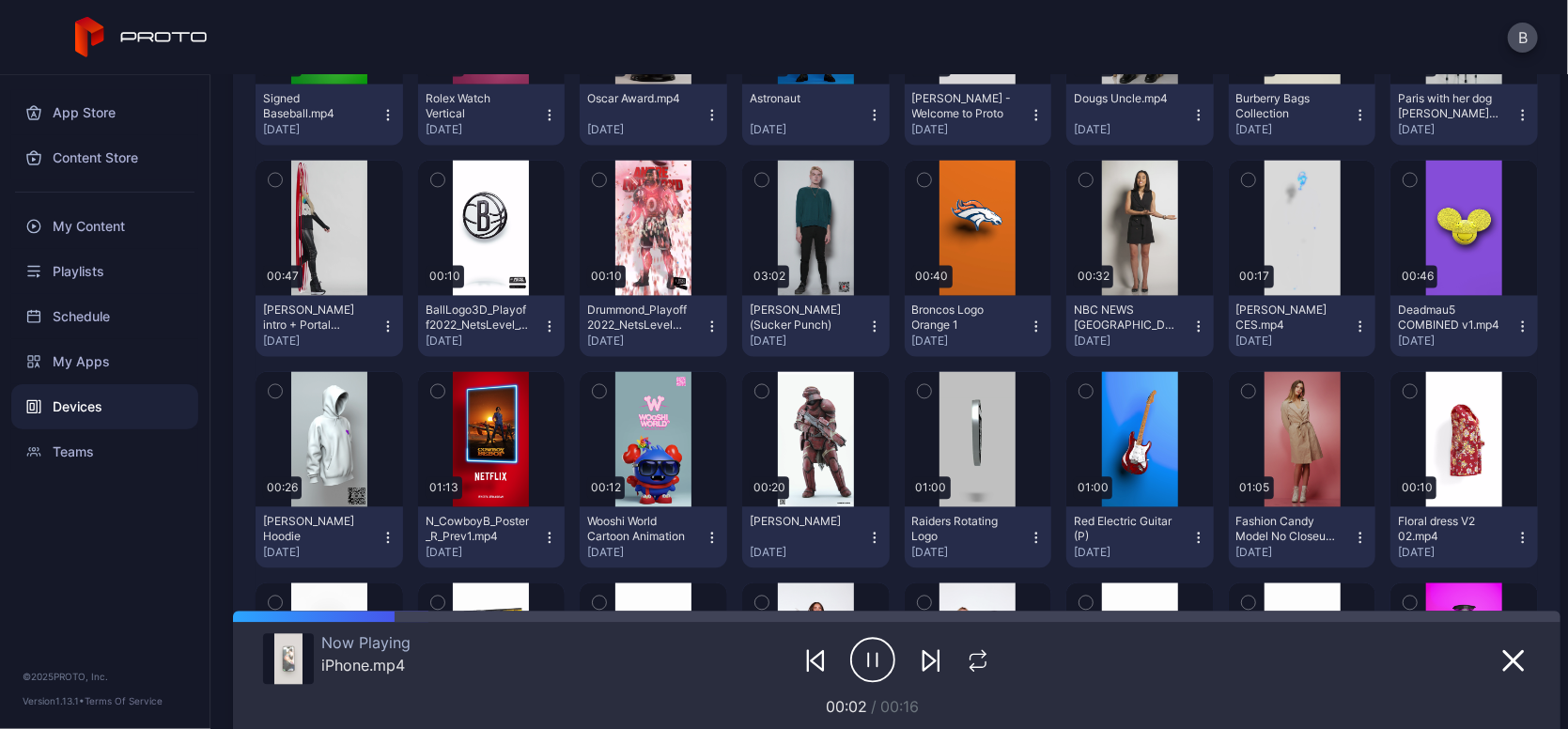
scroll to position [5816, 0]
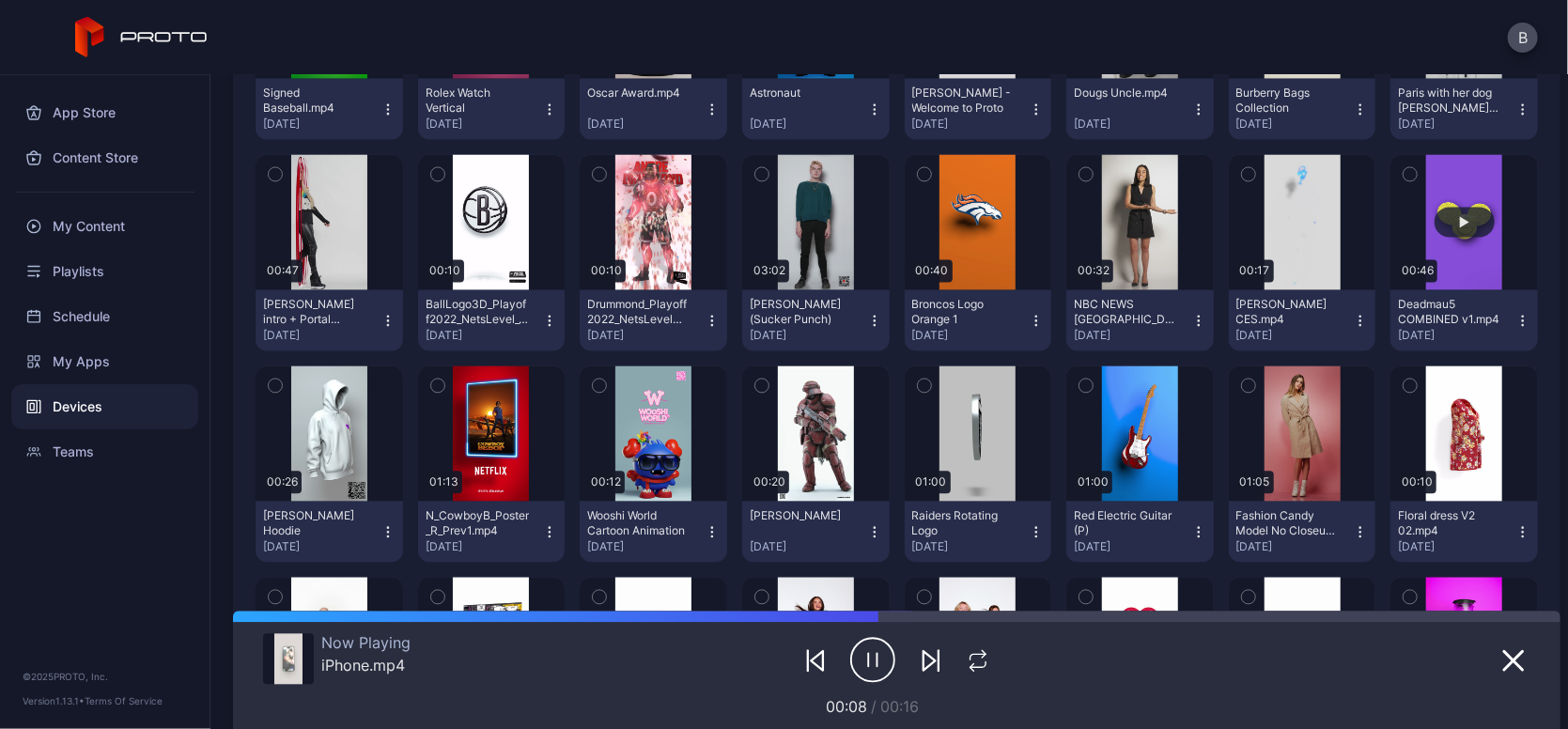
click at [1451, 236] on button "button" at bounding box center [1464, 222] width 147 height 136
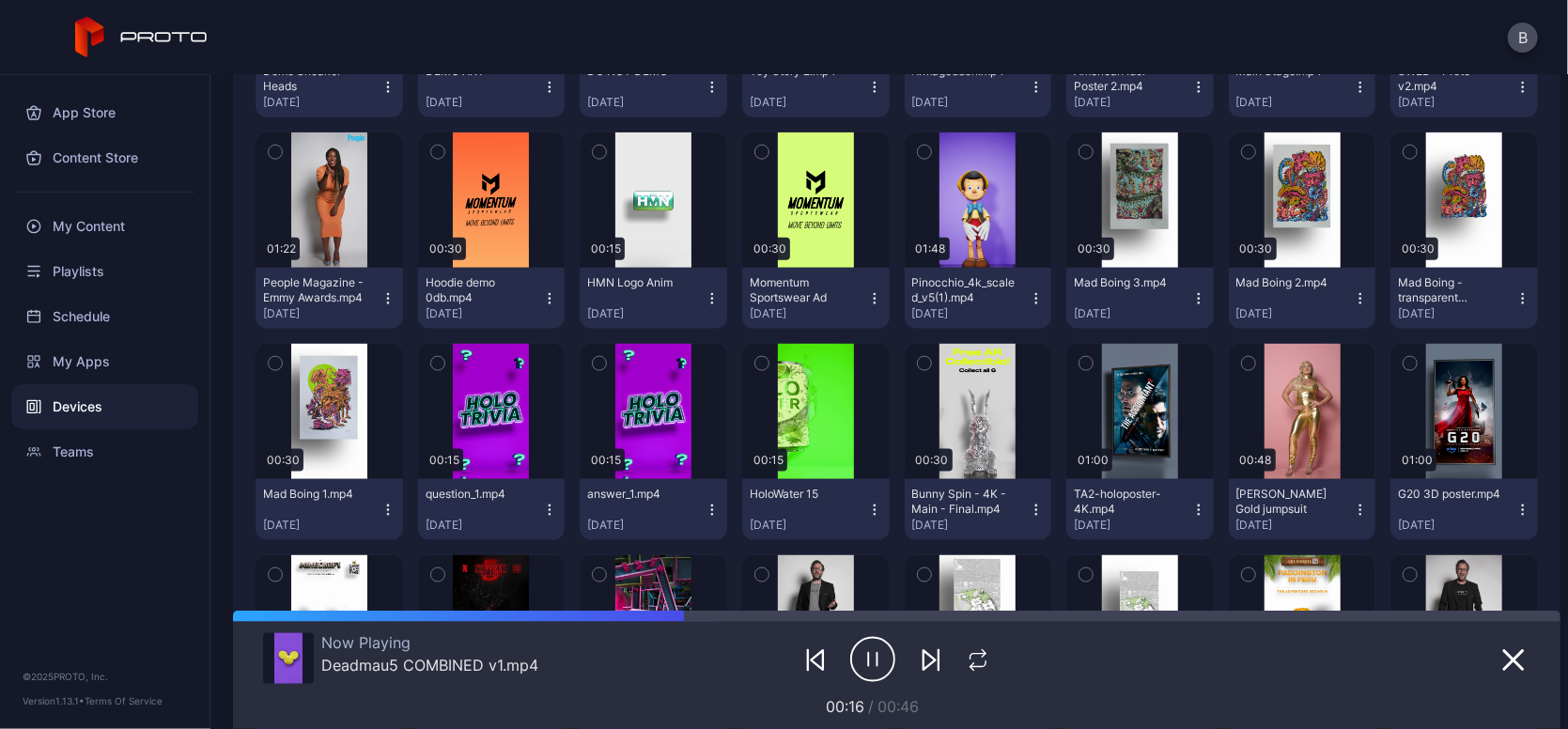
scroll to position [1186, 0]
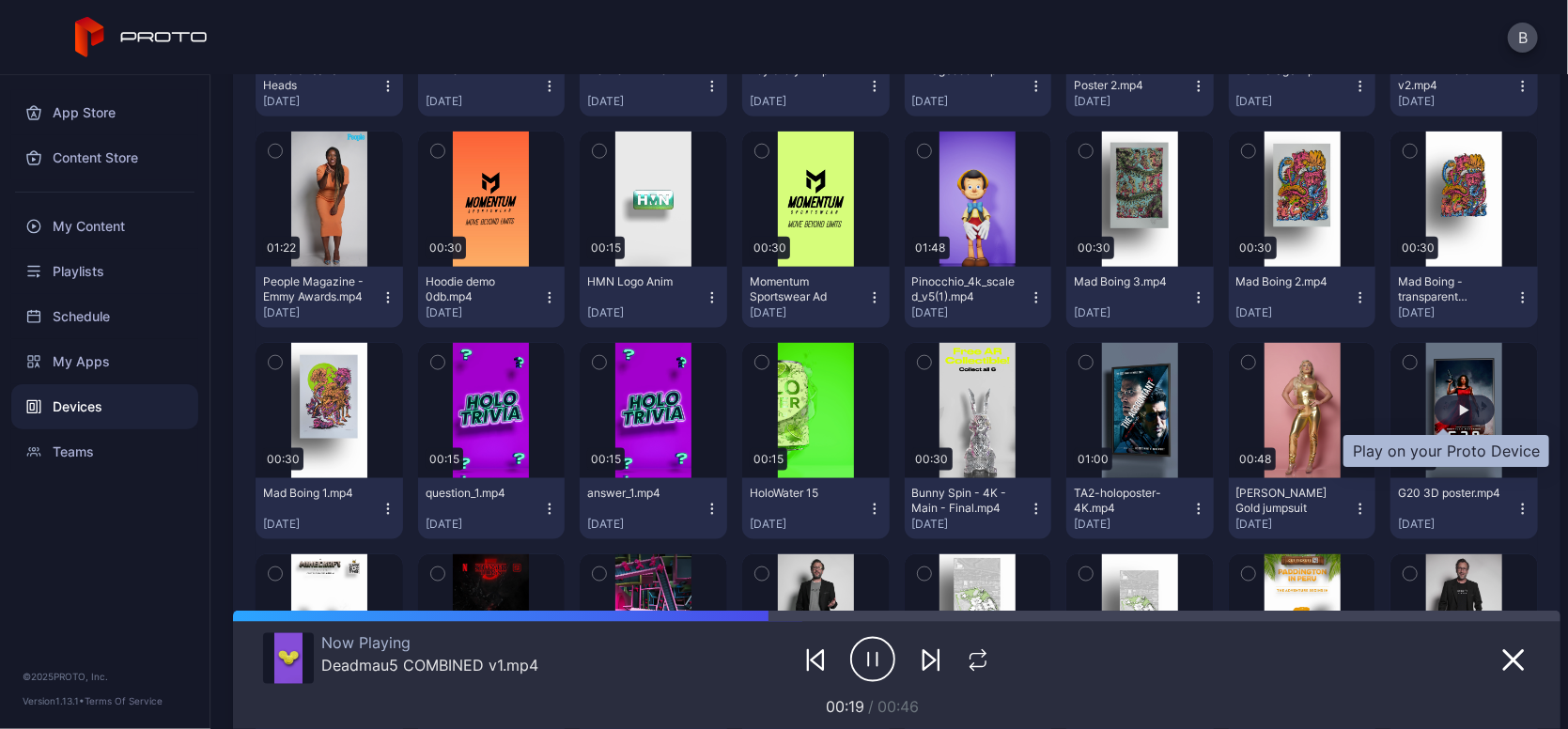
click at [1460, 410] on div "button" at bounding box center [1465, 411] width 10 height 12
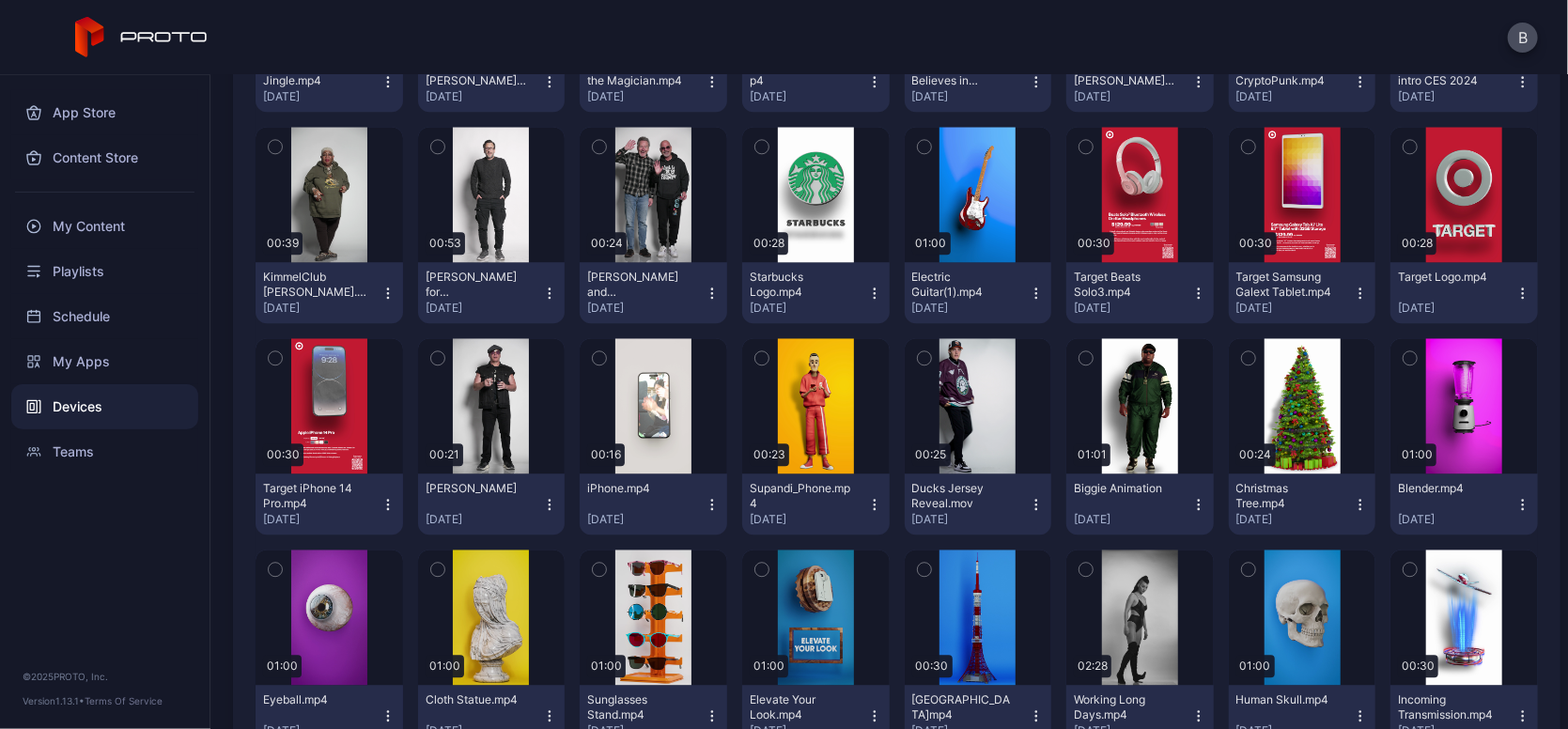
scroll to position [2439, 0]
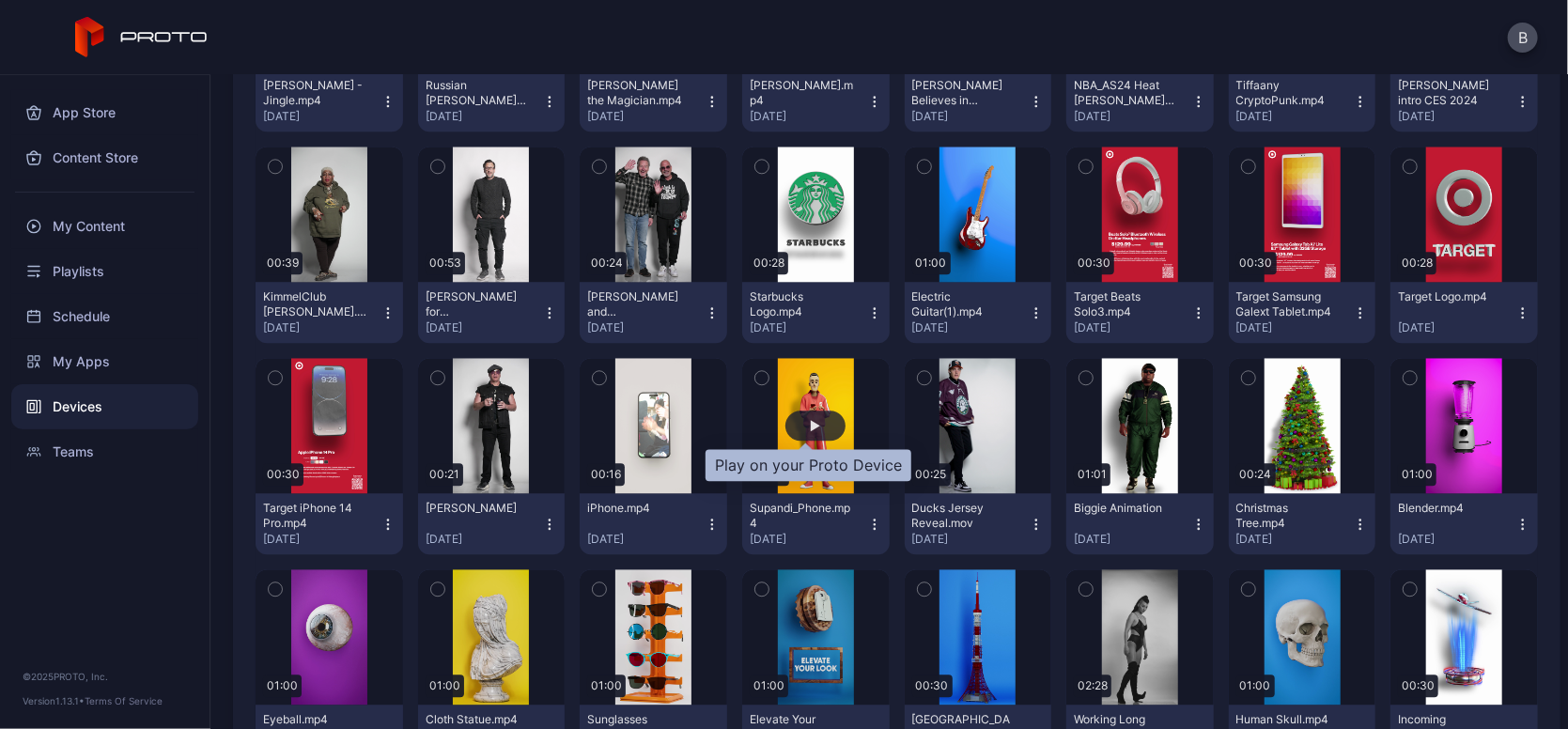
click at [802, 413] on div "button" at bounding box center [816, 426] width 60 height 30
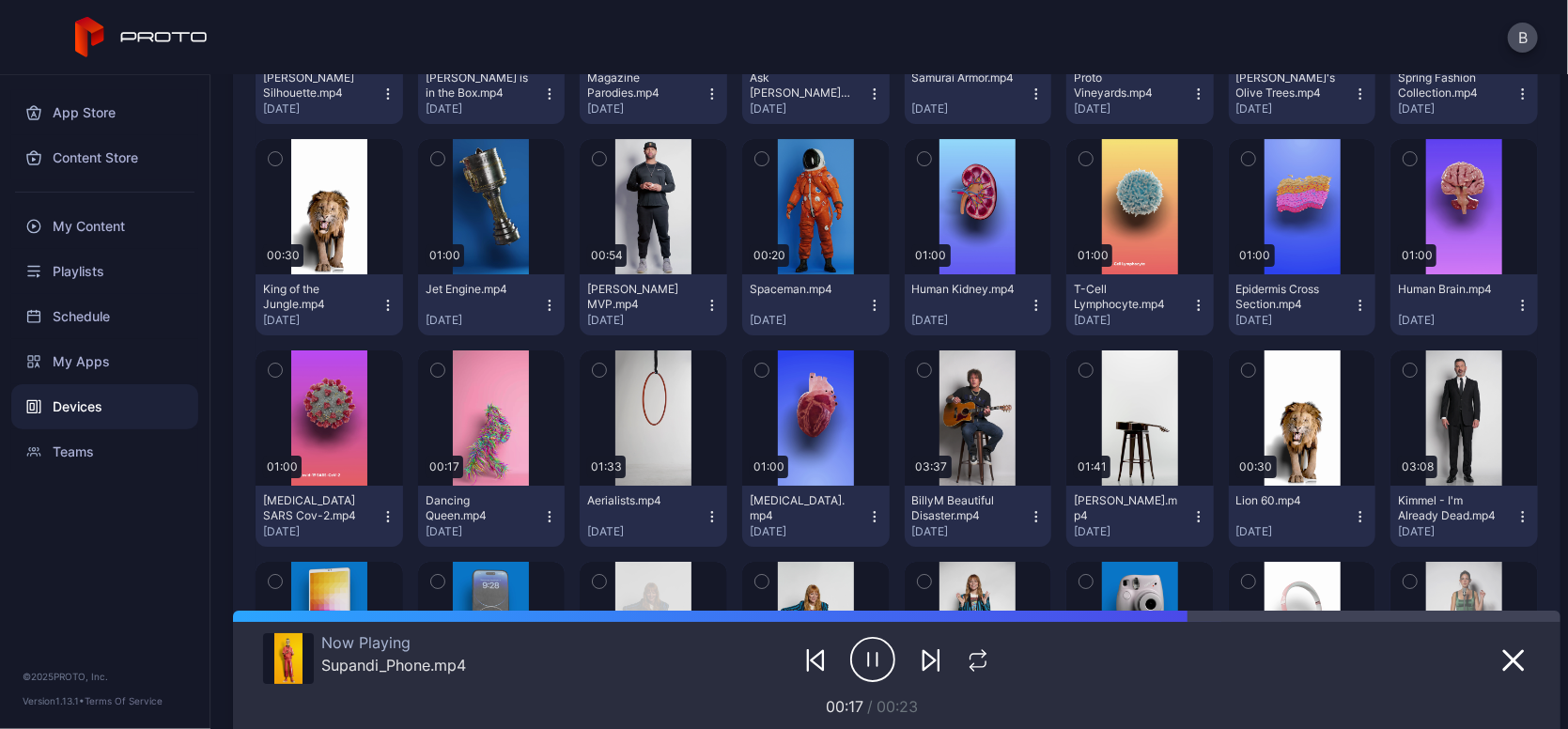
scroll to position [3514, 0]
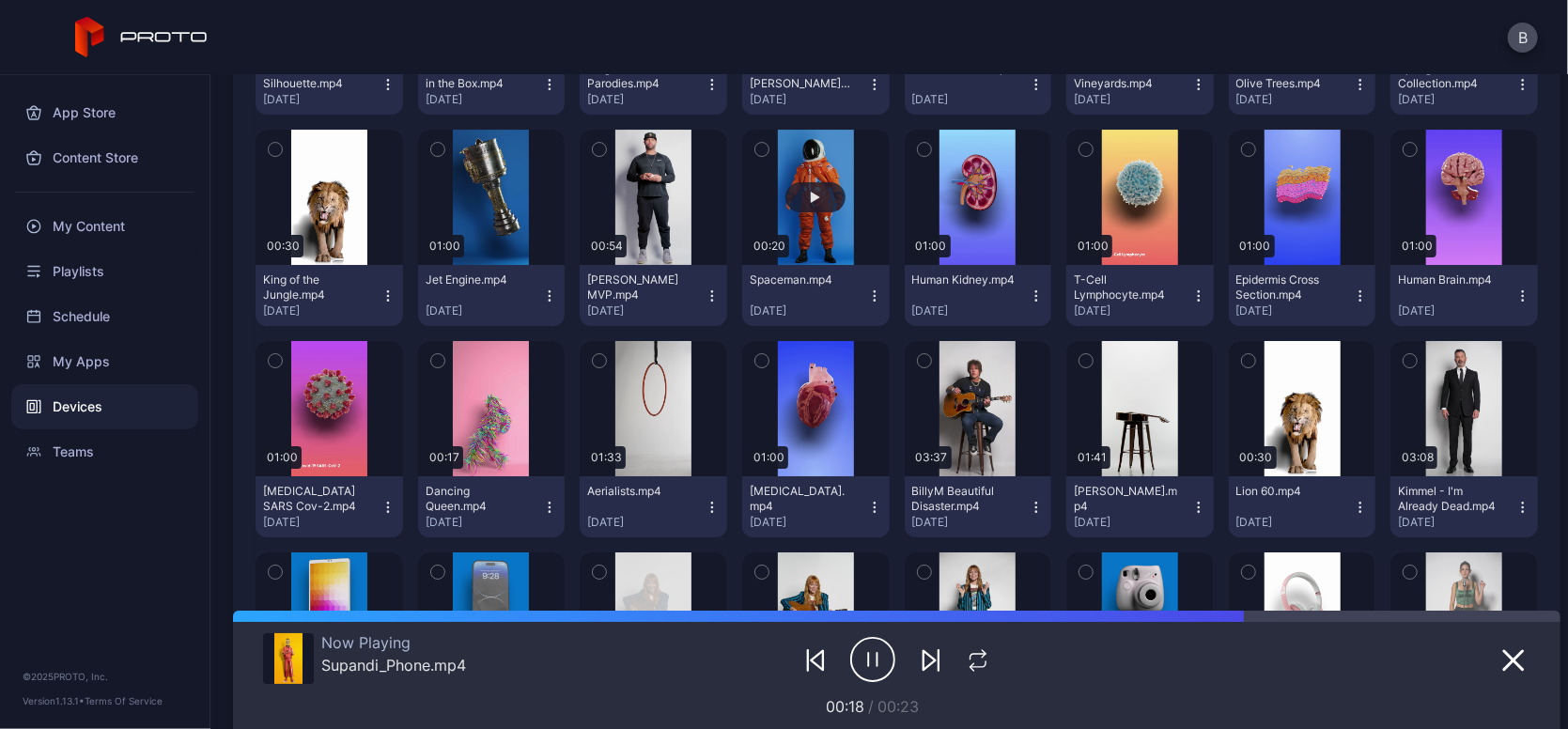
click at [825, 210] on button "button" at bounding box center [816, 198] width 147 height 136
